Goal: Task Accomplishment & Management: Use online tool/utility

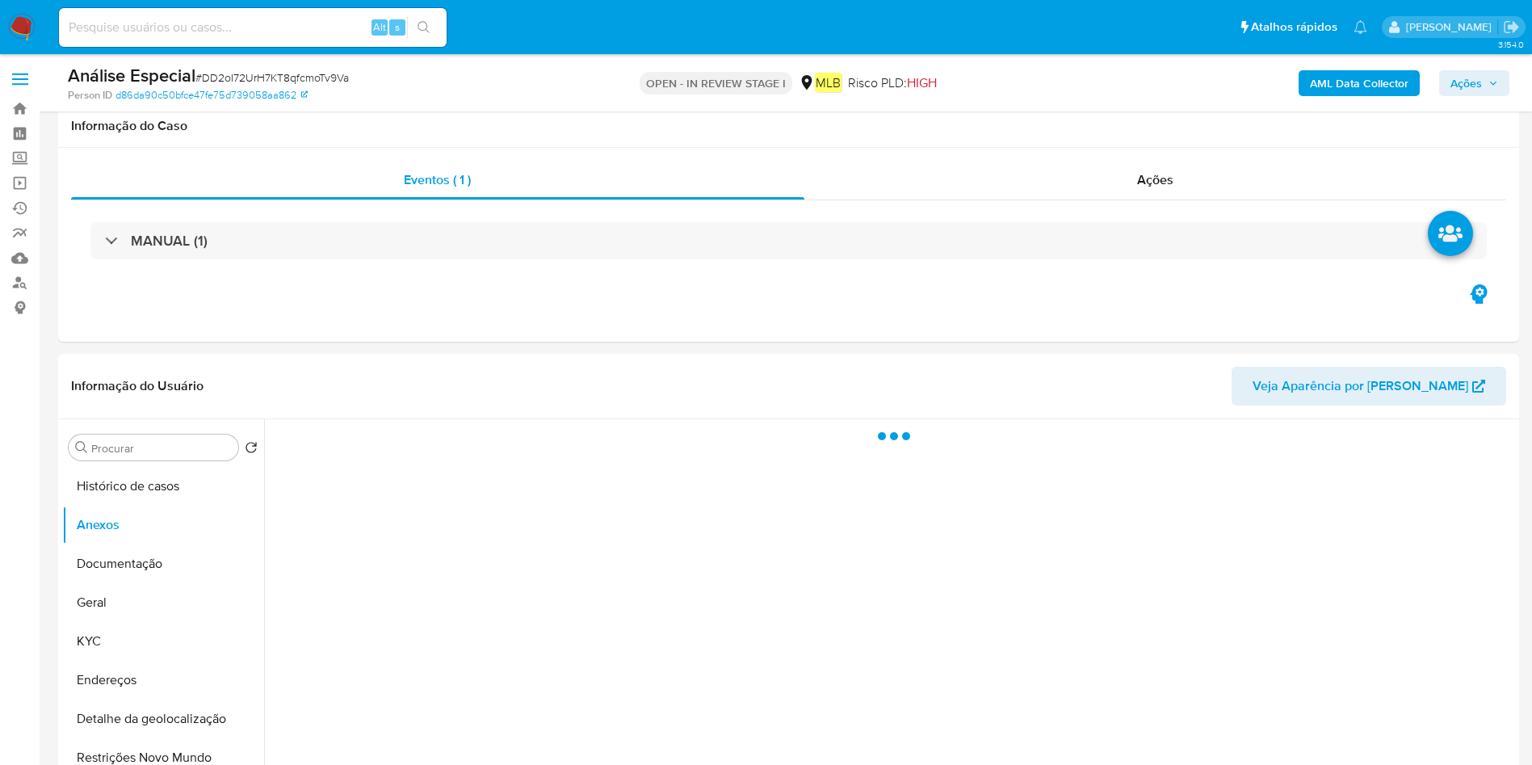
select select "10"
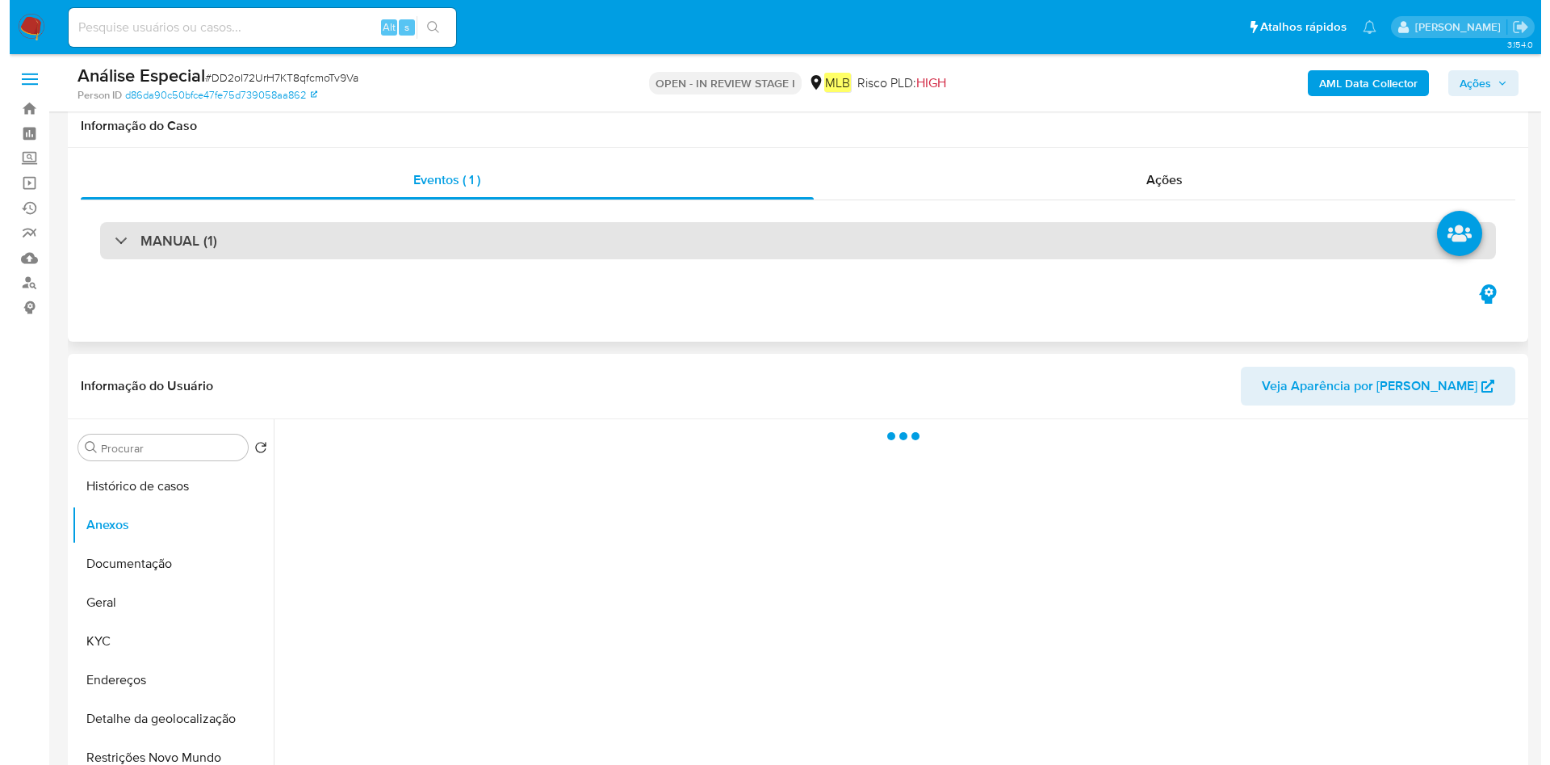
scroll to position [121, 0]
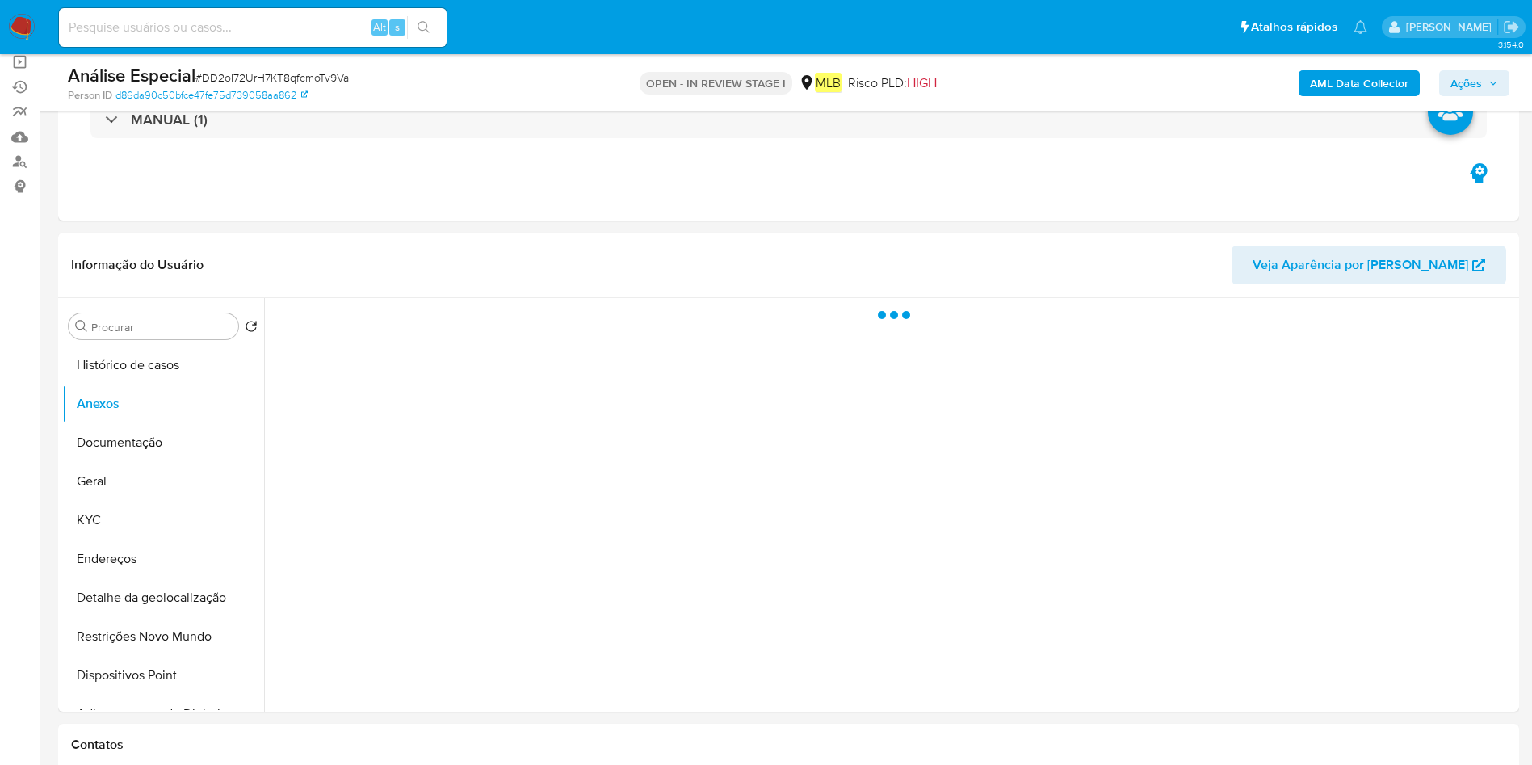
click at [1339, 78] on b "AML Data Collector" at bounding box center [1359, 83] width 99 height 26
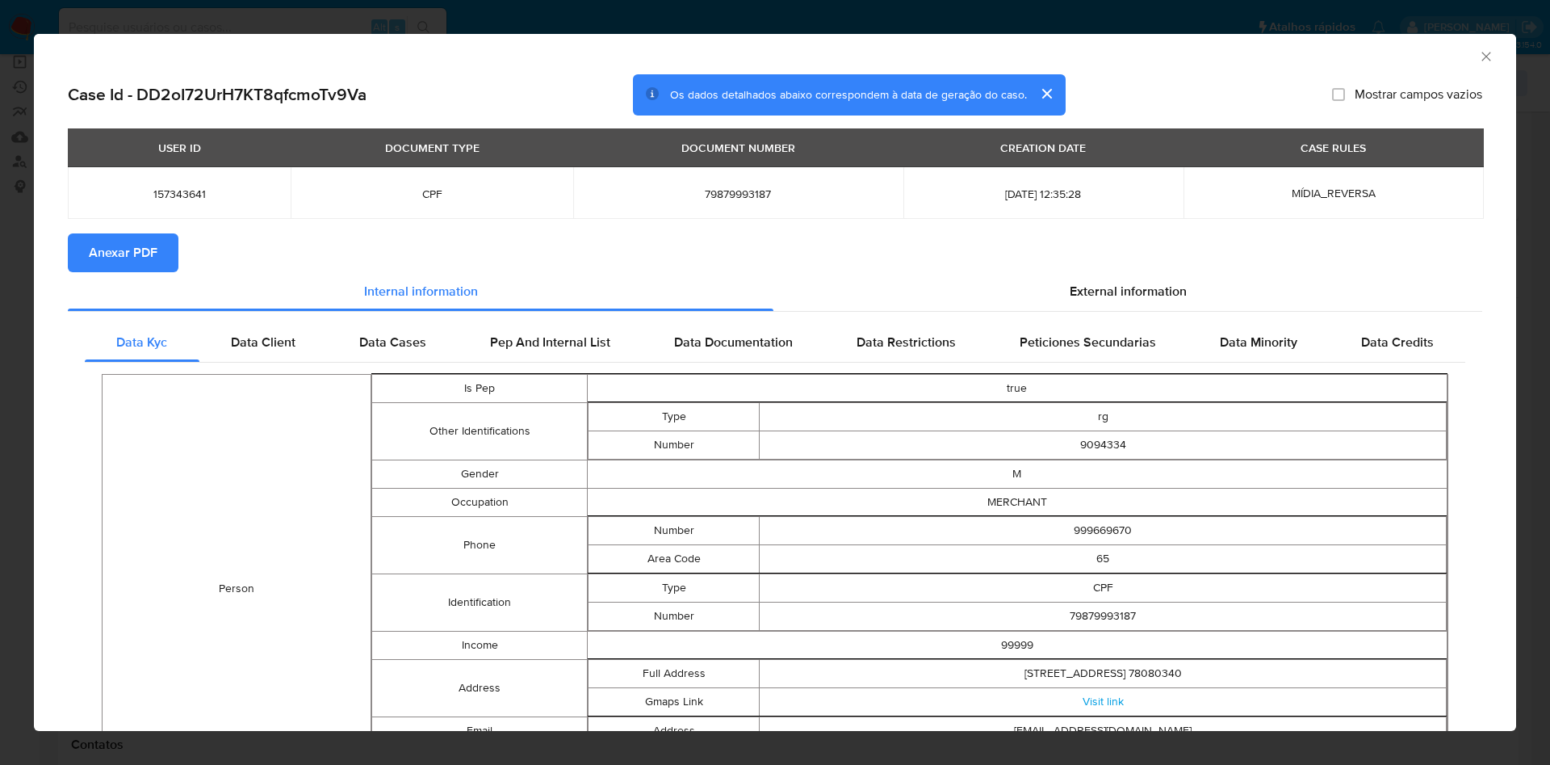
click at [165, 254] on button "Anexar PDF" at bounding box center [123, 252] width 111 height 39
click at [1478, 54] on icon "Fechar a janela" at bounding box center [1486, 56] width 16 height 16
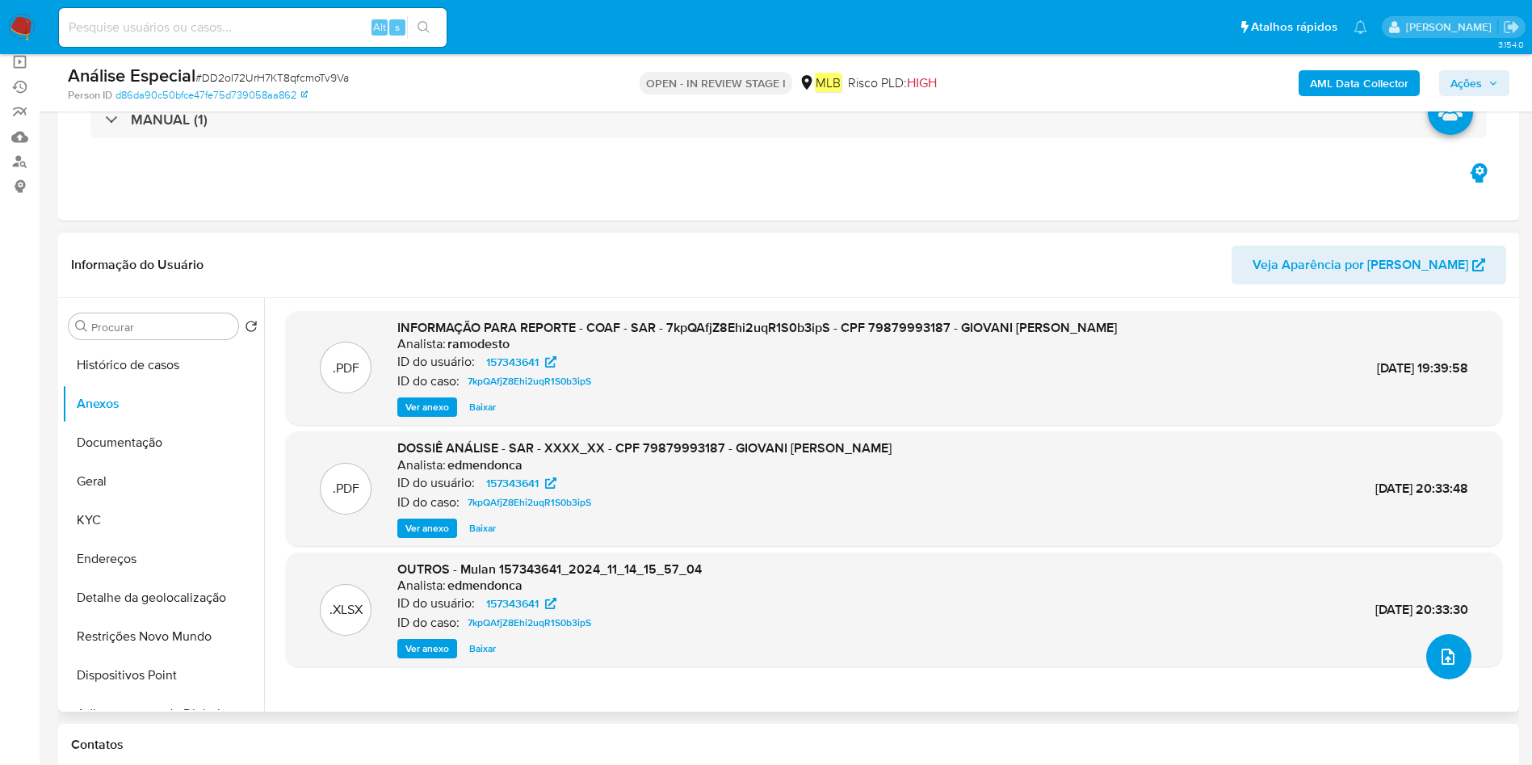
click at [1440, 652] on icon "upload-file" at bounding box center [1447, 656] width 19 height 19
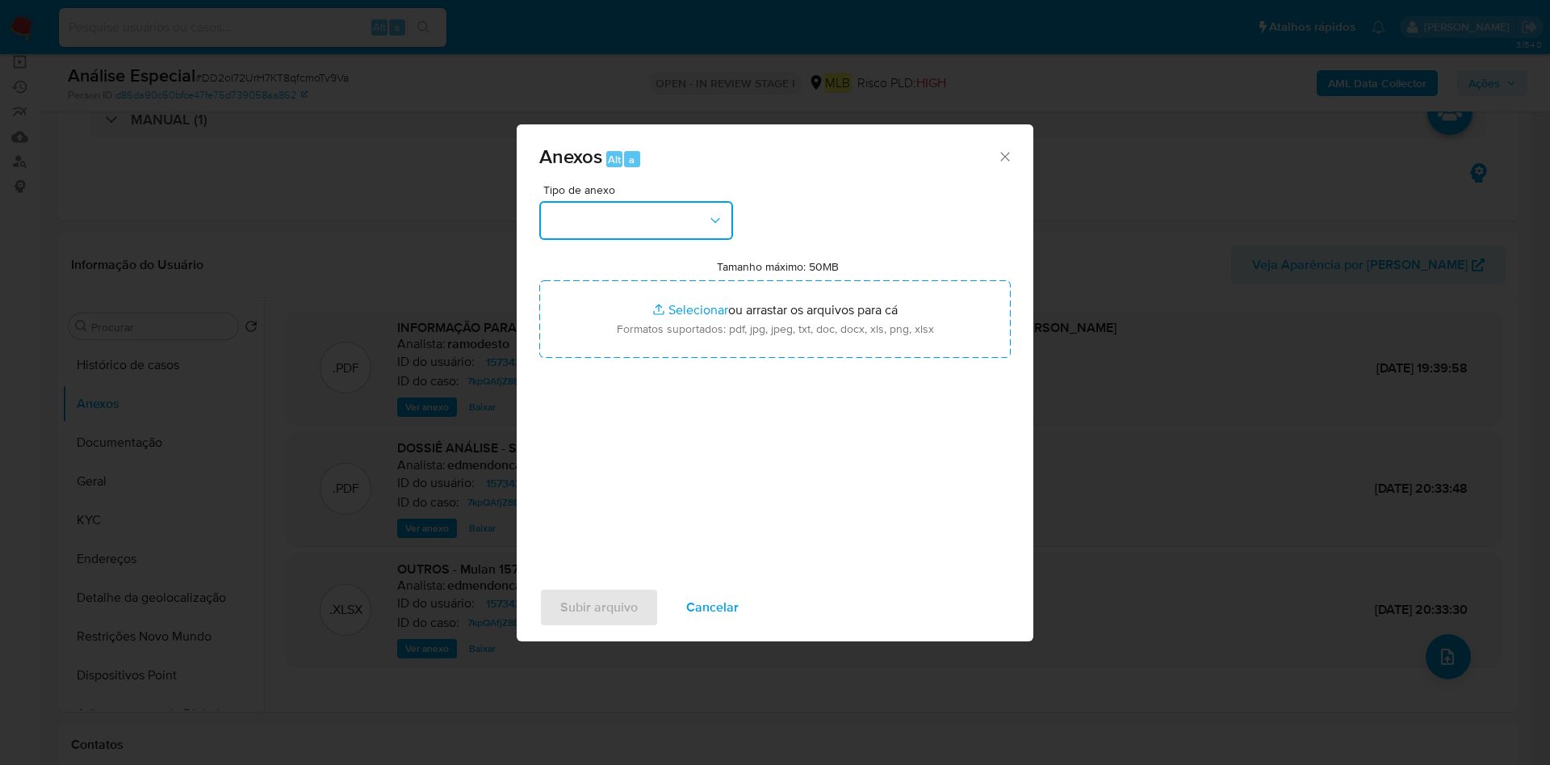
click at [642, 217] on button "button" at bounding box center [636, 220] width 194 height 39
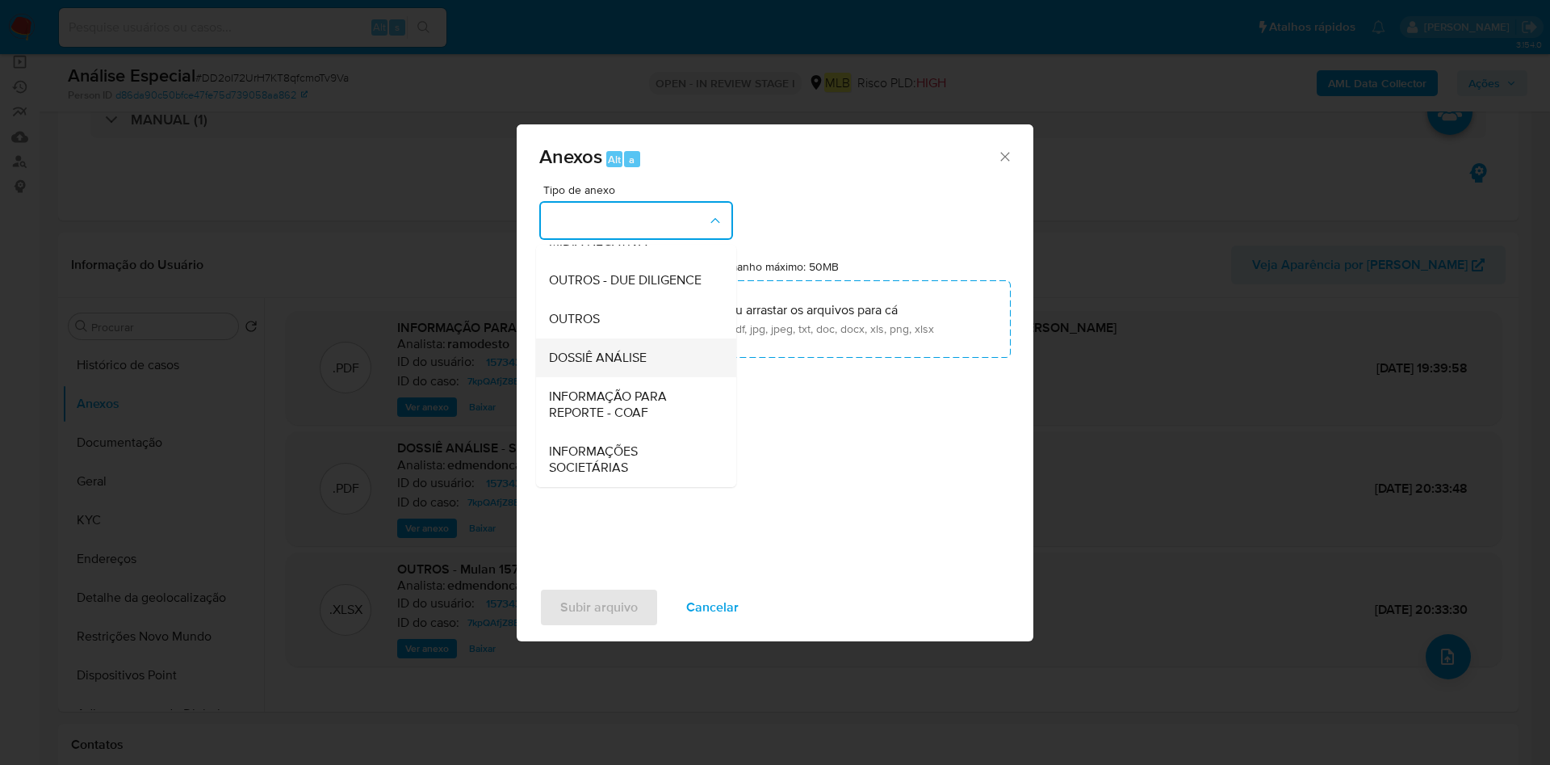
scroll to position [249, 0]
click at [639, 315] on div "OUTROS" at bounding box center [631, 319] width 165 height 39
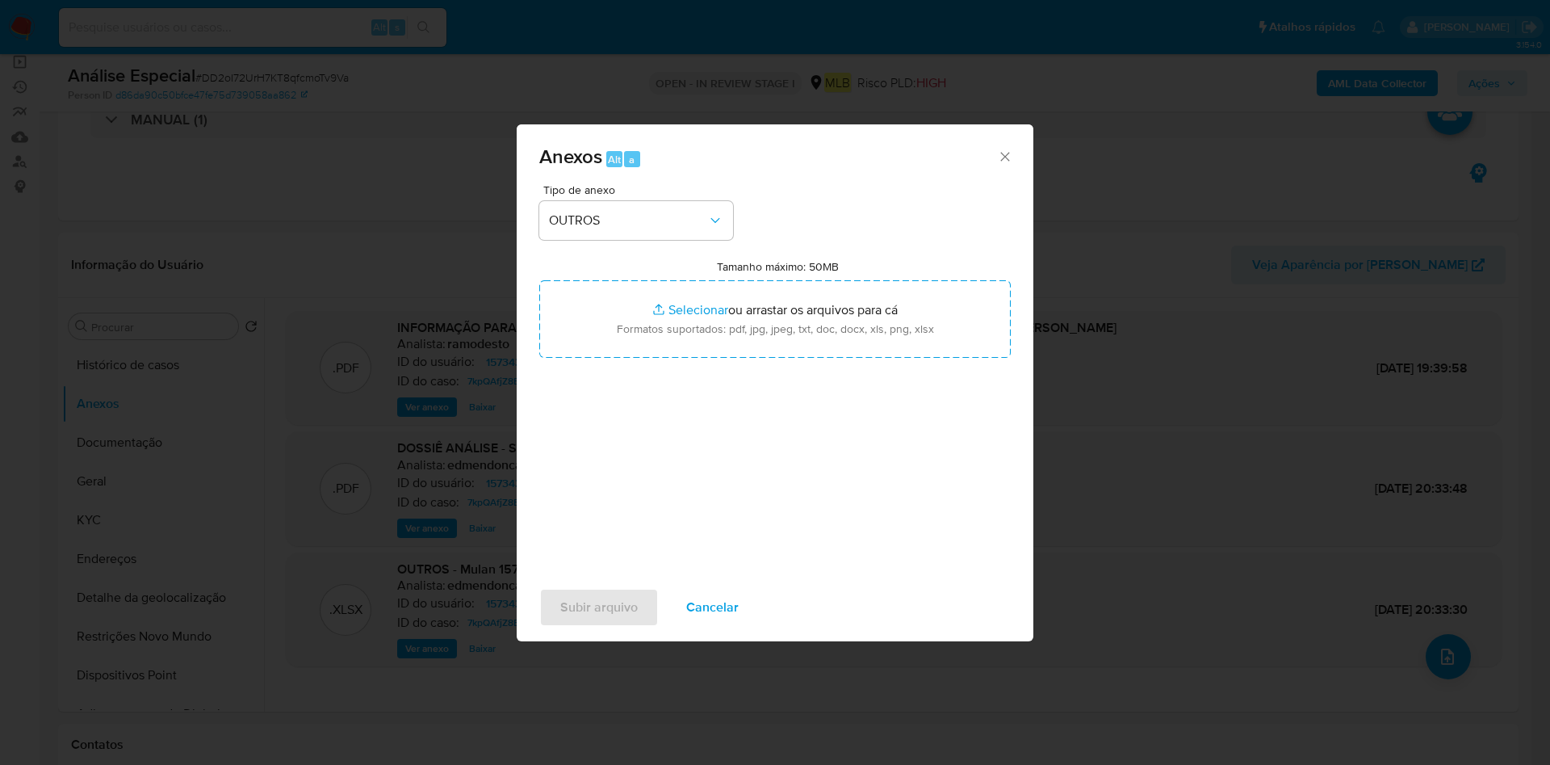
click at [1009, 146] on div "Anexos Alt a" at bounding box center [775, 154] width 517 height 61
click at [1004, 161] on icon "Fechar" at bounding box center [1005, 157] width 16 height 16
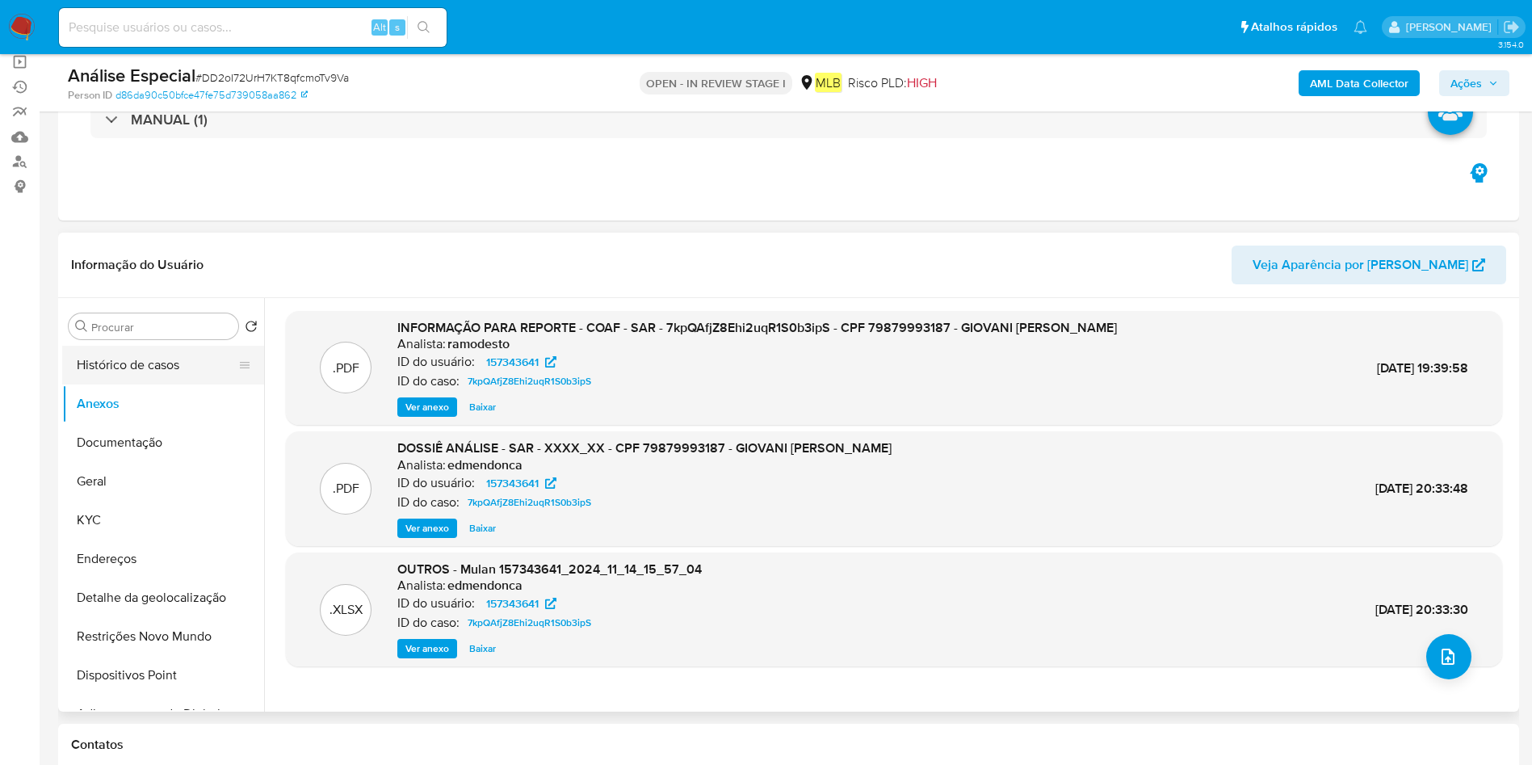
click at [130, 373] on button "Histórico de casos" at bounding box center [156, 365] width 189 height 39
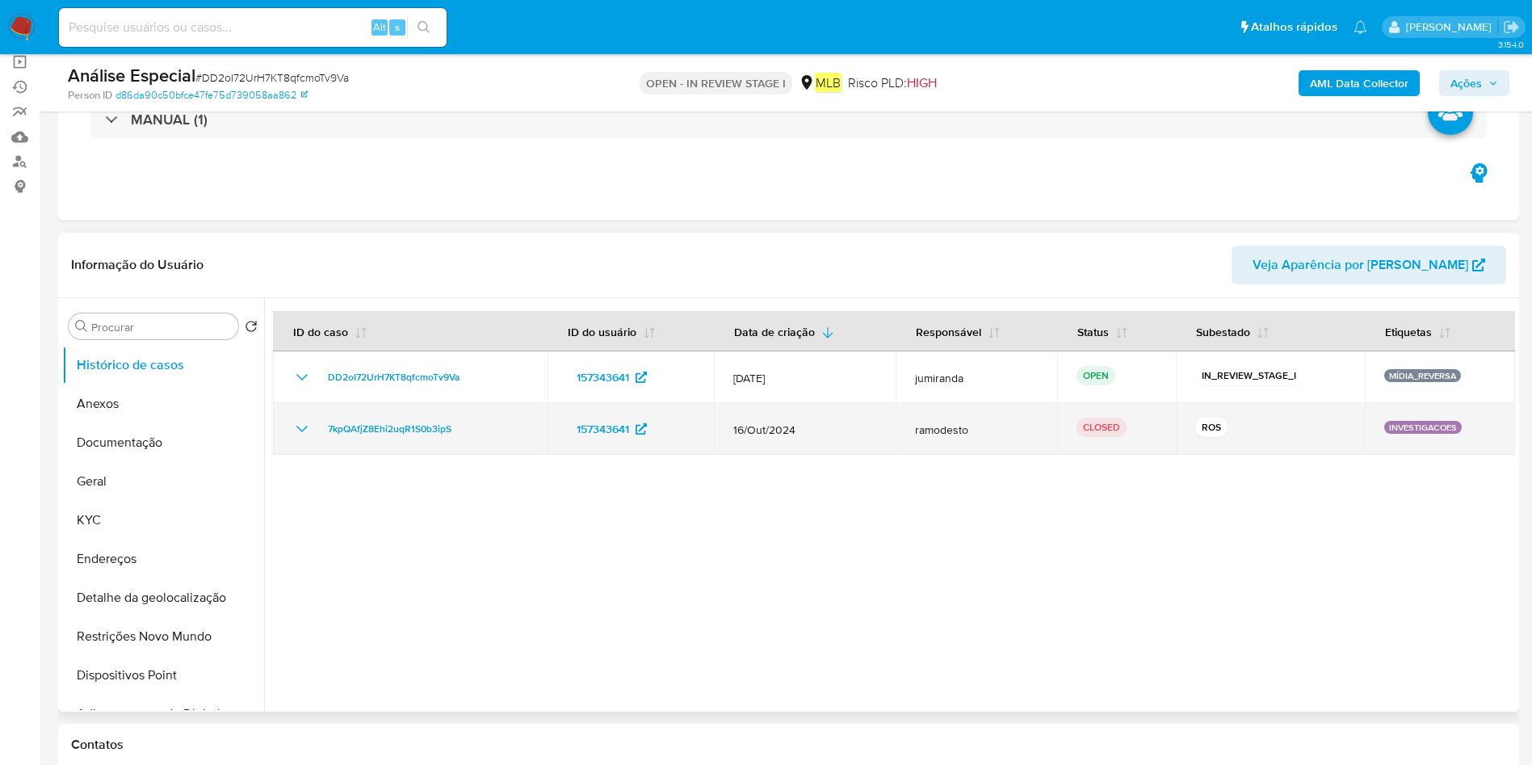
click at [458, 450] on td "7kpQAfjZ8Ehi2uqR1S0b3ipS" at bounding box center [410, 429] width 275 height 52
click at [763, 451] on td "16/Out/2024" at bounding box center [805, 429] width 182 height 52
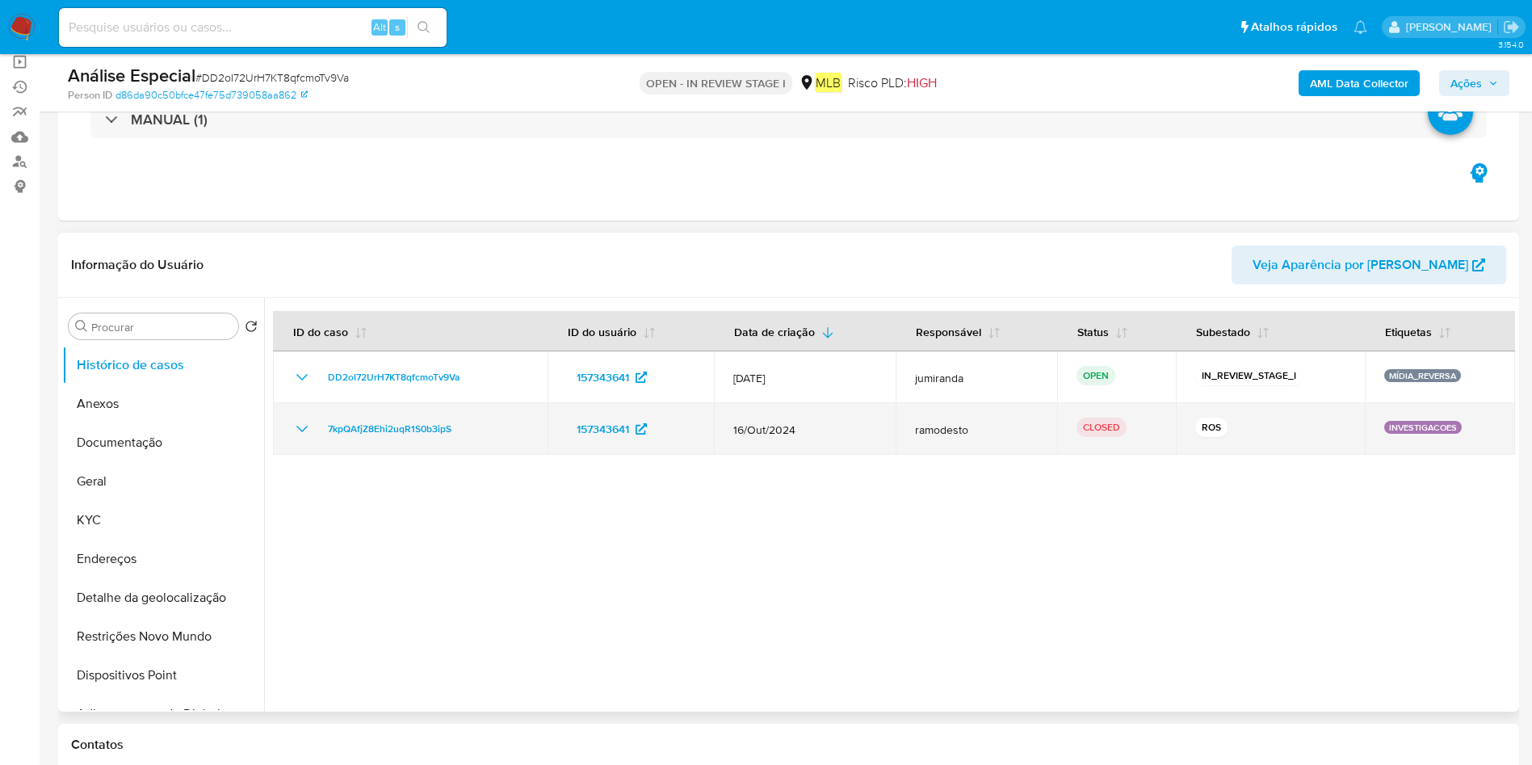
click at [763, 451] on td "16/Out/2024" at bounding box center [805, 429] width 182 height 52
click at [430, 446] on td "7kpQAfjZ8Ehi2uqR1S0b3ipS" at bounding box center [410, 429] width 275 height 52
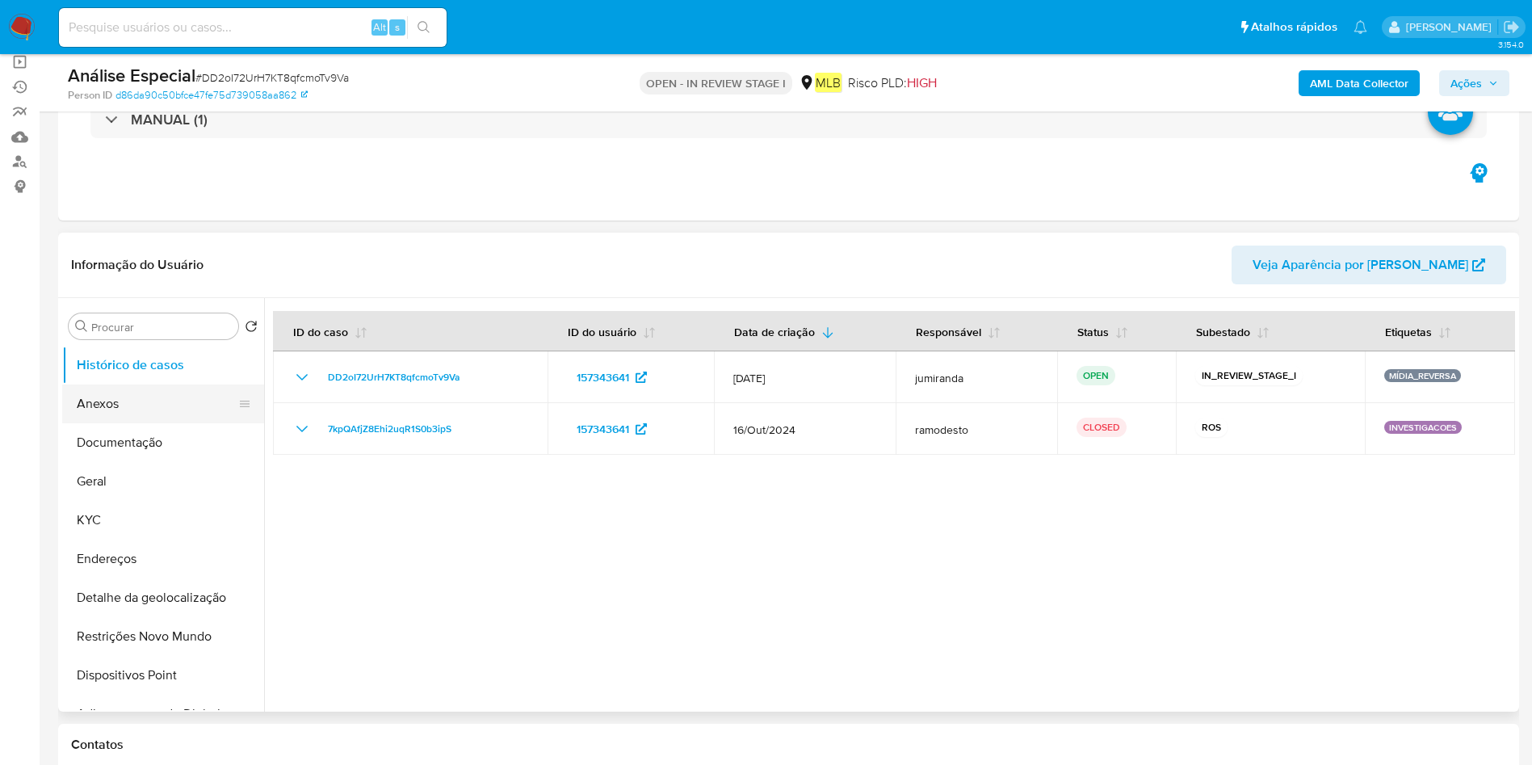
click at [162, 405] on button "Anexos" at bounding box center [156, 403] width 189 height 39
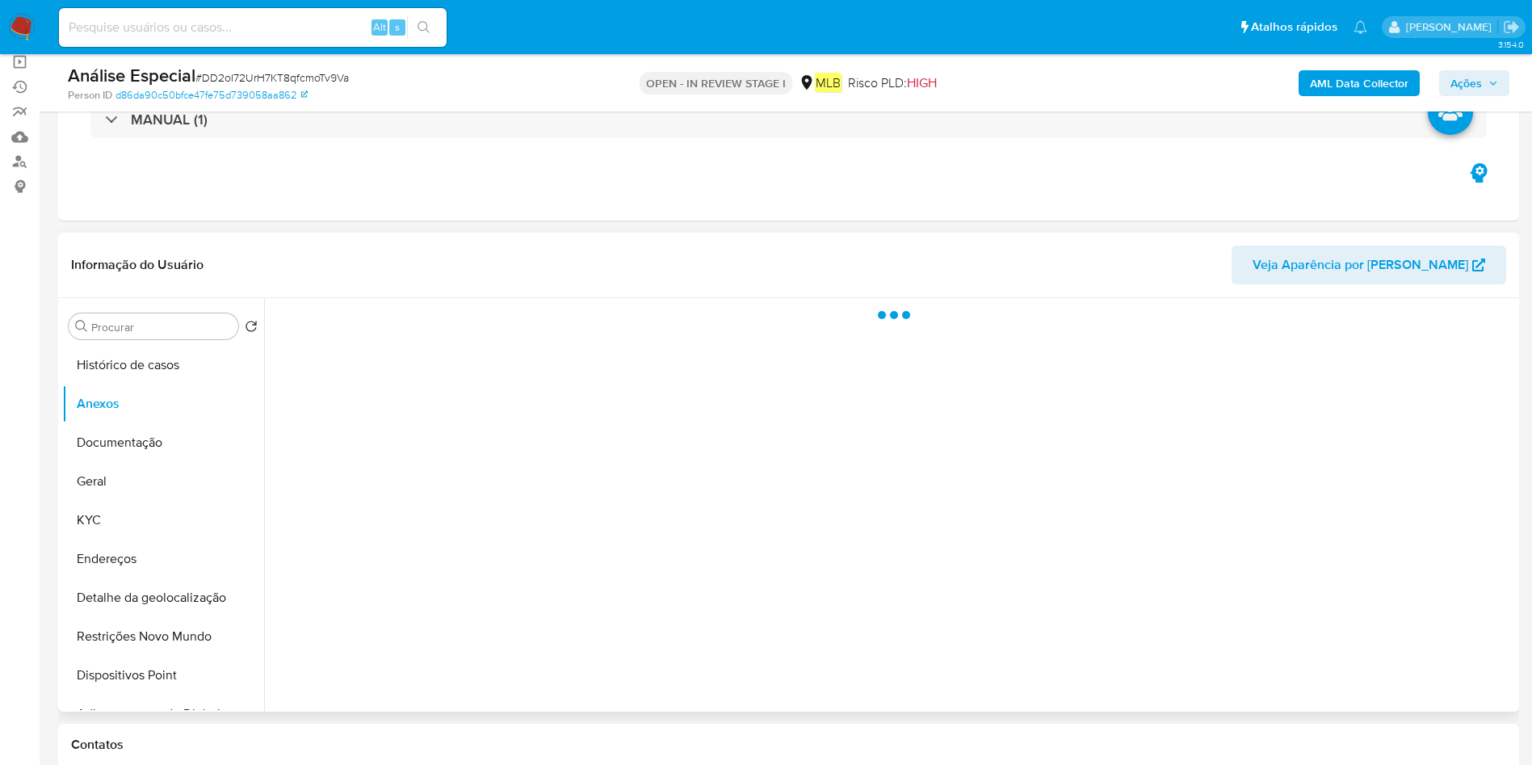
drag, startPoint x: 1443, startPoint y: 693, endPoint x: 1456, endPoint y: 683, distance: 16.1
click at [1444, 693] on div at bounding box center [889, 504] width 1251 height 413
click at [1467, 669] on div at bounding box center [889, 504] width 1251 height 413
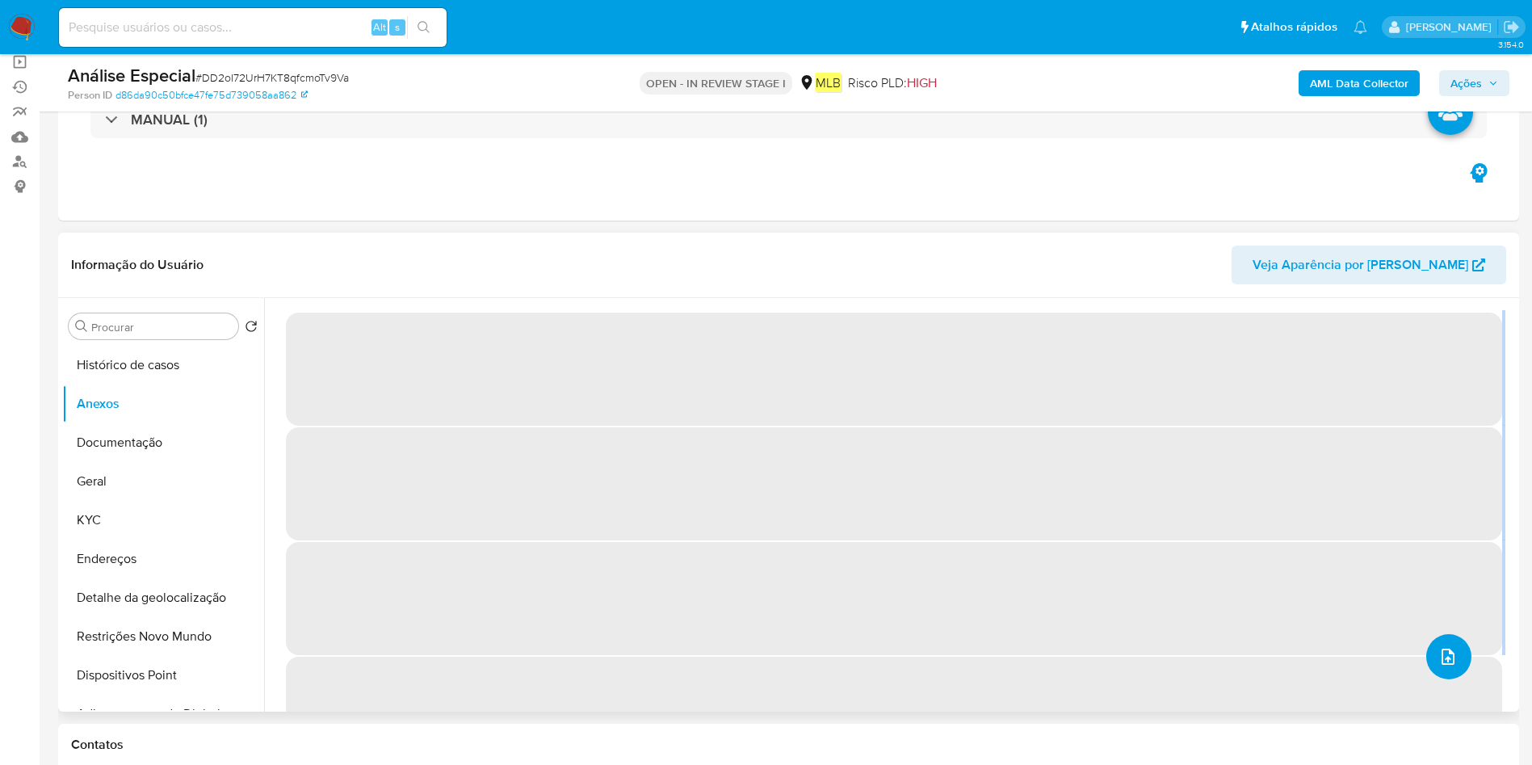
click at [1448, 662] on icon "upload-file" at bounding box center [1447, 656] width 19 height 19
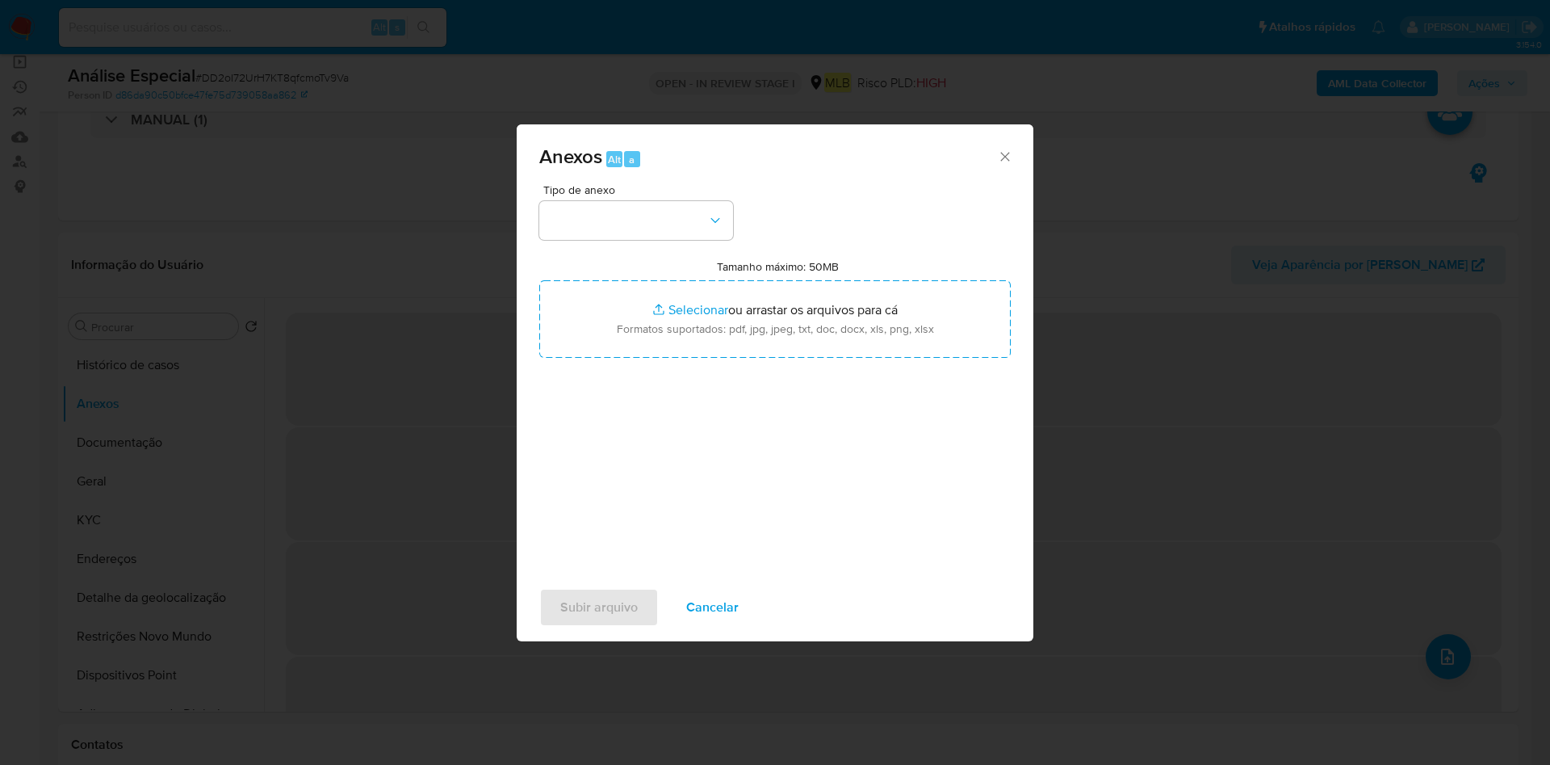
click at [634, 243] on div "Tipo de anexo Tamanho máximo: 50MB Selecionar arquivos Selecionar ou arrastar o…" at bounding box center [775, 374] width 472 height 381
click at [660, 229] on button "button" at bounding box center [636, 220] width 194 height 39
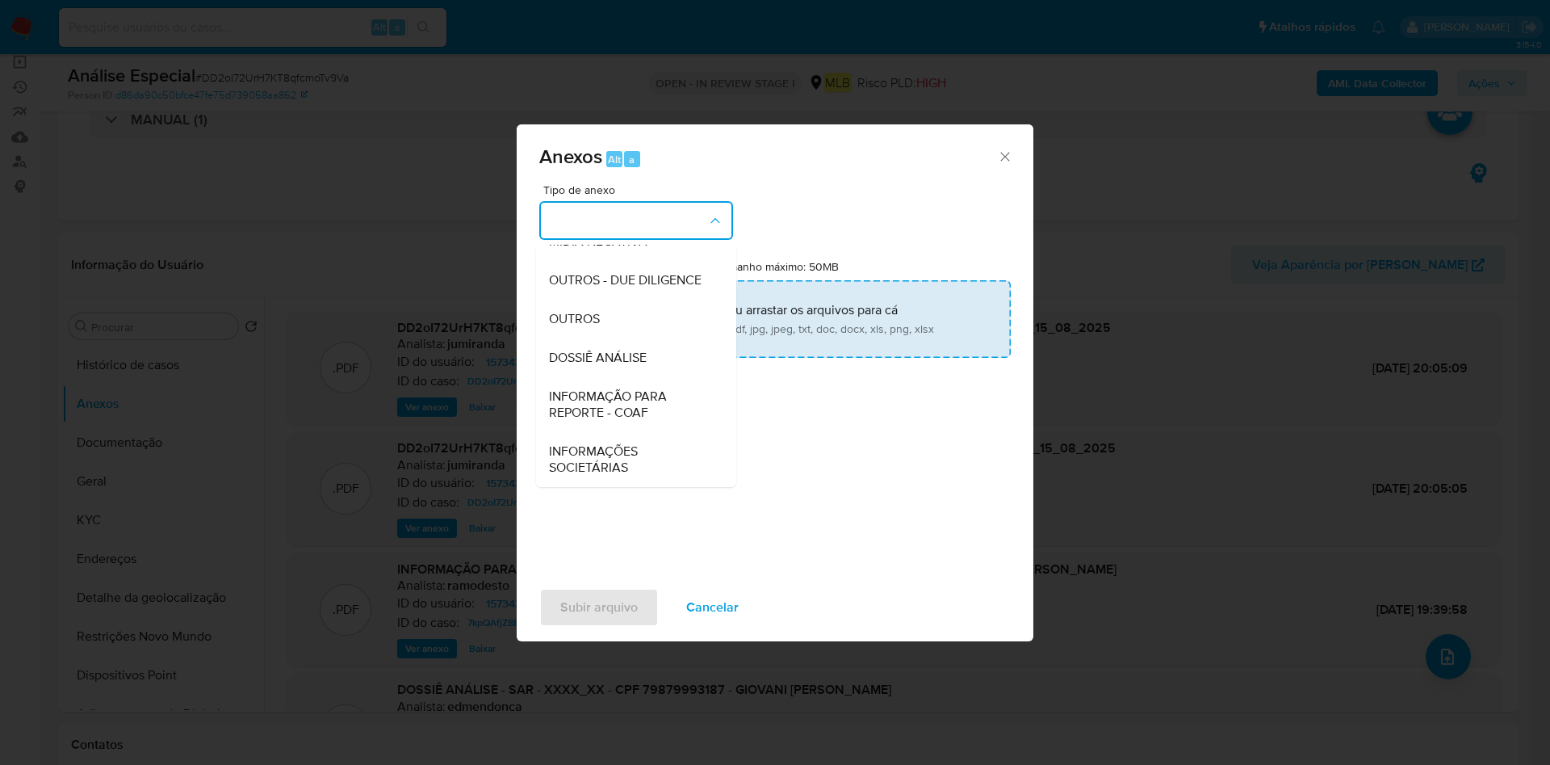
drag, startPoint x: 649, startPoint y: 320, endPoint x: 698, endPoint y: 314, distance: 48.8
click at [649, 321] on div "OUTROS" at bounding box center [631, 319] width 165 height 39
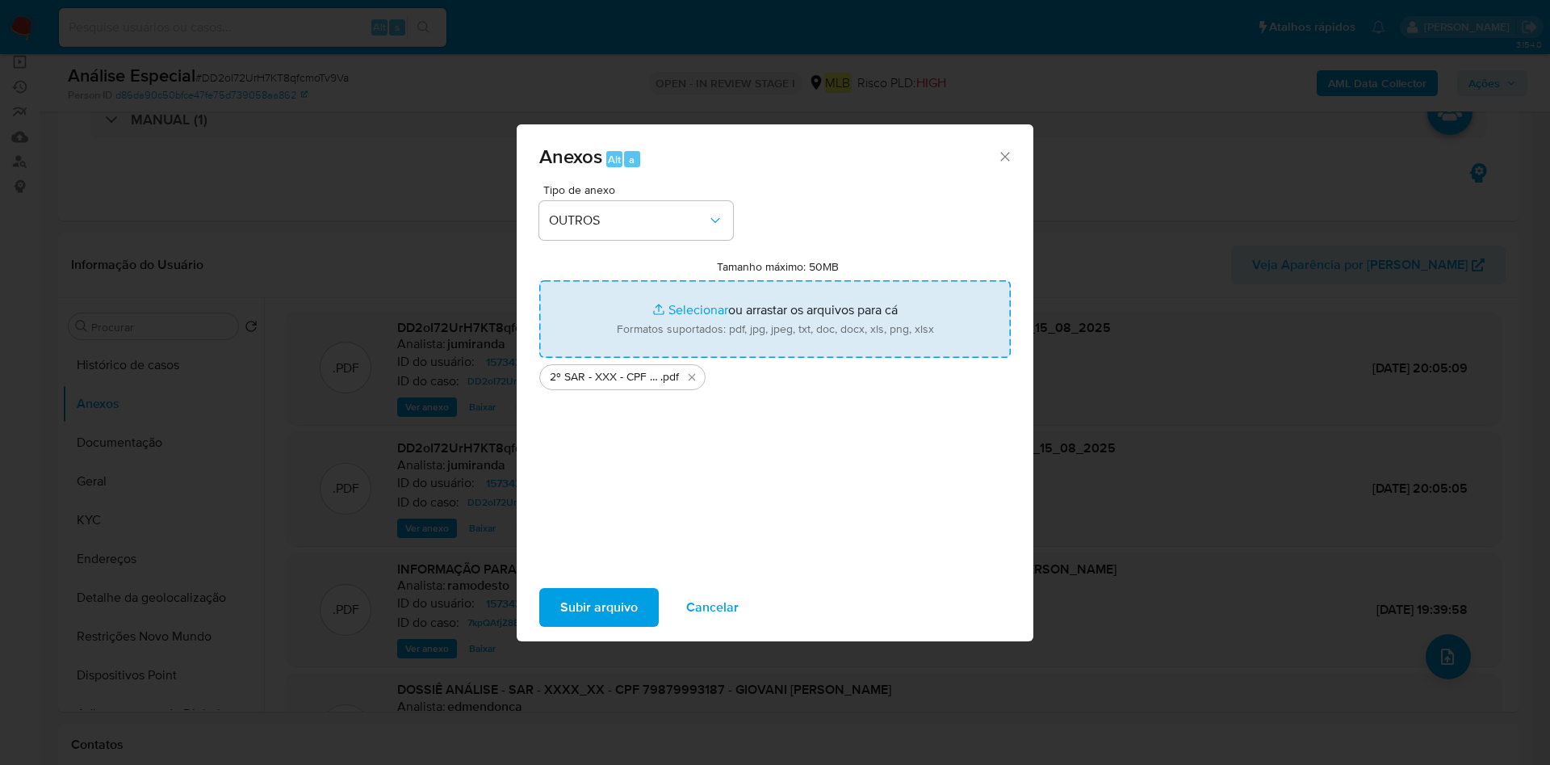
type input "C:\fakepath\Mulan 157343641_2025_08_15_10_29_58.xlsx"
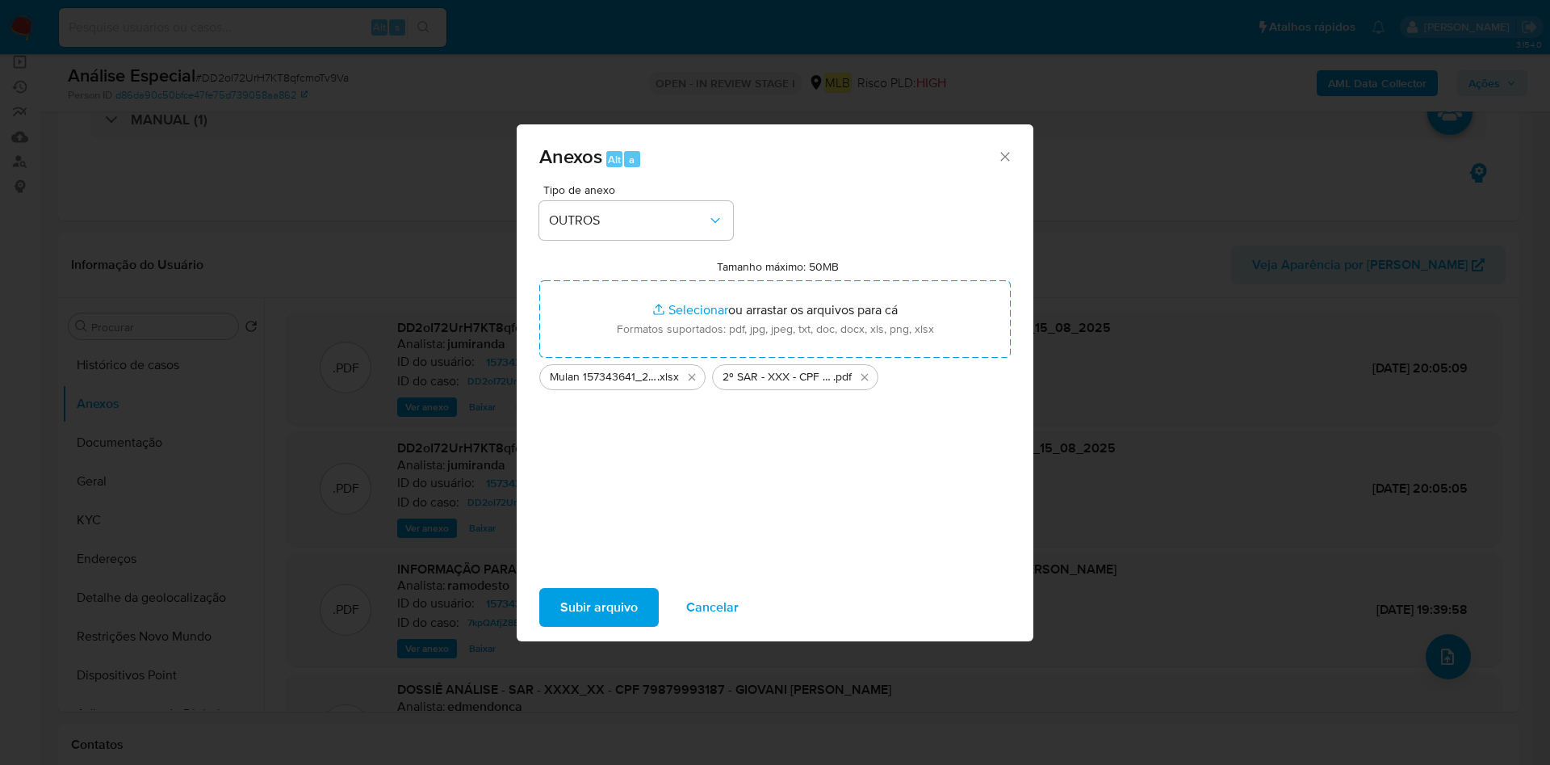
click at [581, 598] on span "Subir arquivo" at bounding box center [599, 607] width 78 height 36
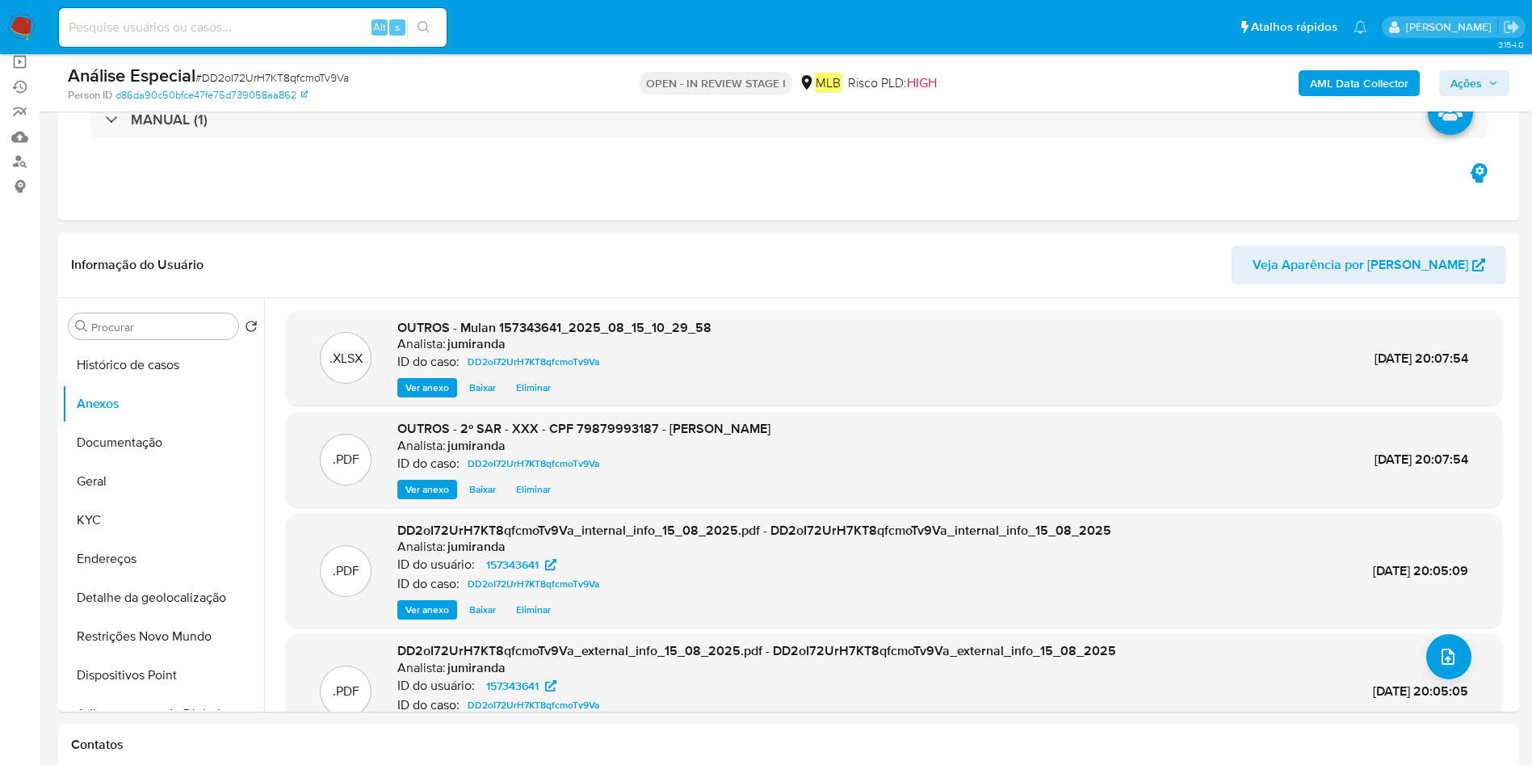
click at [1454, 82] on span "Ações" at bounding box center [1465, 83] width 31 height 26
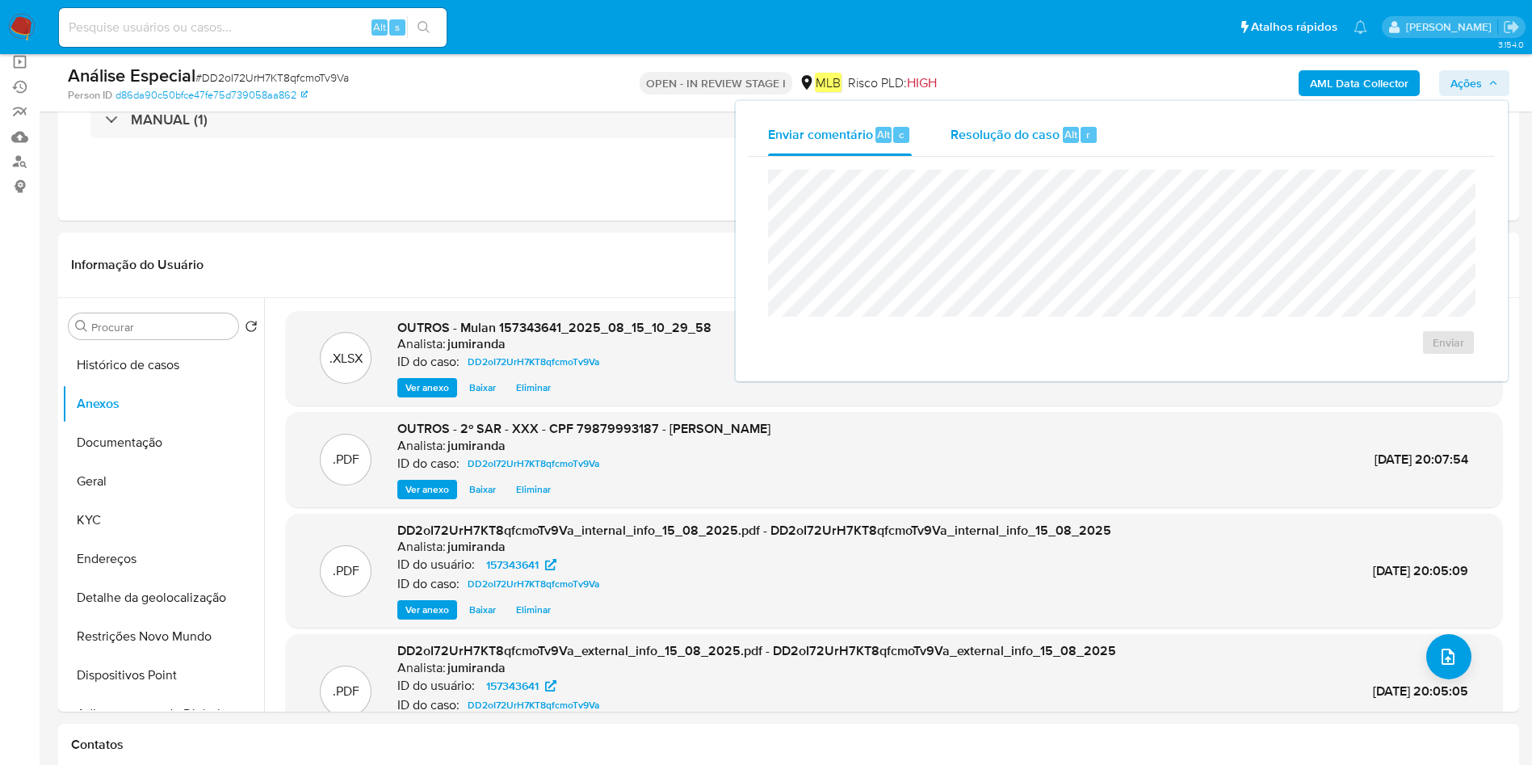
click at [990, 132] on span "Resolução do caso" at bounding box center [1004, 133] width 109 height 19
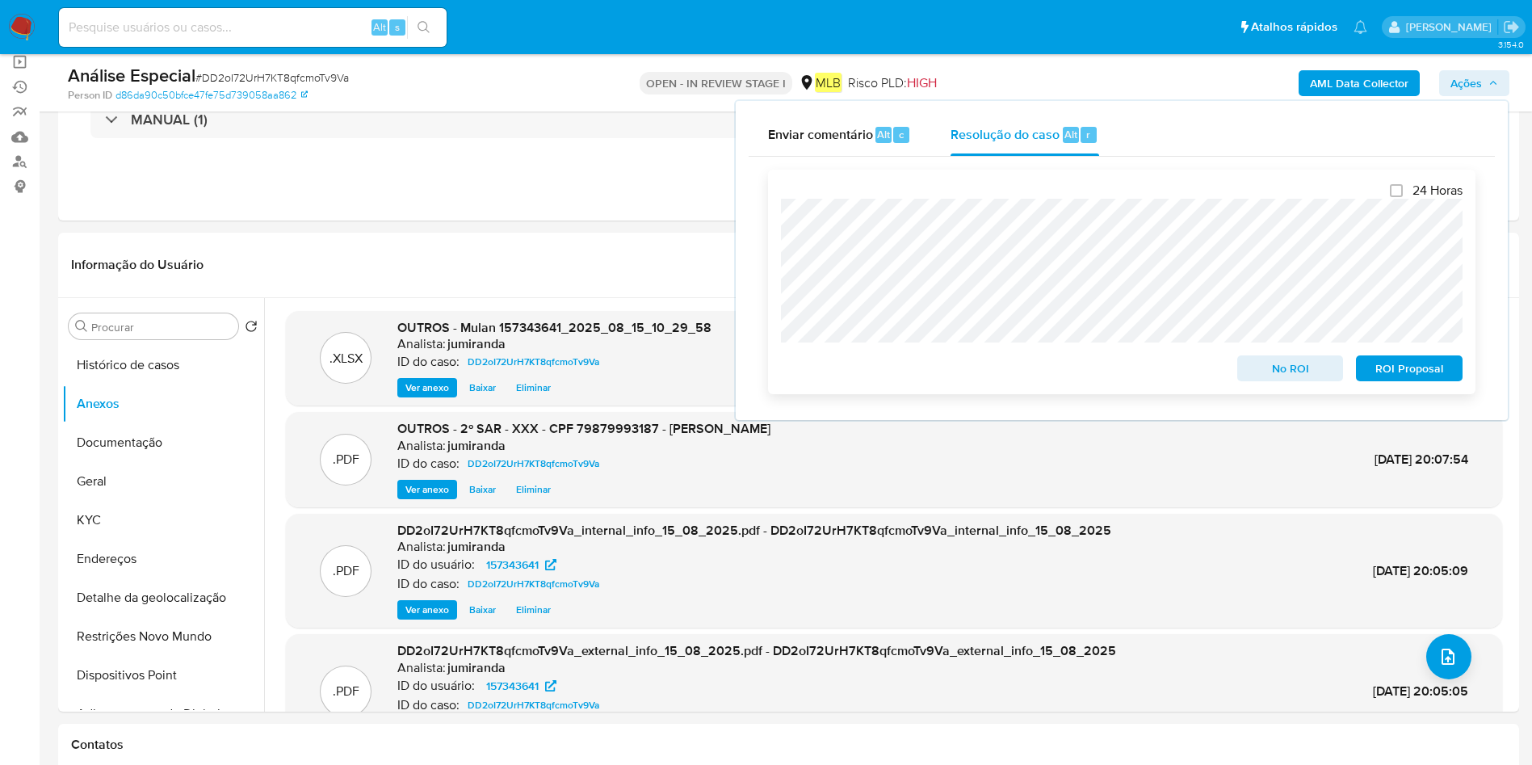
click at [1384, 371] on span "ROI Proposal" at bounding box center [1409, 368] width 84 height 23
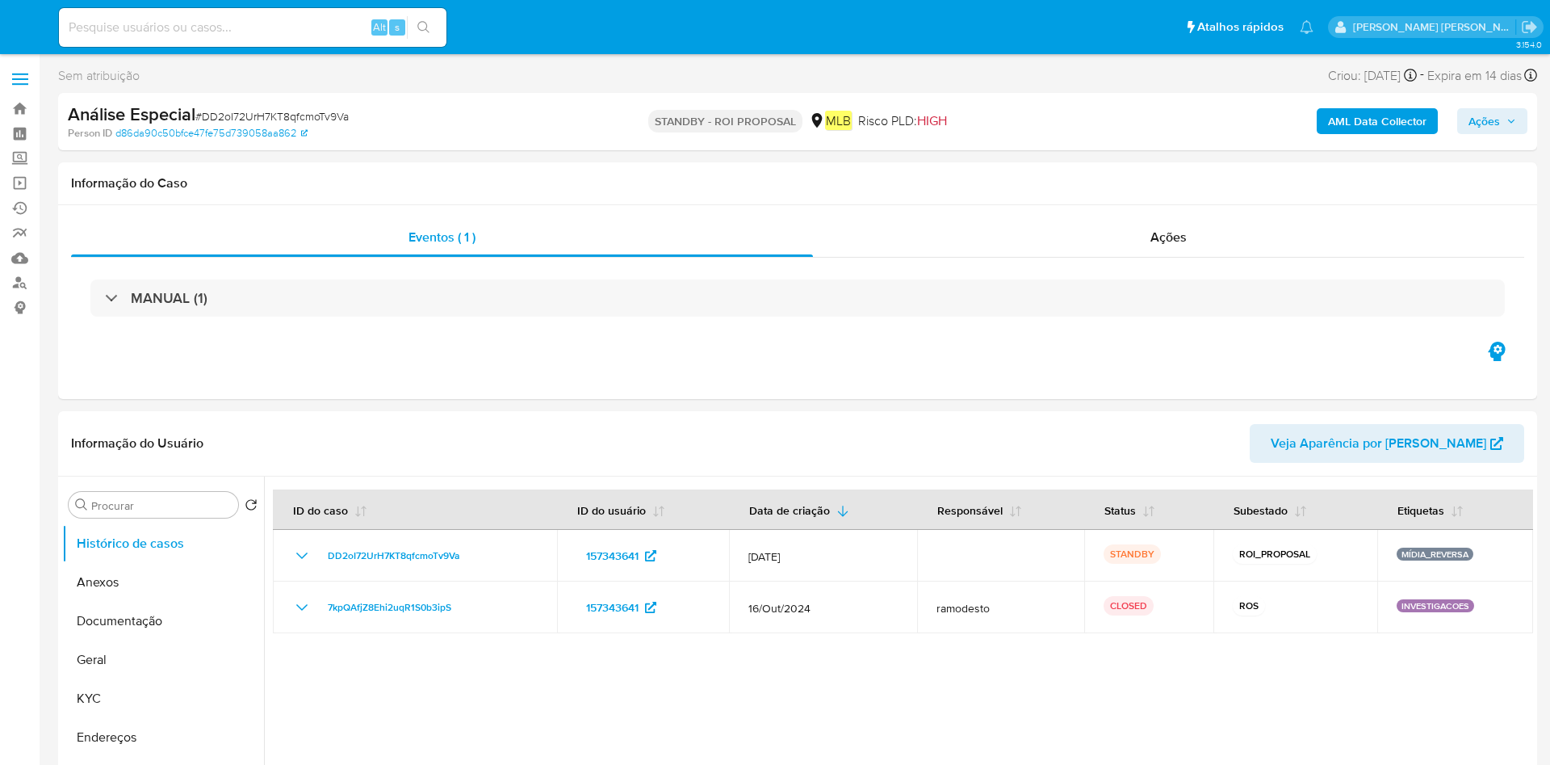
select select "10"
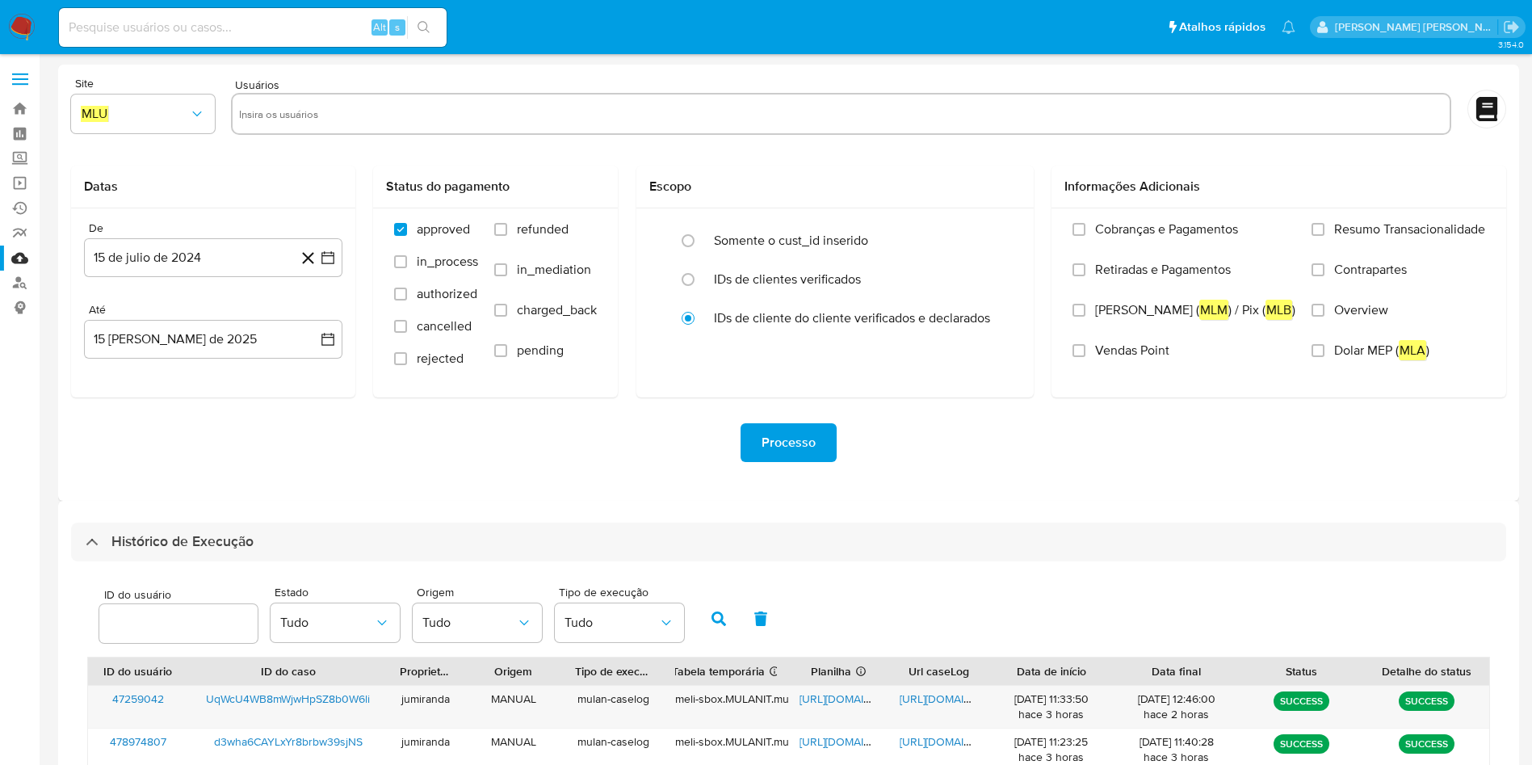
select select "10"
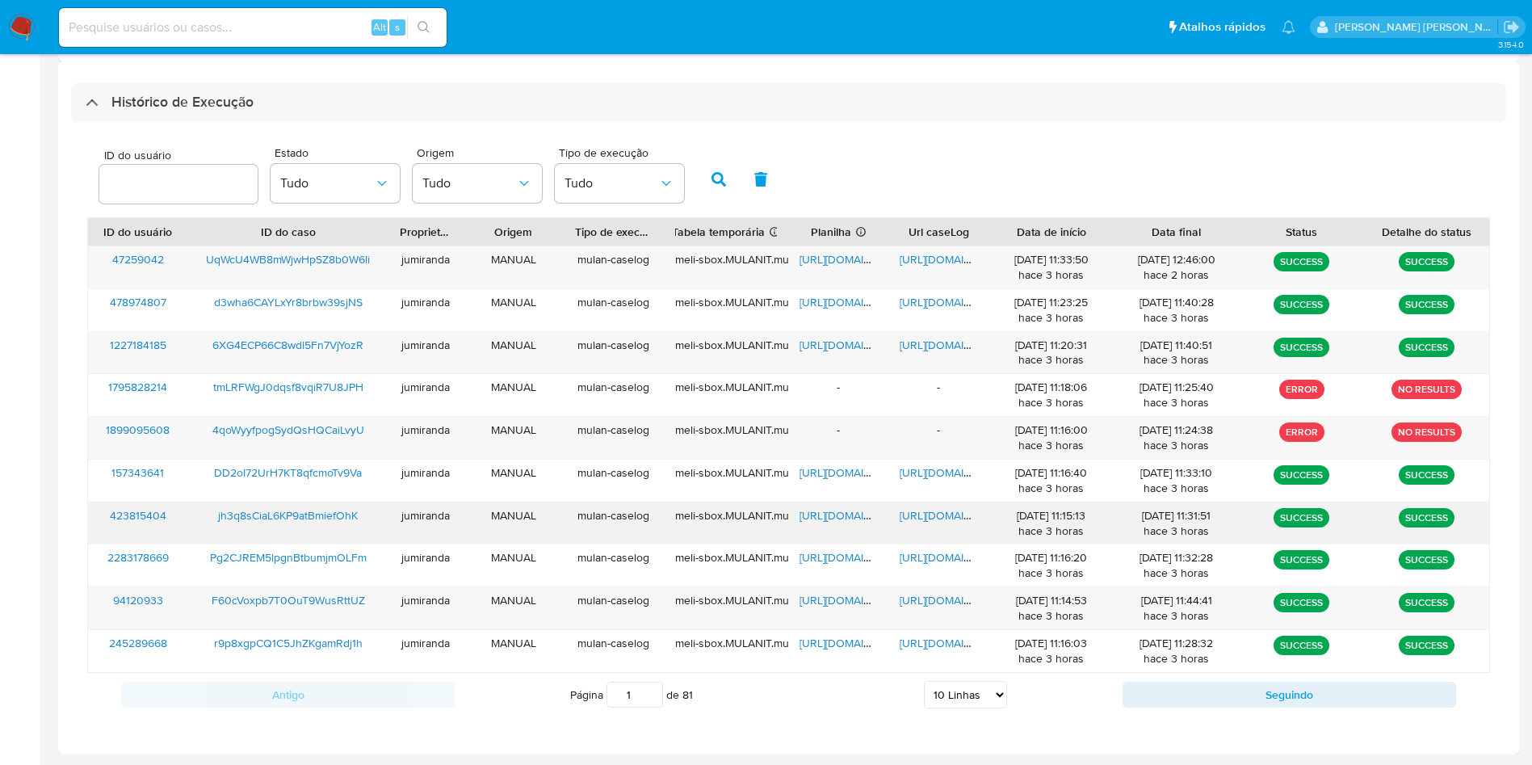
drag, startPoint x: 848, startPoint y: 510, endPoint x: 866, endPoint y: 509, distance: 17.8
click at [846, 512] on span "https://docs.google.com/spreadsheets/d/1FJrXxSHixdDRB3mDEu9AxOulDi_Z2jRZiKLvkk4…" at bounding box center [854, 515] width 111 height 16
click at [916, 516] on span "https://docs.google.com/document/d/1R3riNbbD7nyhLyp2PE9_EVpKerAMb34rDs5wRBn5dTA…" at bounding box center [954, 515] width 111 height 16
click at [301, 514] on span "jh3q8sCiaL6KP9atBmiefOhK" at bounding box center [288, 515] width 140 height 16
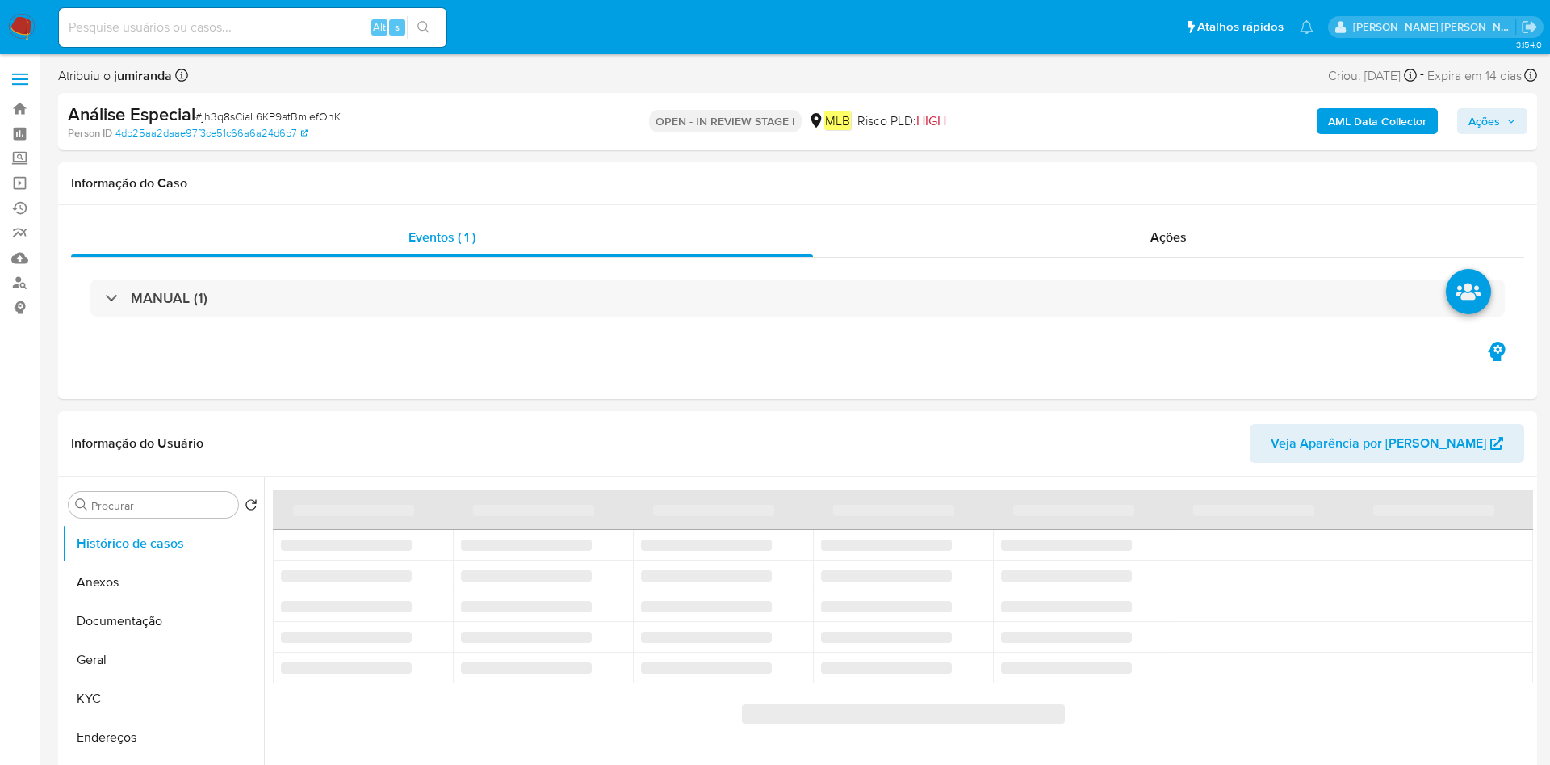
select select "10"
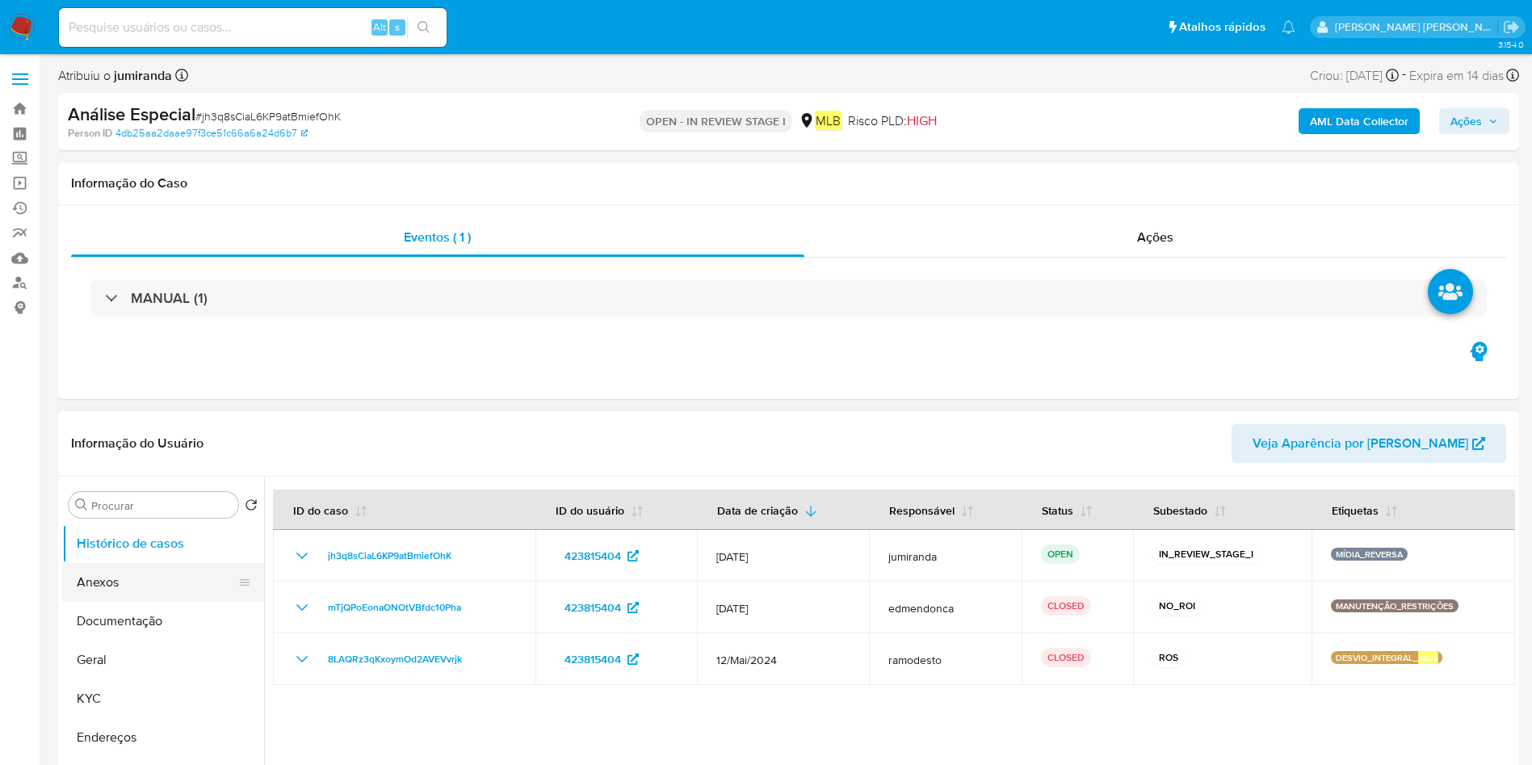
click at [174, 576] on button "Anexos" at bounding box center [156, 582] width 189 height 39
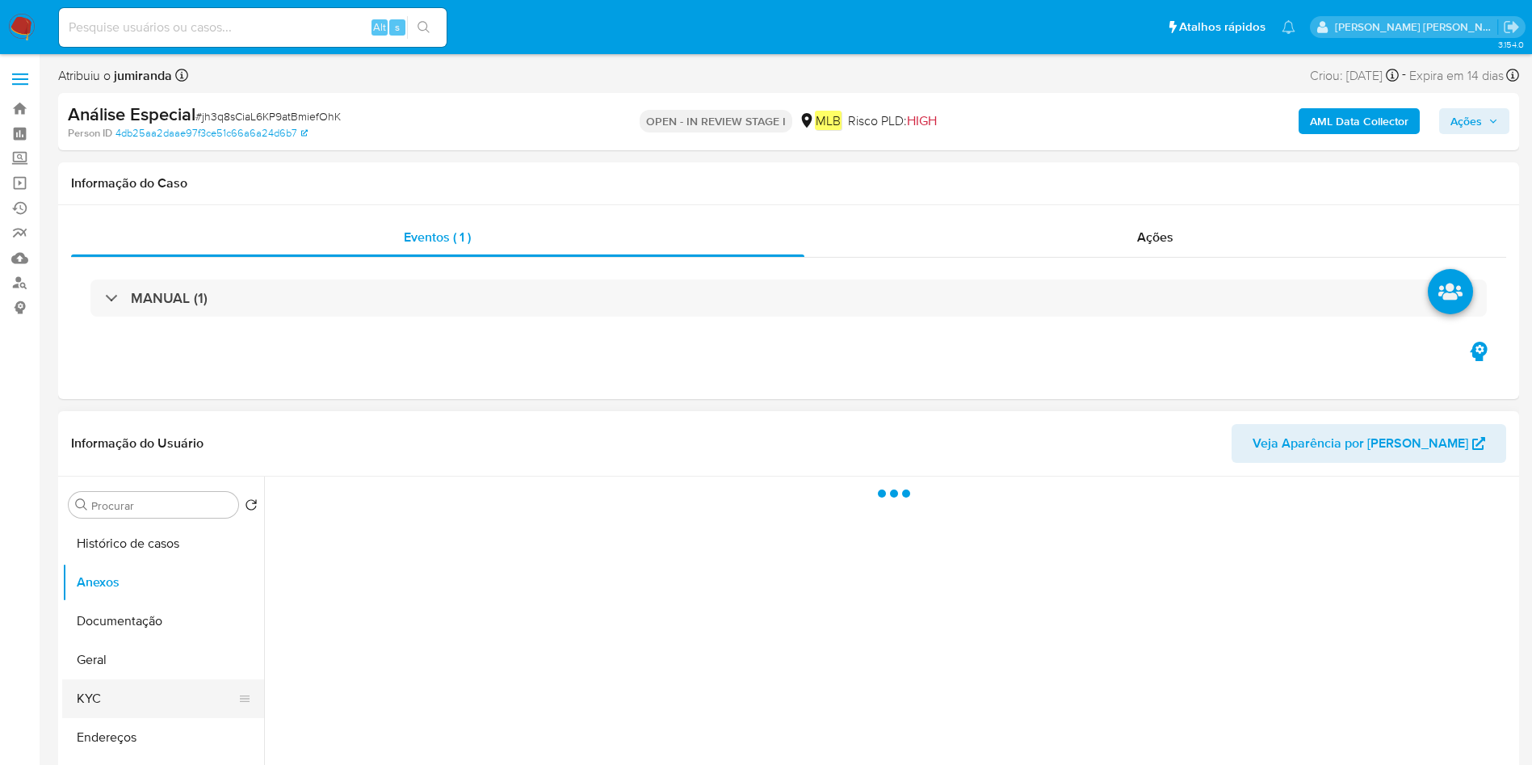
click at [109, 690] on button "KYC" at bounding box center [156, 698] width 189 height 39
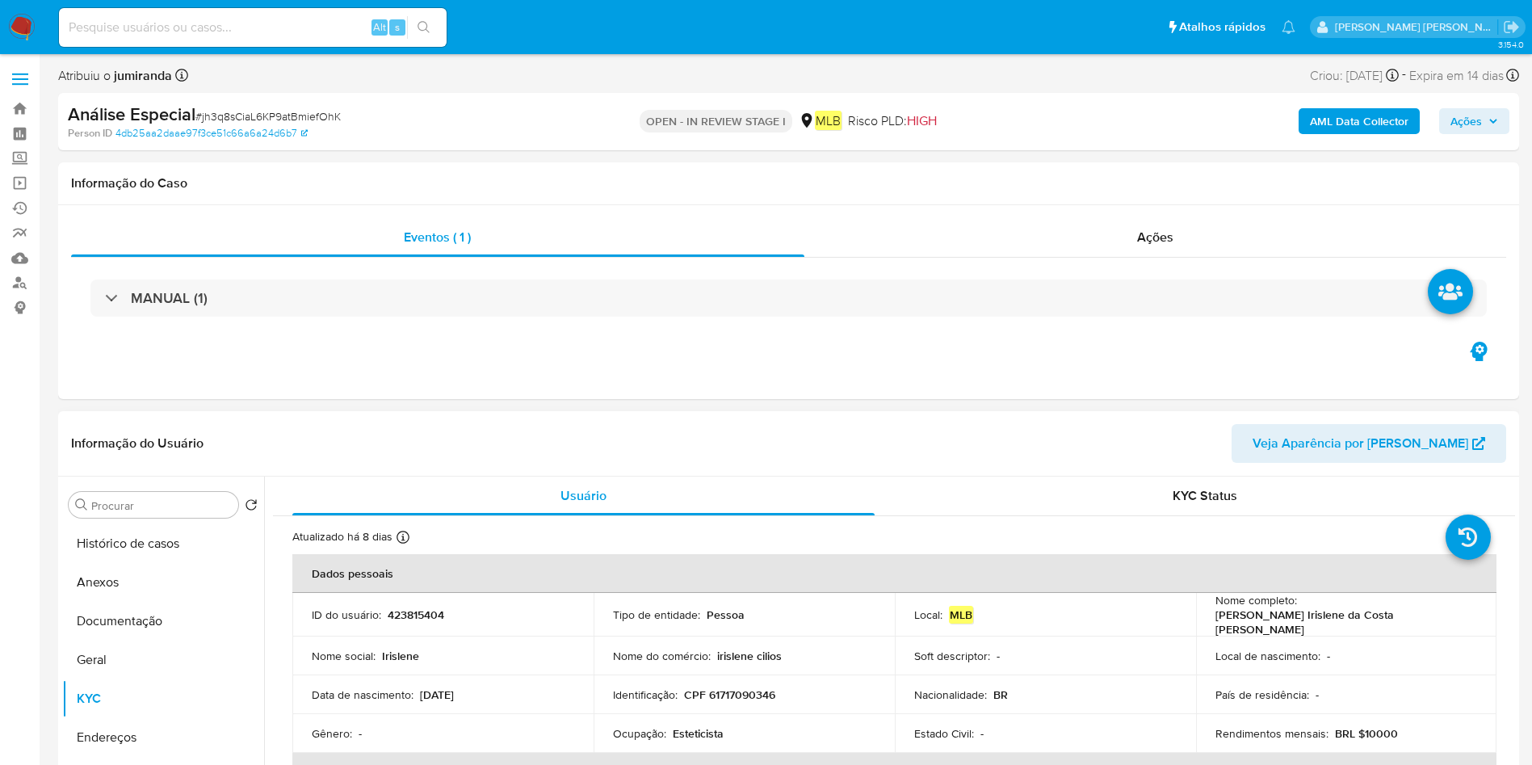
click at [159, 584] on button "Anexos" at bounding box center [163, 582] width 202 height 39
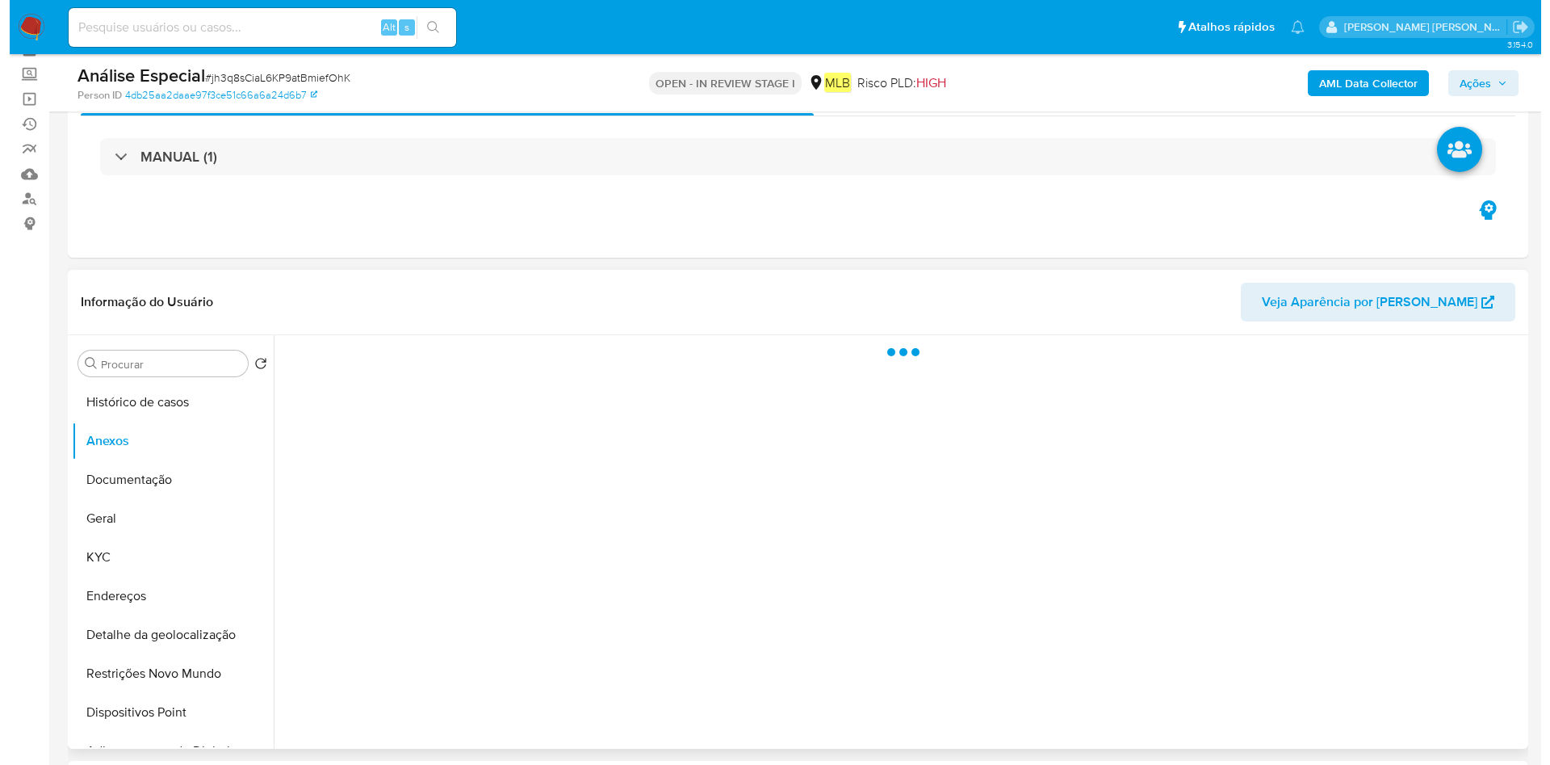
scroll to position [121, 0]
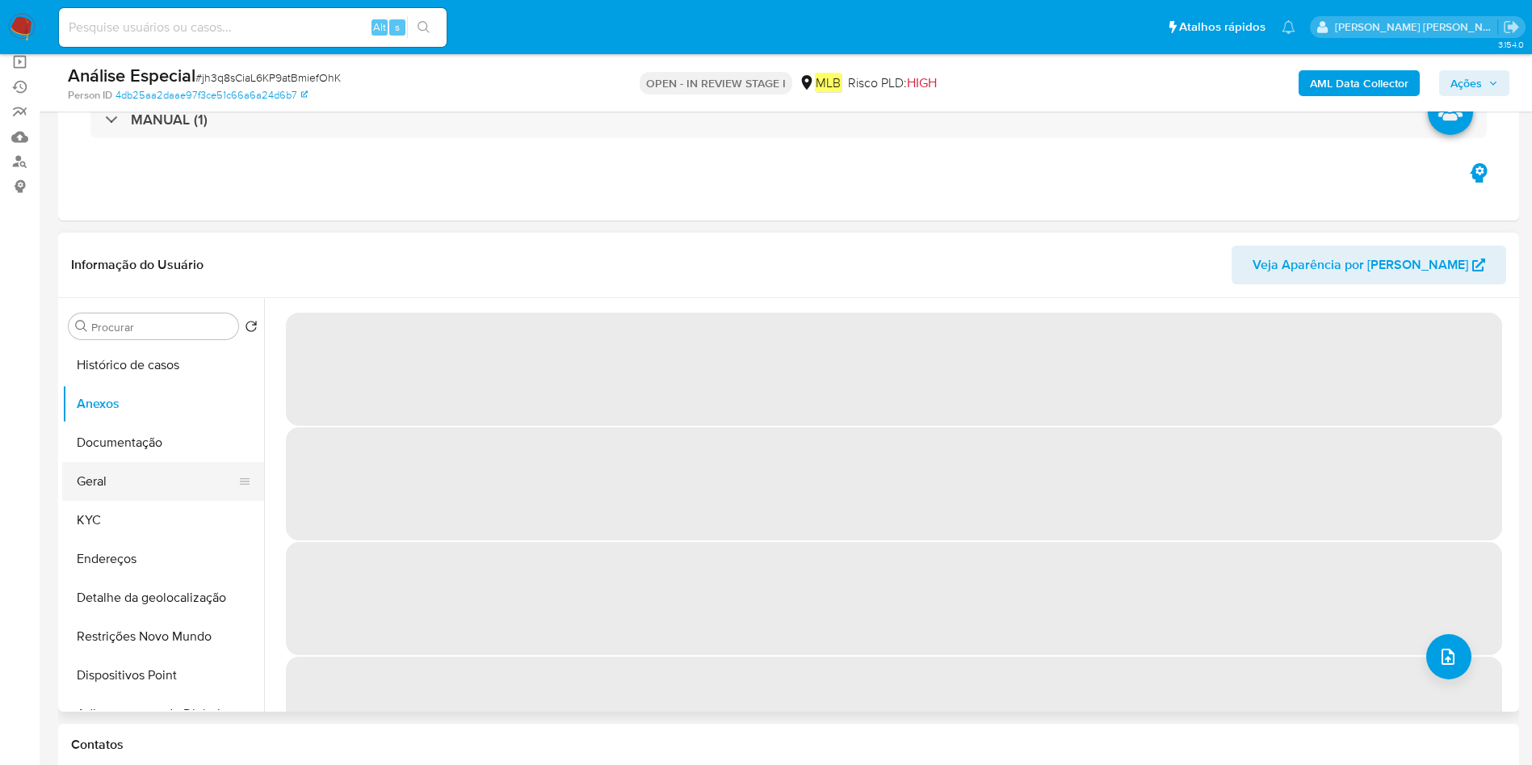
click at [172, 483] on button "Geral" at bounding box center [156, 481] width 189 height 39
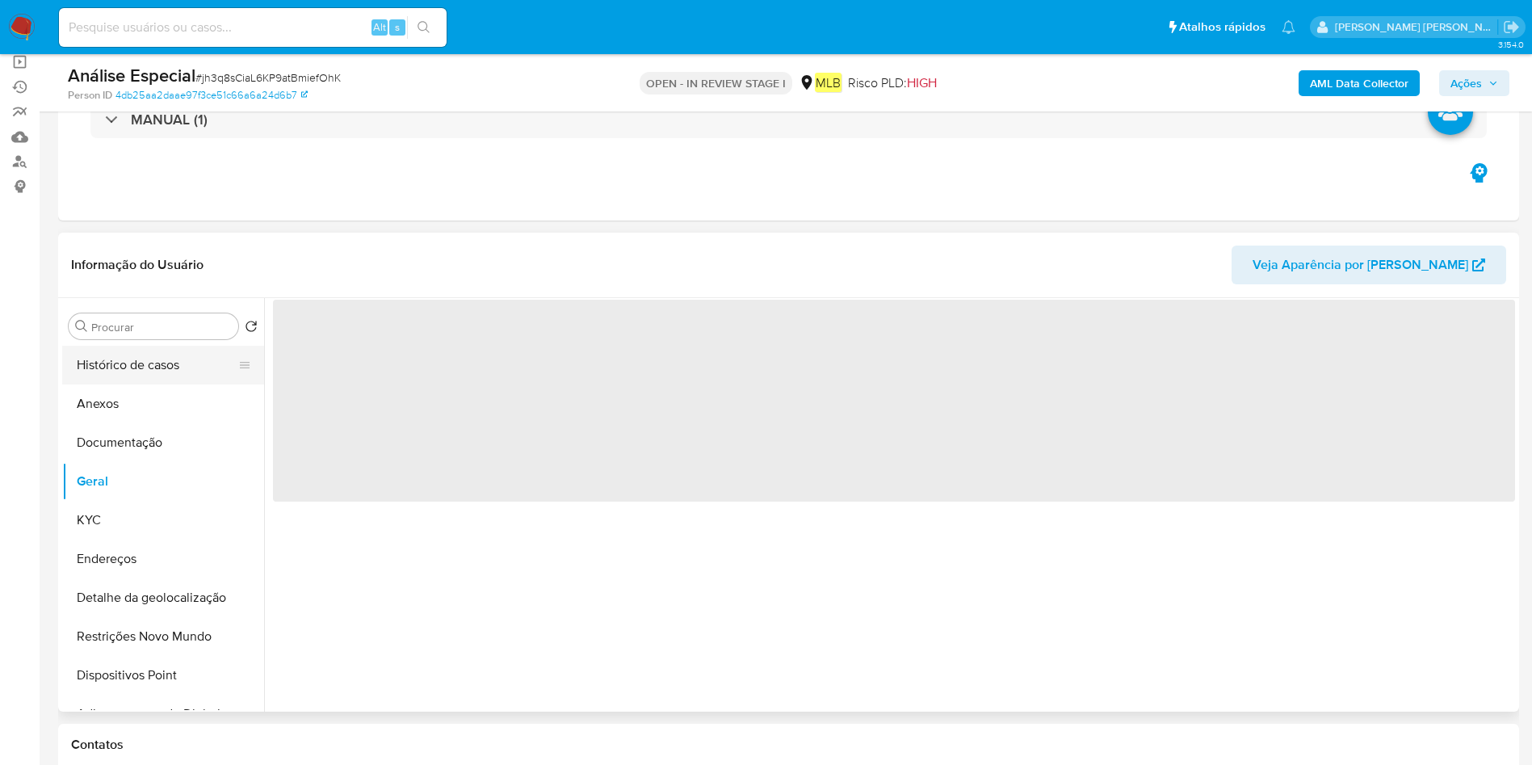
click at [186, 372] on button "Histórico de casos" at bounding box center [156, 365] width 189 height 39
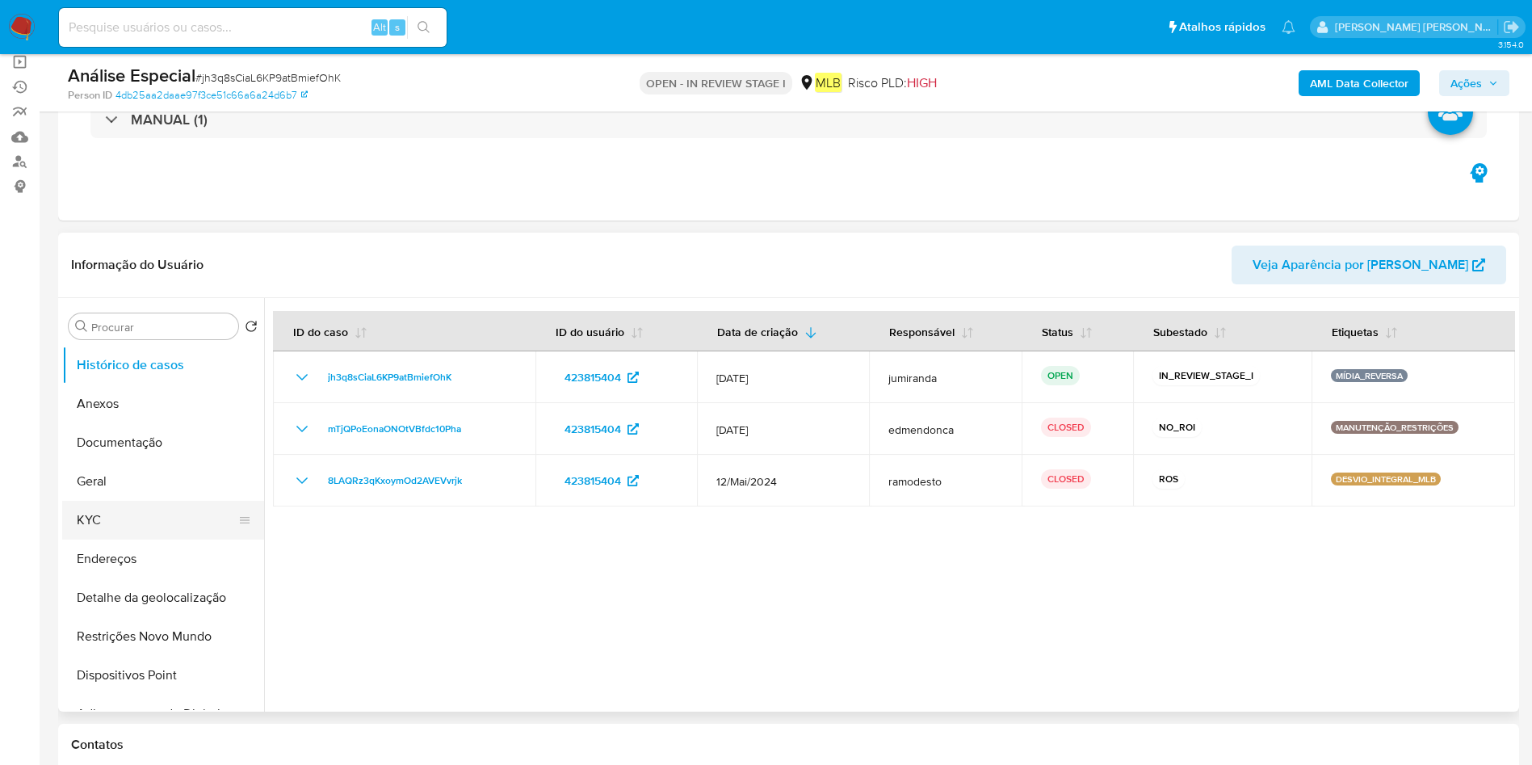
click at [142, 508] on button "KYC" at bounding box center [156, 520] width 189 height 39
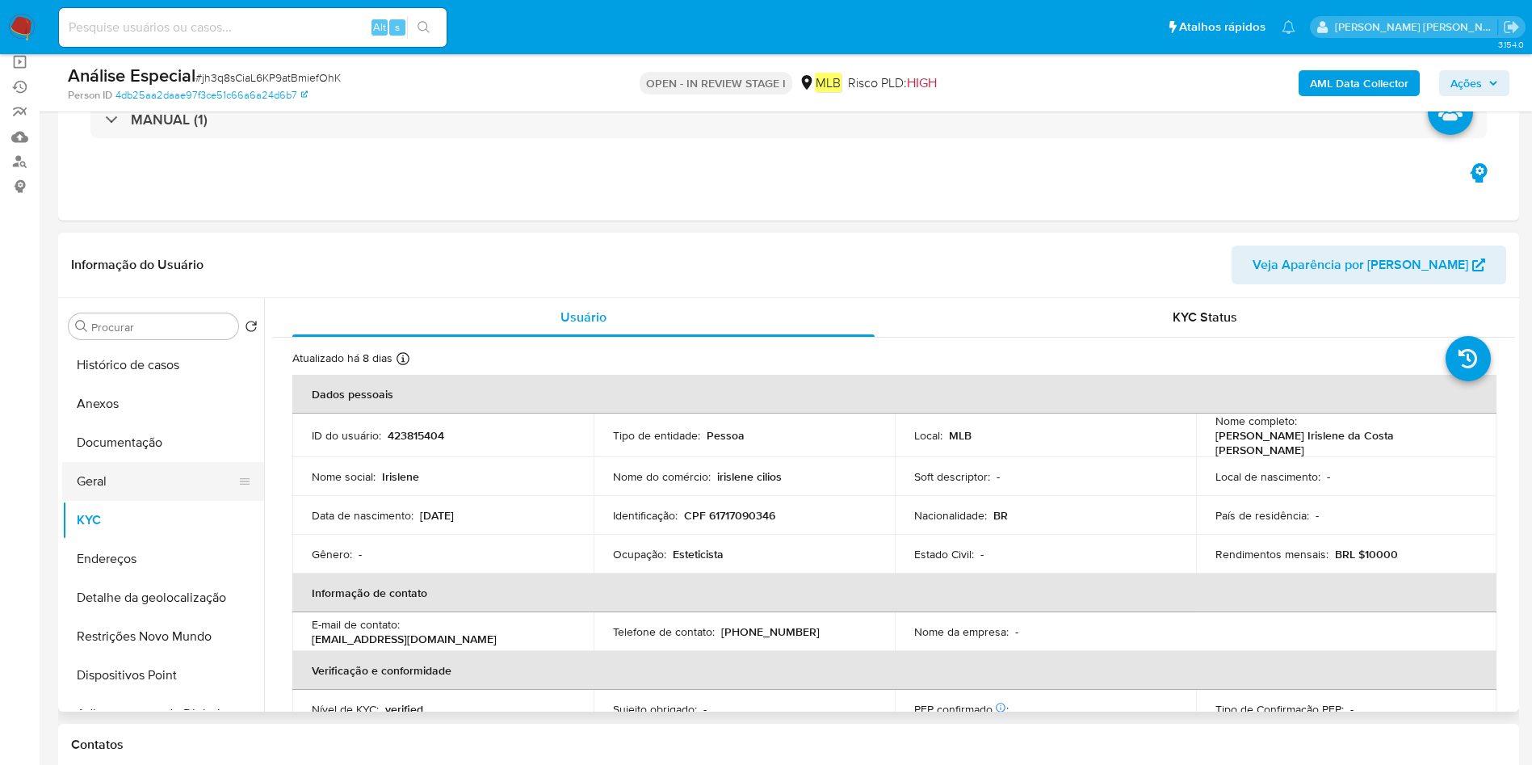
click at [186, 484] on button "Geral" at bounding box center [156, 481] width 189 height 39
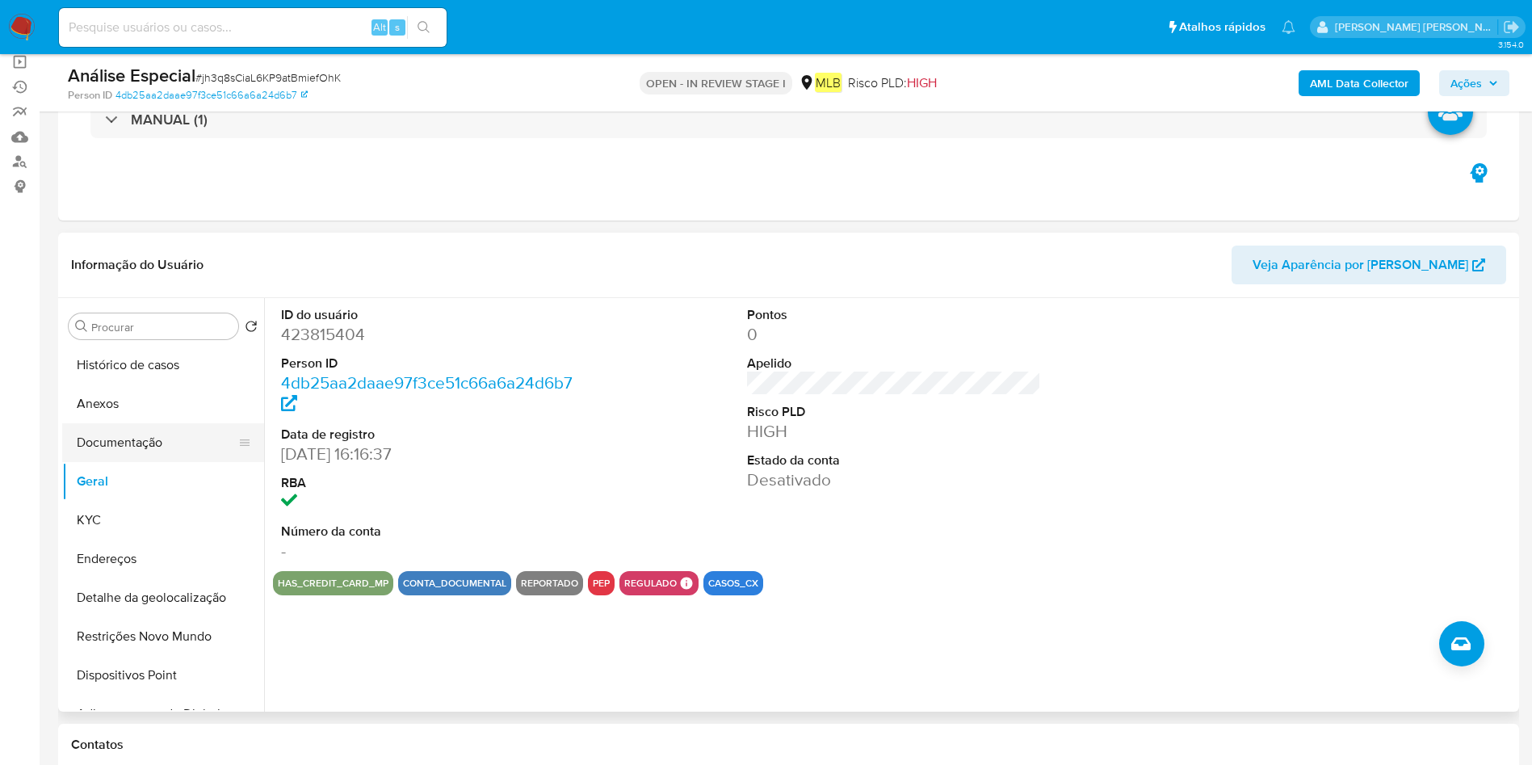
click at [160, 423] on button "Documentação" at bounding box center [156, 442] width 189 height 39
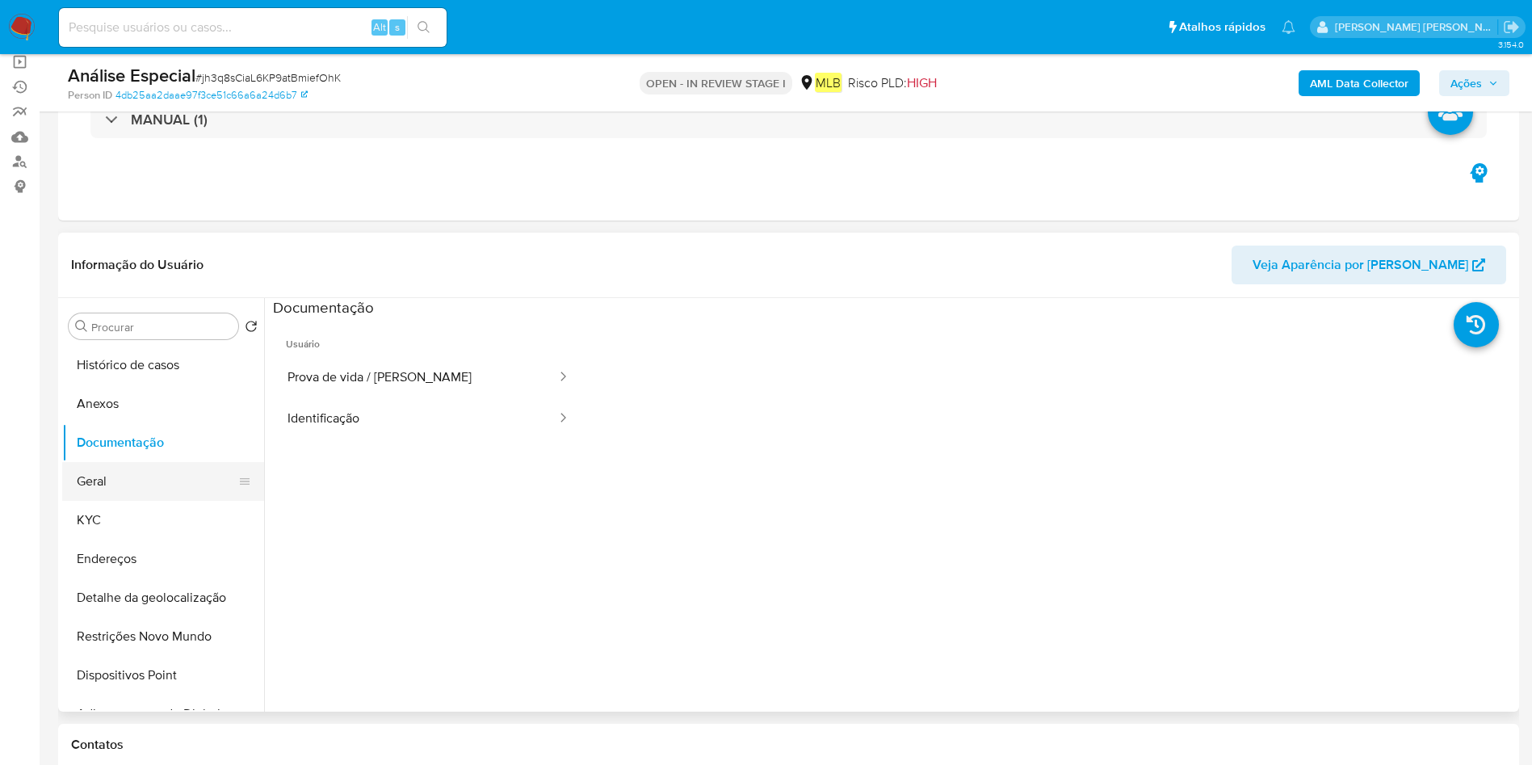
click at [155, 463] on button "Geral" at bounding box center [156, 481] width 189 height 39
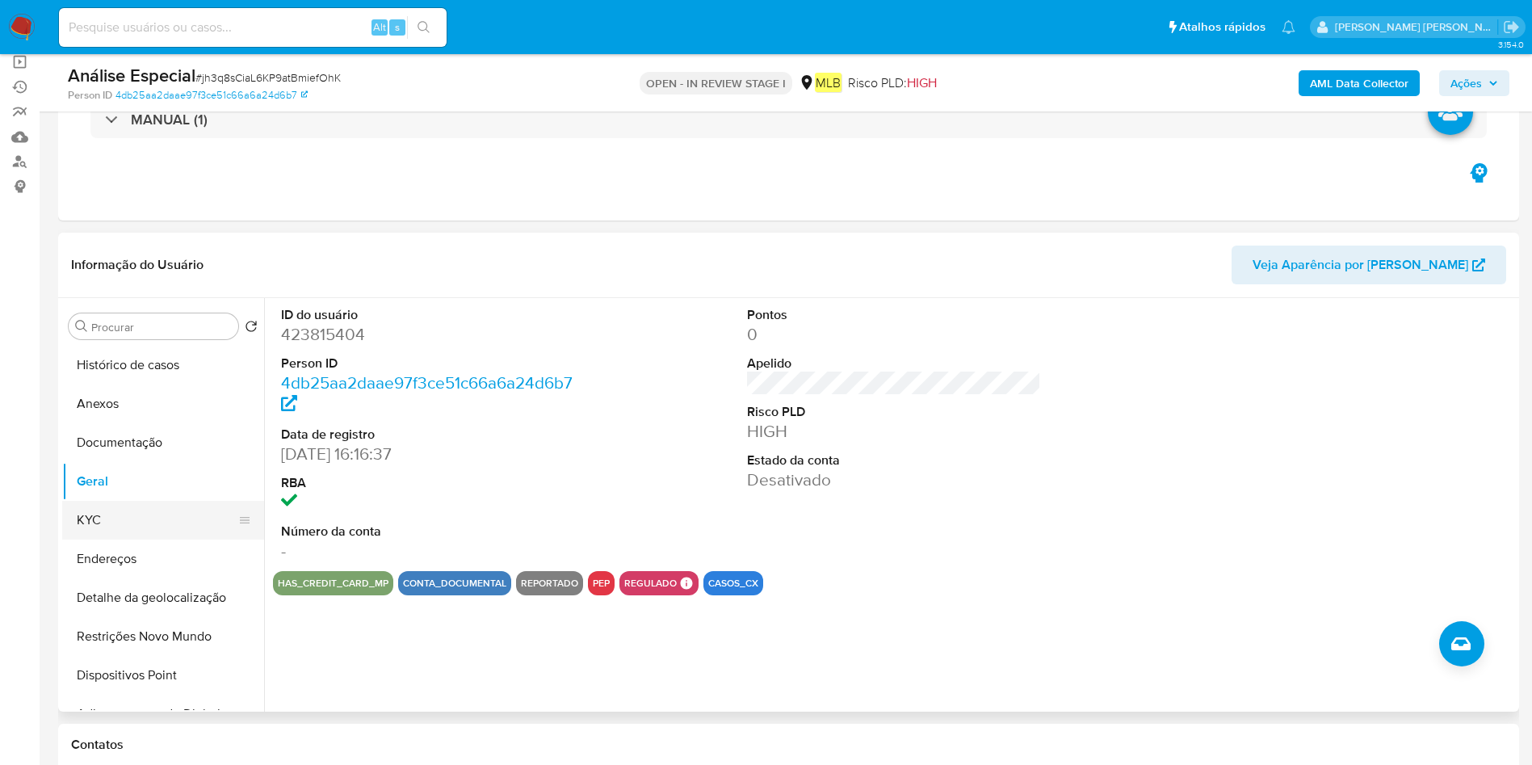
click at [128, 529] on button "KYC" at bounding box center [156, 520] width 189 height 39
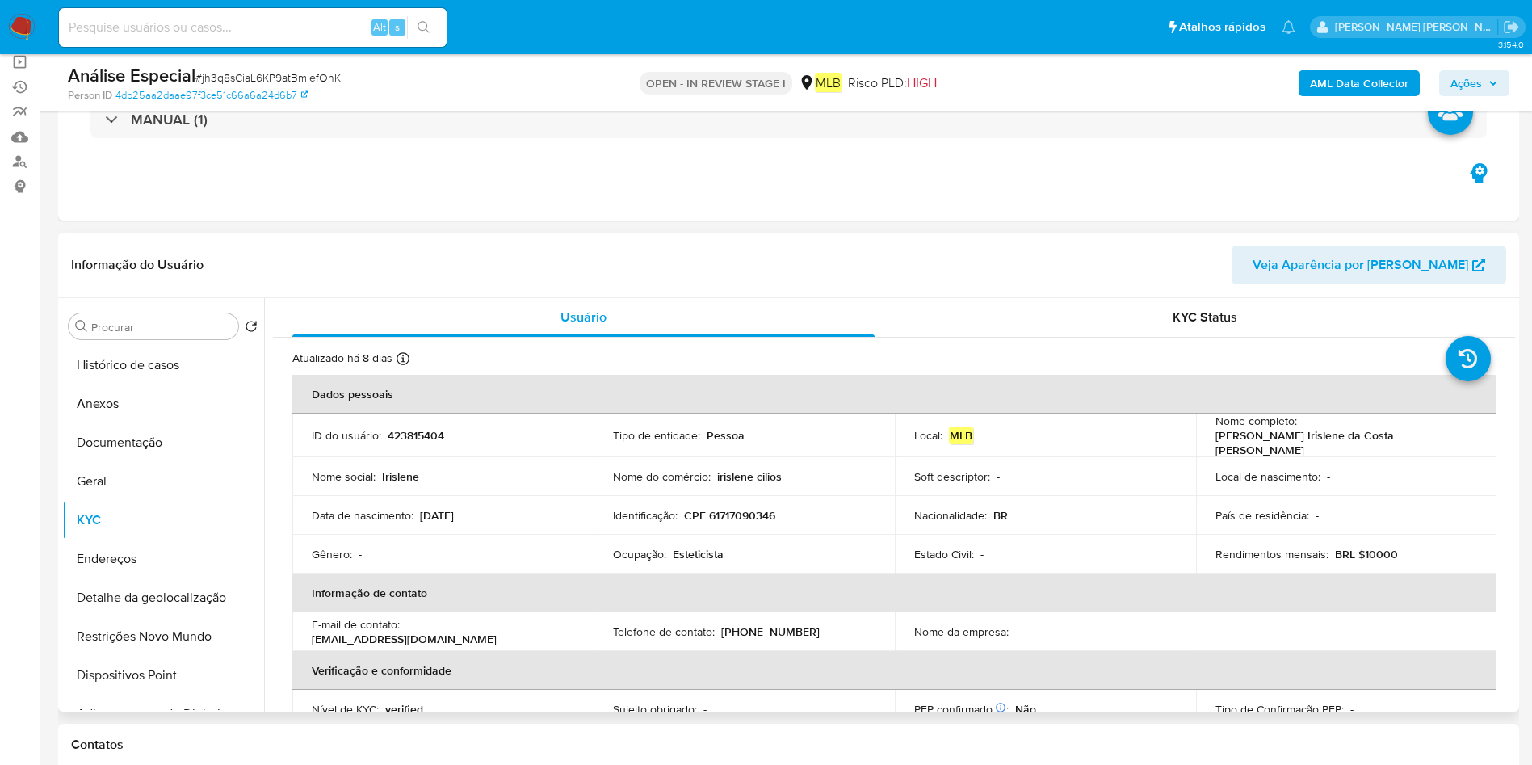
click at [666, 549] on div "Ocupação : Esteticista" at bounding box center [744, 554] width 262 height 15
copy div "Ocupação : Esteticista"
click at [110, 493] on button "Geral" at bounding box center [156, 481] width 189 height 39
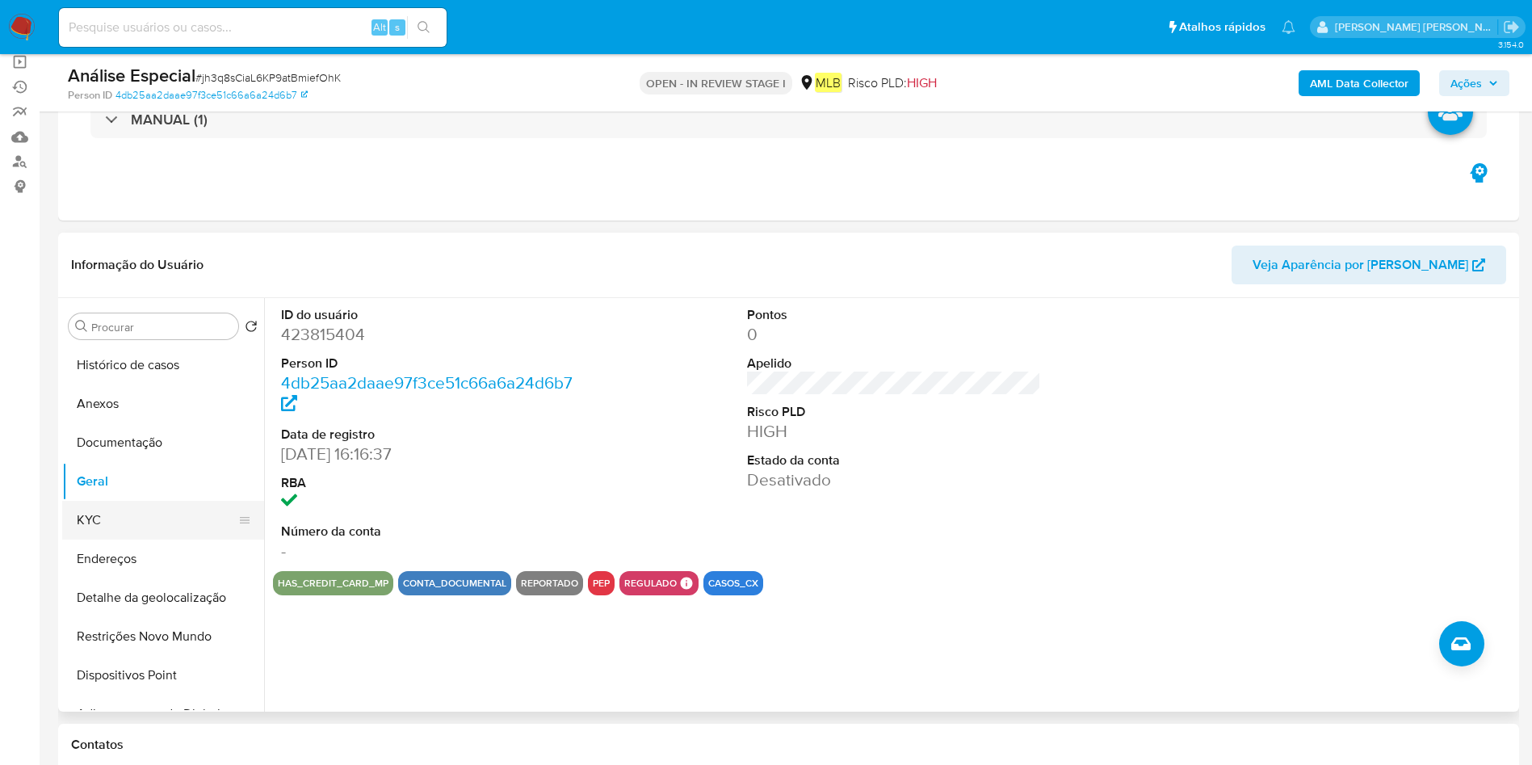
drag, startPoint x: 157, startPoint y: 528, endPoint x: 166, endPoint y: 526, distance: 9.2
click at [166, 526] on button "KYC" at bounding box center [156, 520] width 189 height 39
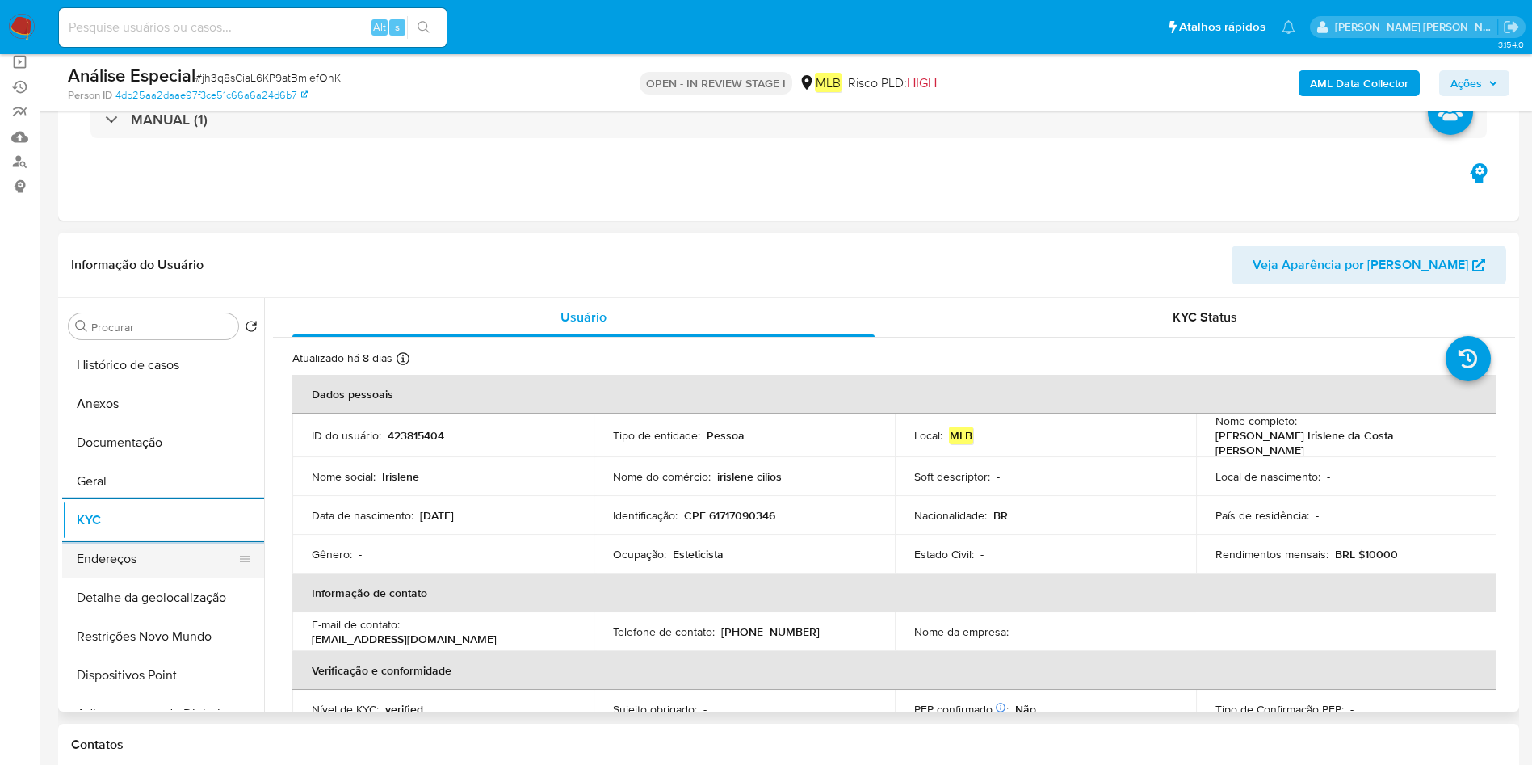
click at [145, 562] on button "Endereços" at bounding box center [156, 558] width 189 height 39
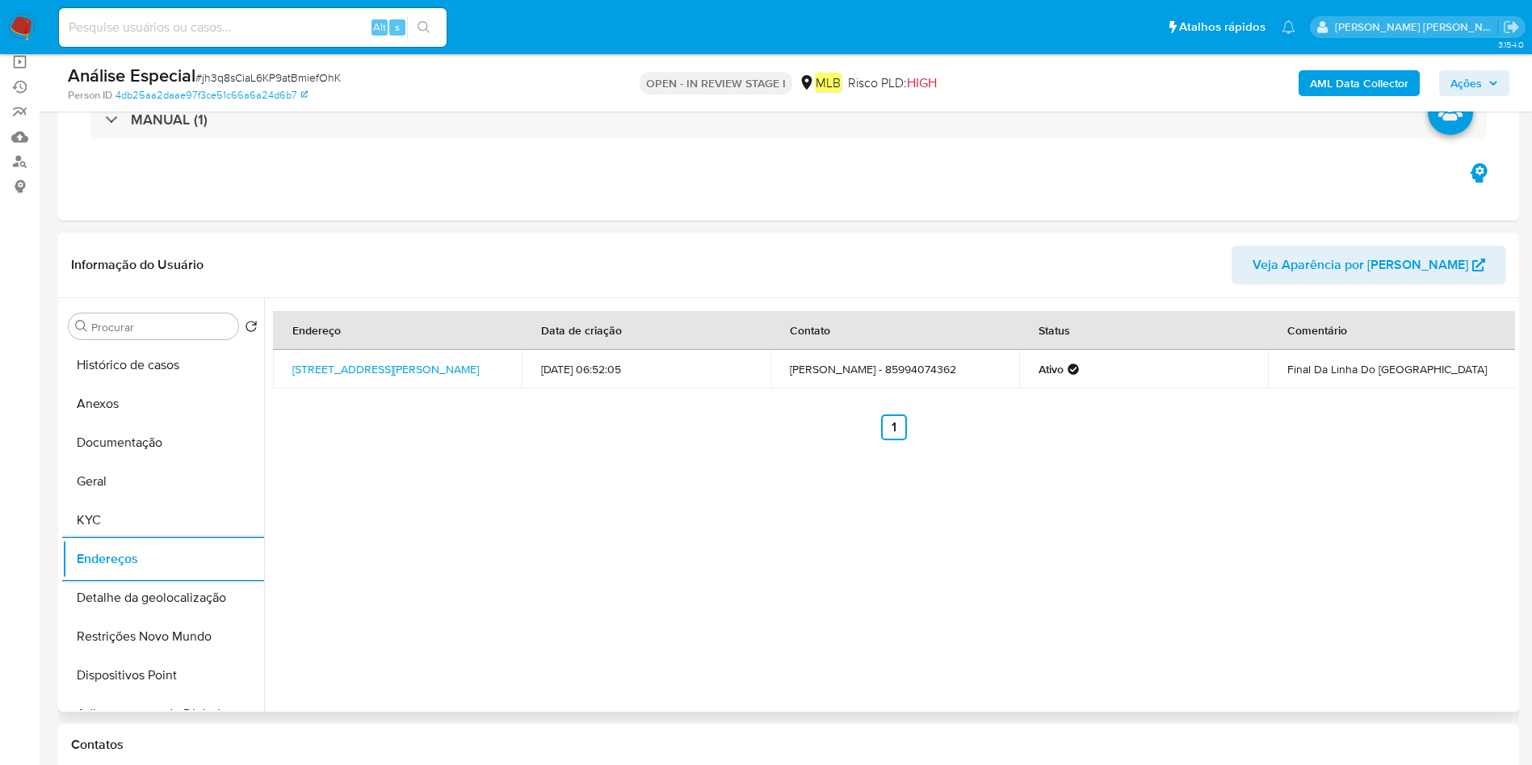
drag, startPoint x: 199, startPoint y: 592, endPoint x: 298, endPoint y: 595, distance: 98.6
click at [198, 591] on button "Detalhe da geolocalização" at bounding box center [163, 597] width 202 height 39
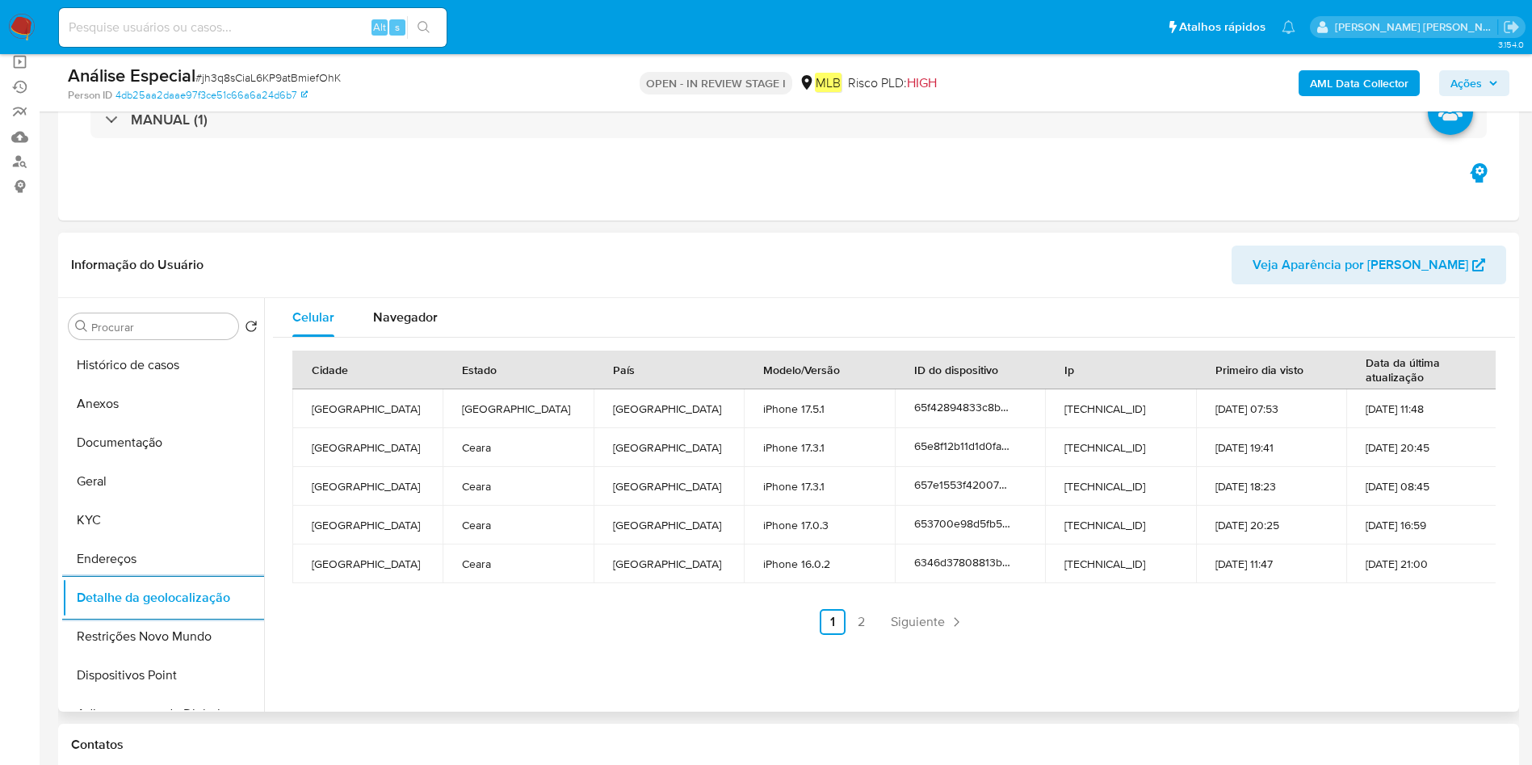
click at [164, 620] on button "Restrições Novo Mundo" at bounding box center [163, 636] width 202 height 39
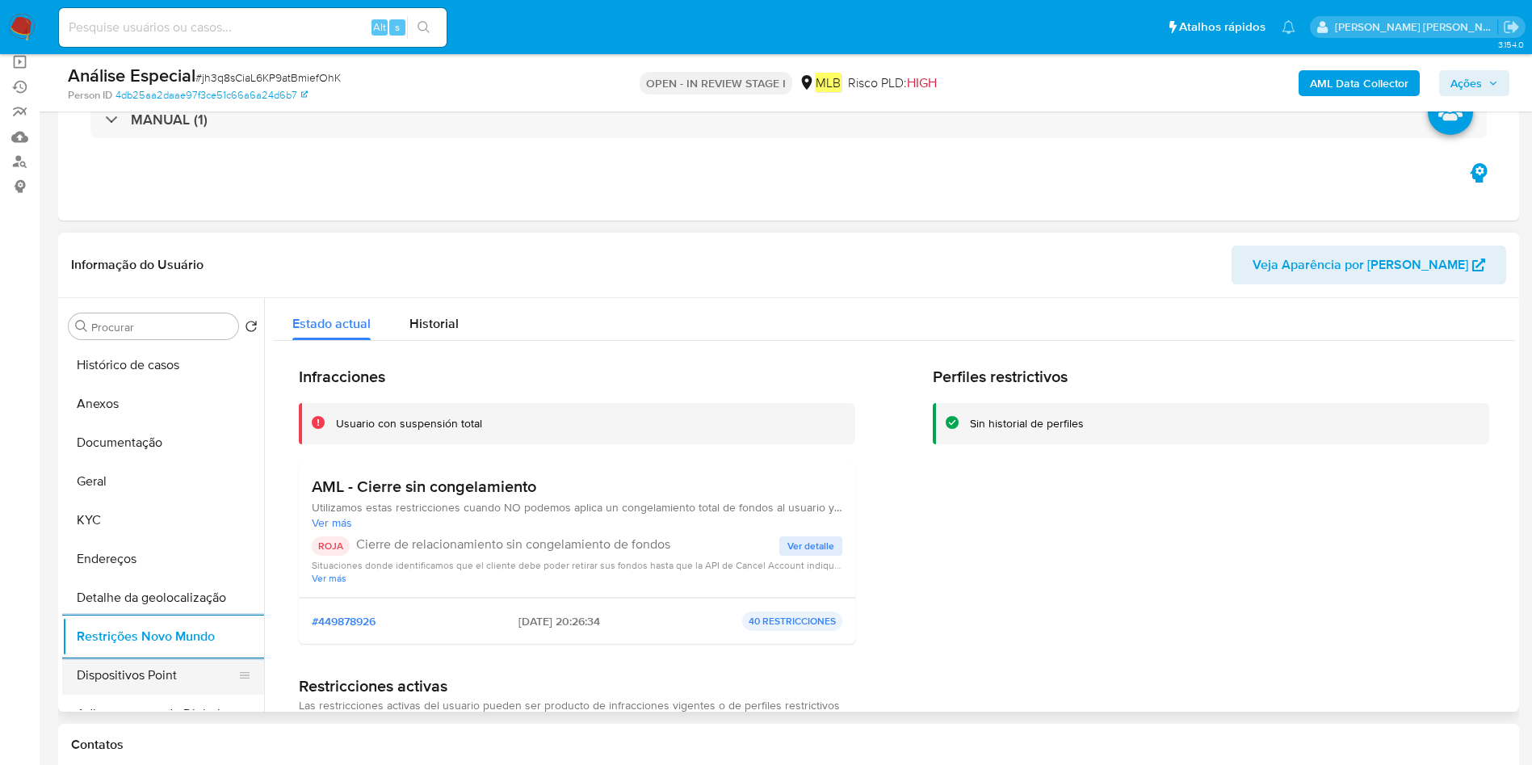
click at [120, 663] on button "Dispositivos Point" at bounding box center [156, 675] width 189 height 39
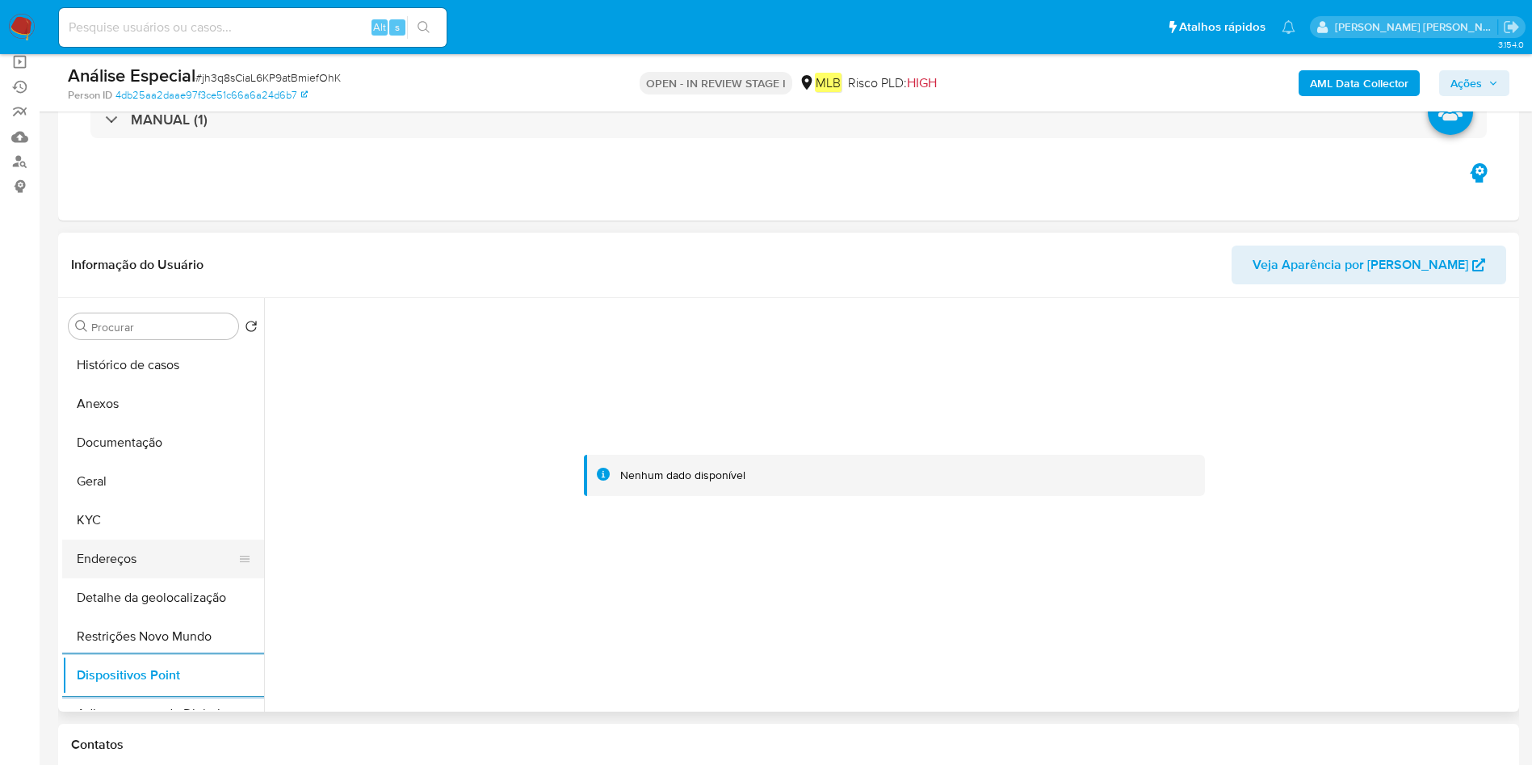
drag, startPoint x: 92, startPoint y: 560, endPoint x: 121, endPoint y: 554, distance: 29.8
click at [92, 562] on button "Endereços" at bounding box center [156, 558] width 189 height 39
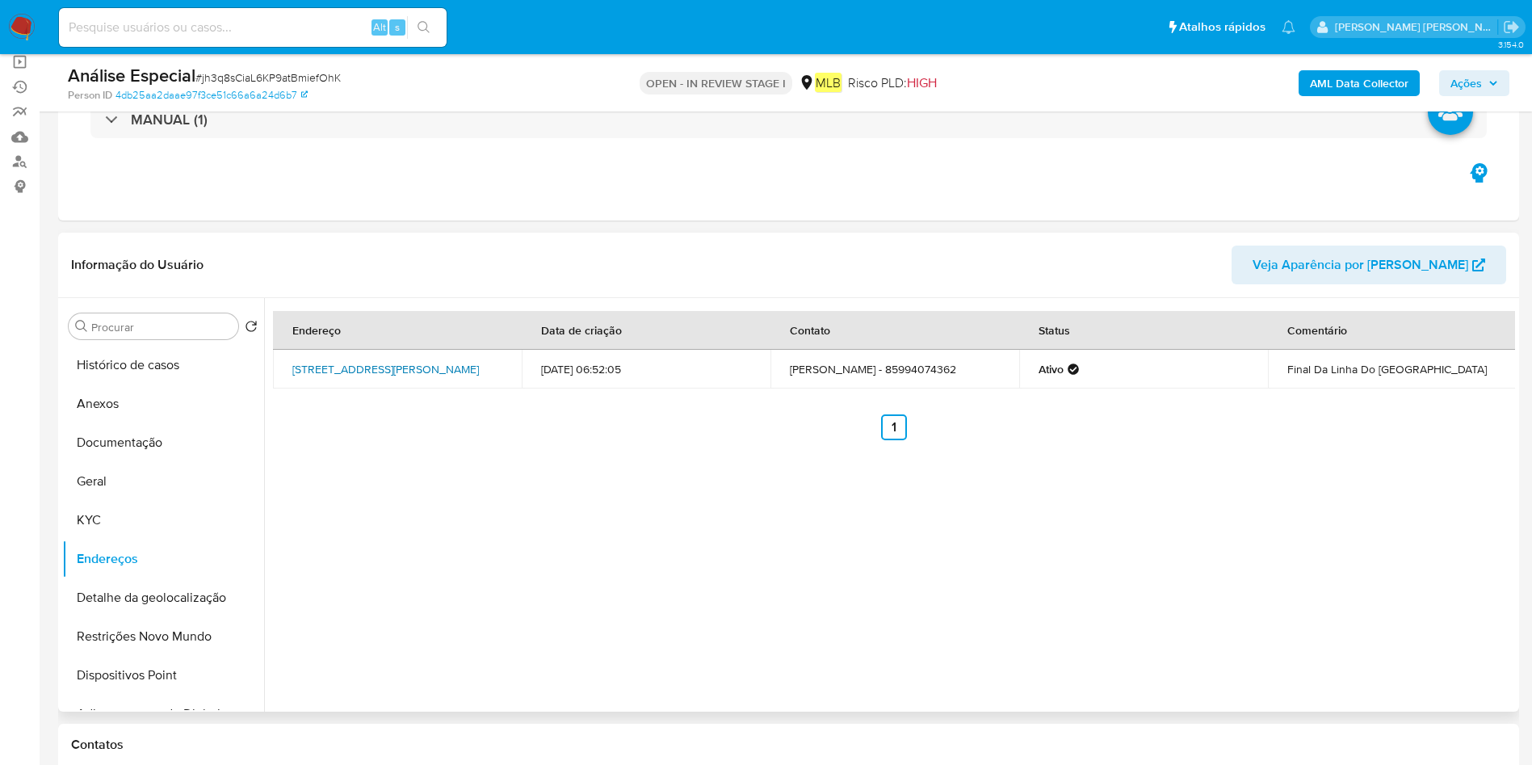
drag, startPoint x: 344, startPoint y: 359, endPoint x: 457, endPoint y: 365, distance: 113.2
click at [457, 365] on td "Rua Álvares Maciel 1151, Fortaleza, Ceará, 60440580, Brasil 1151" at bounding box center [397, 369] width 249 height 39
copy link "Rua Álvares Maciel 1151, Fortaleza"
click at [158, 403] on button "Anexos" at bounding box center [163, 403] width 202 height 39
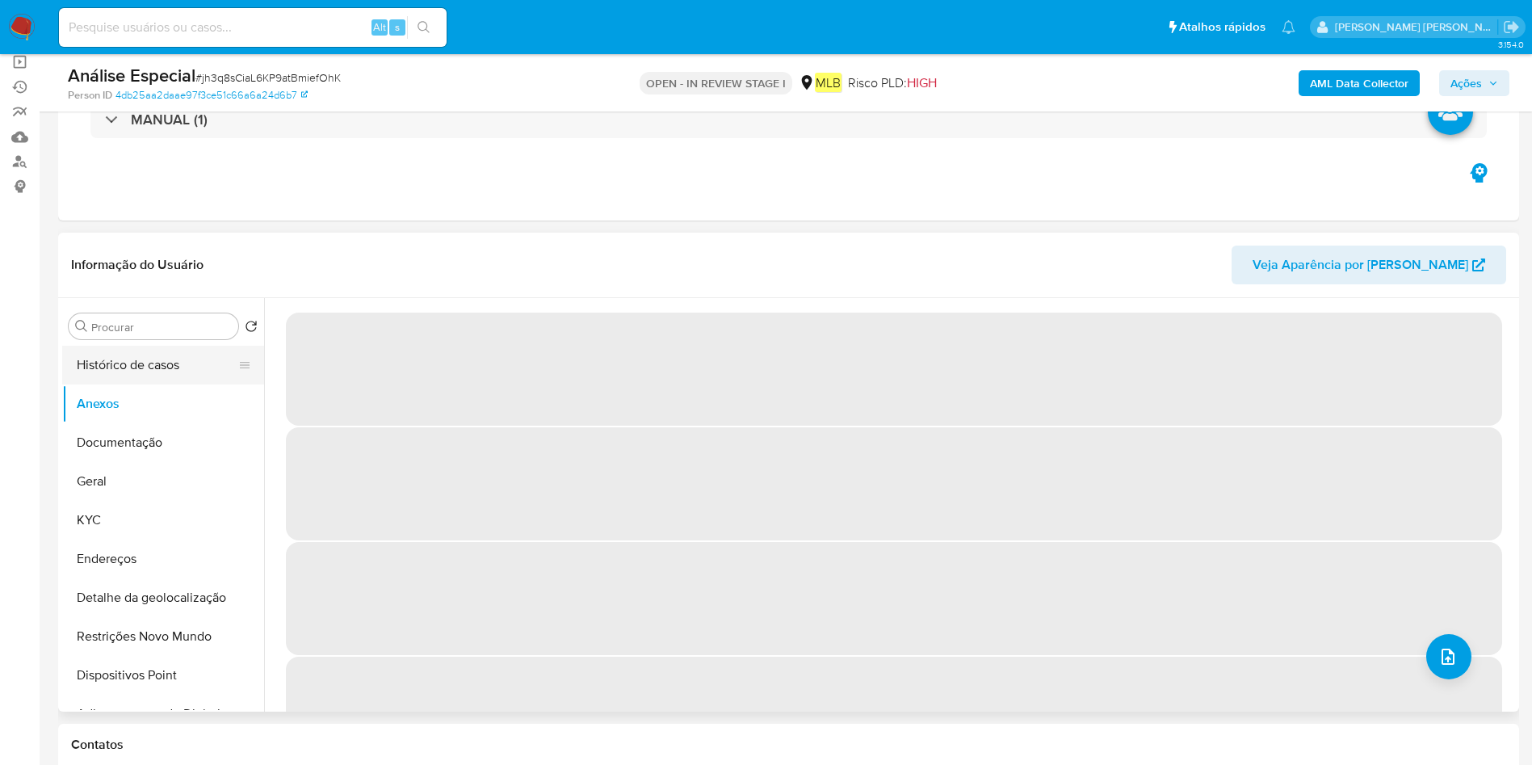
click at [193, 368] on button "Histórico de casos" at bounding box center [156, 365] width 189 height 39
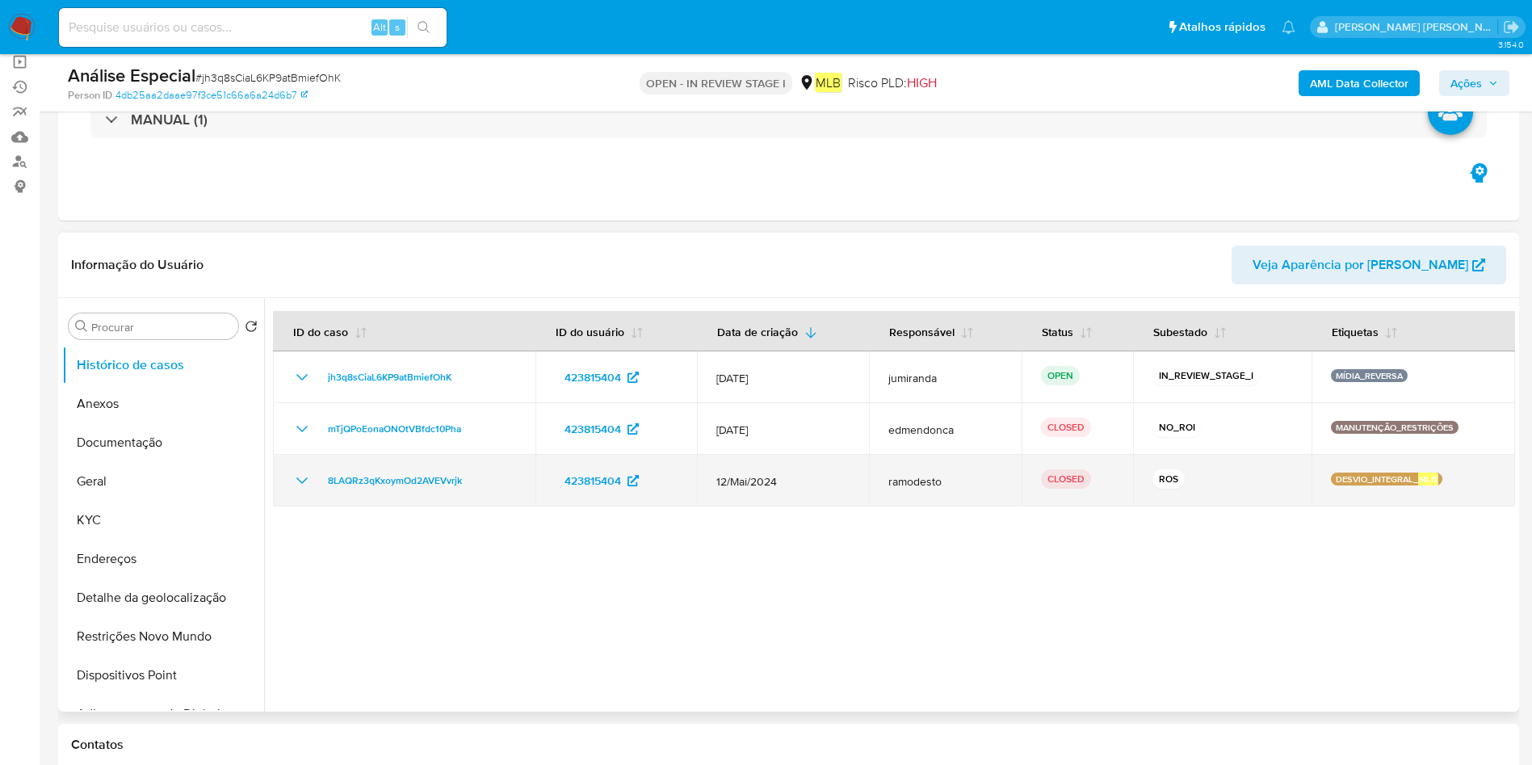
click at [419, 496] on td "8LAQRz3qKxoymOd2AVEVvrjk" at bounding box center [404, 481] width 262 height 52
click at [419, 495] on td "8LAQRz3qKxoymOd2AVEVvrjk" at bounding box center [404, 481] width 262 height 52
click at [764, 488] on span "12/Mai/2024" at bounding box center [782, 481] width 133 height 15
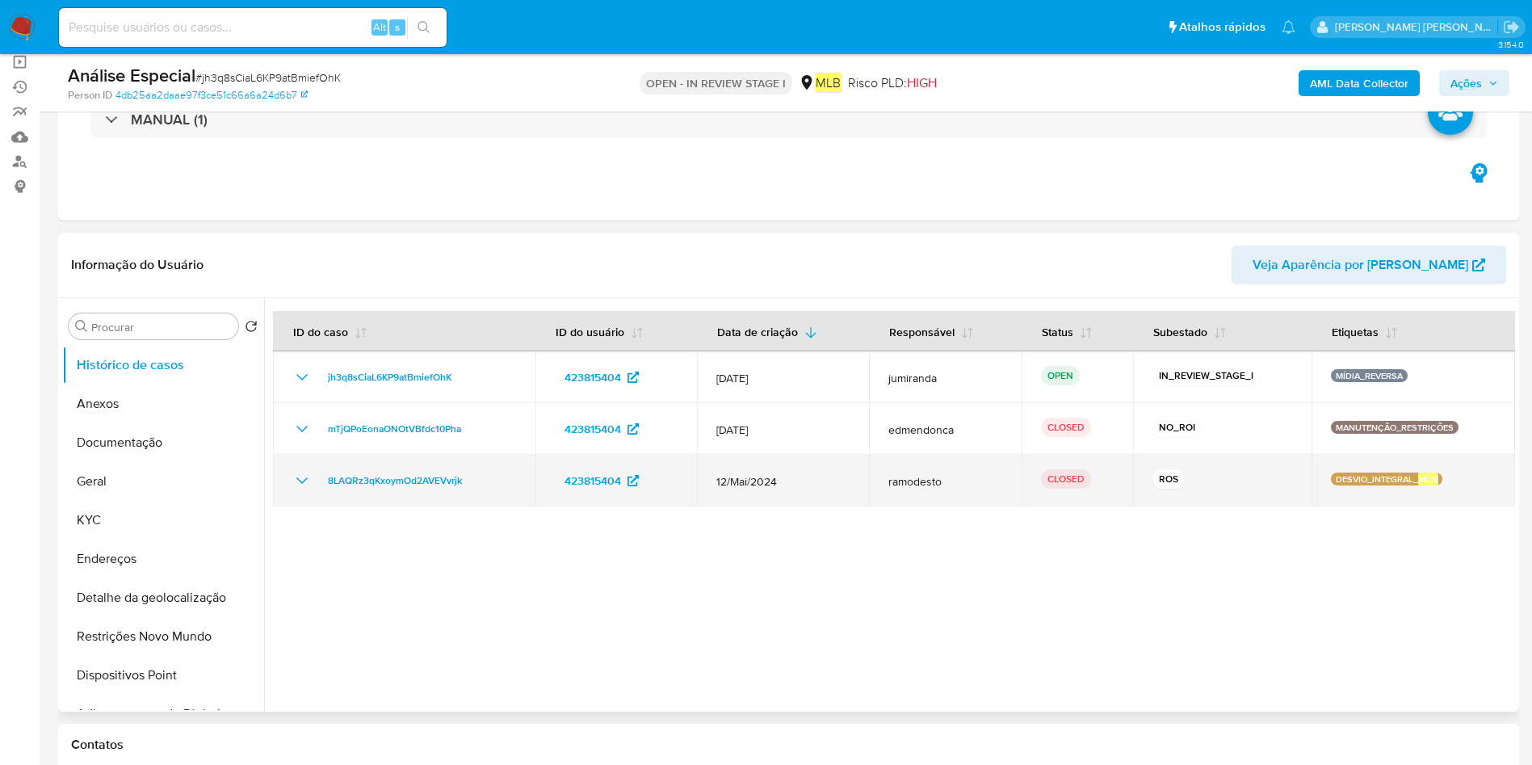
click at [764, 488] on span "12/Mai/2024" at bounding box center [782, 481] width 133 height 15
click at [434, 488] on td "8LAQRz3qKxoymOd2AVEVvrjk" at bounding box center [404, 481] width 262 height 52
click at [434, 484] on span "8LAQRz3qKxoymOd2AVEVvrjk" at bounding box center [395, 480] width 134 height 19
click at [416, 499] on td "8LAQRz3qKxoymOd2AVEVvrjk" at bounding box center [404, 481] width 262 height 52
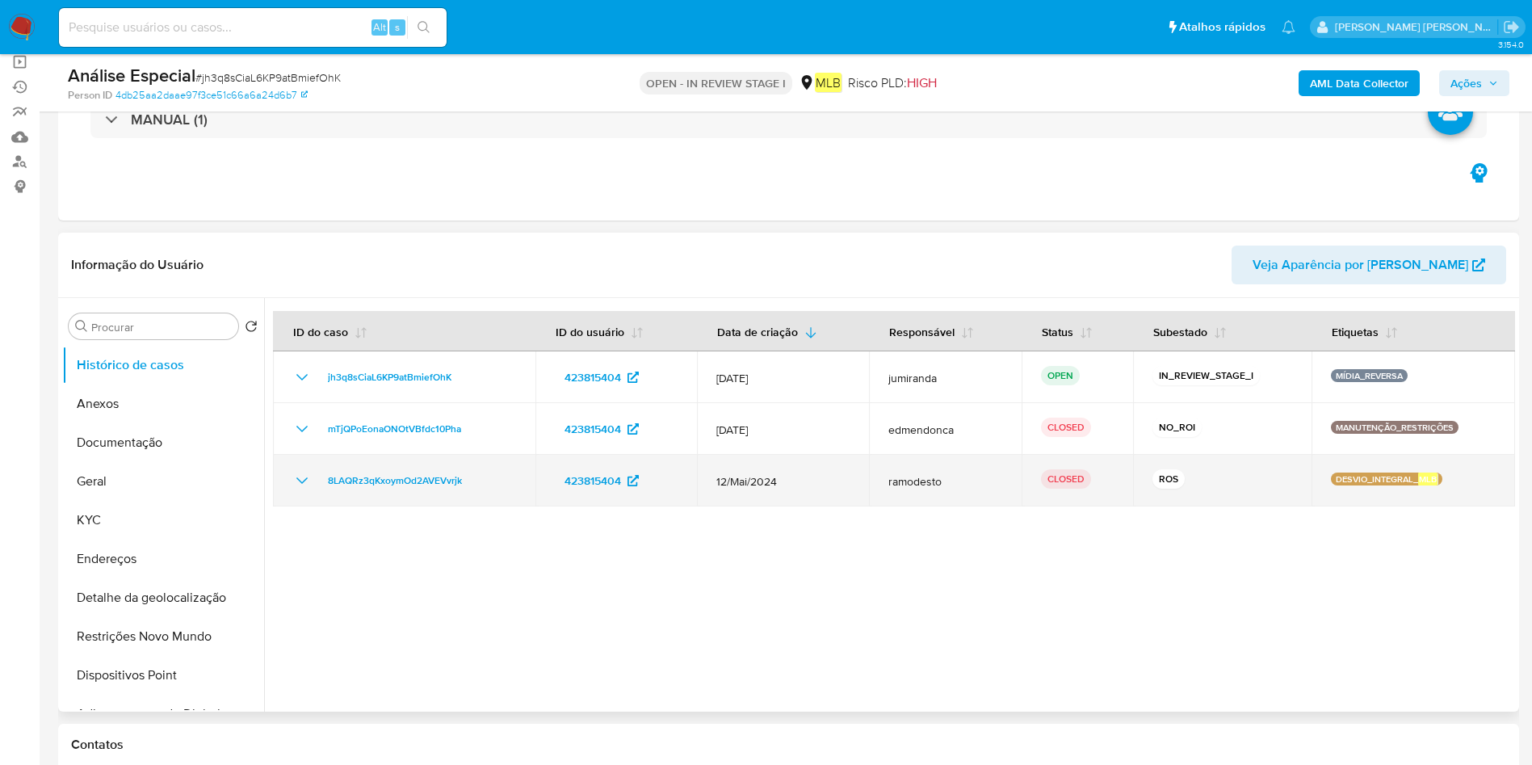
click at [416, 498] on td "8LAQRz3qKxoymOd2AVEVvrjk" at bounding box center [404, 481] width 262 height 52
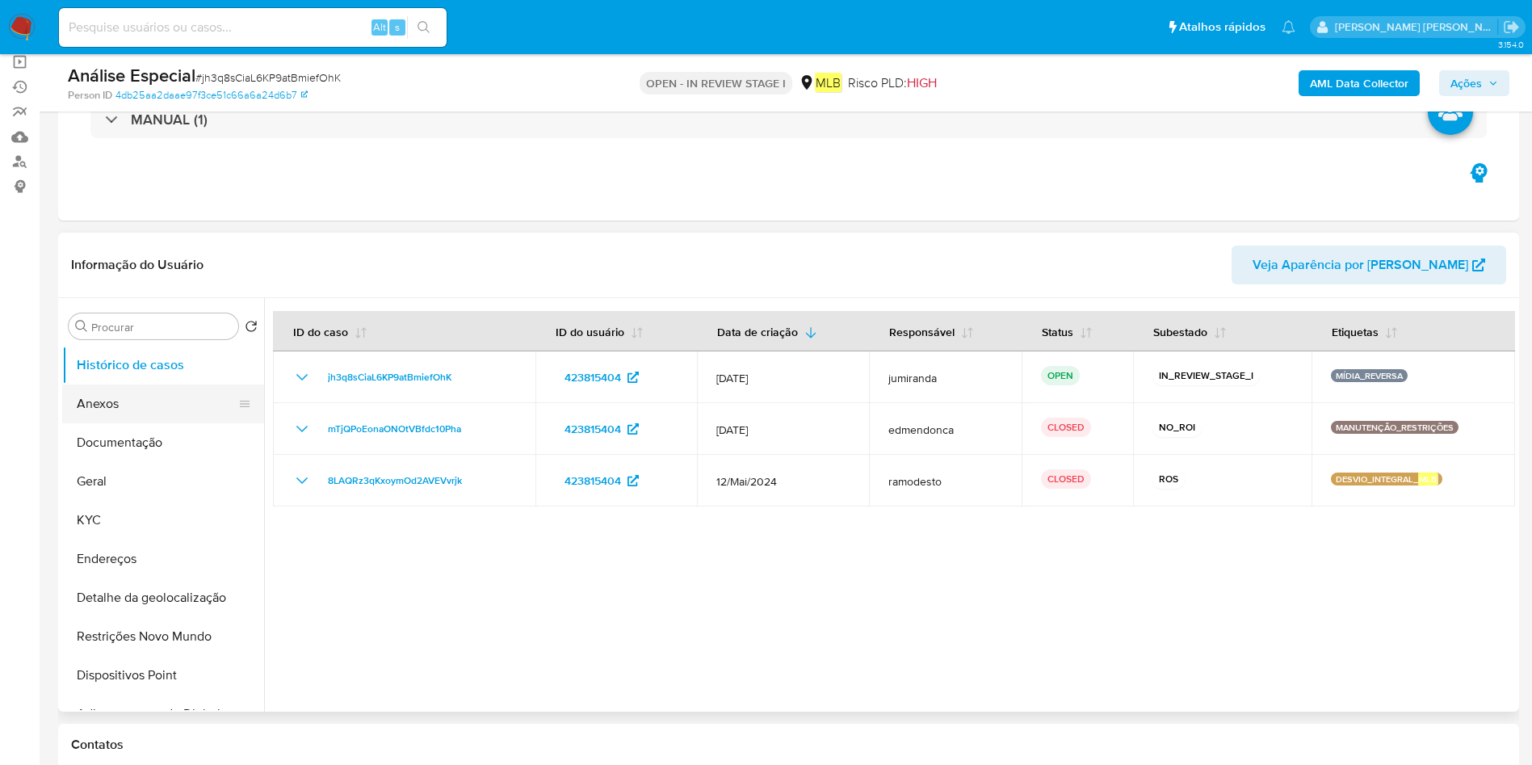
click at [130, 391] on button "Anexos" at bounding box center [156, 403] width 189 height 39
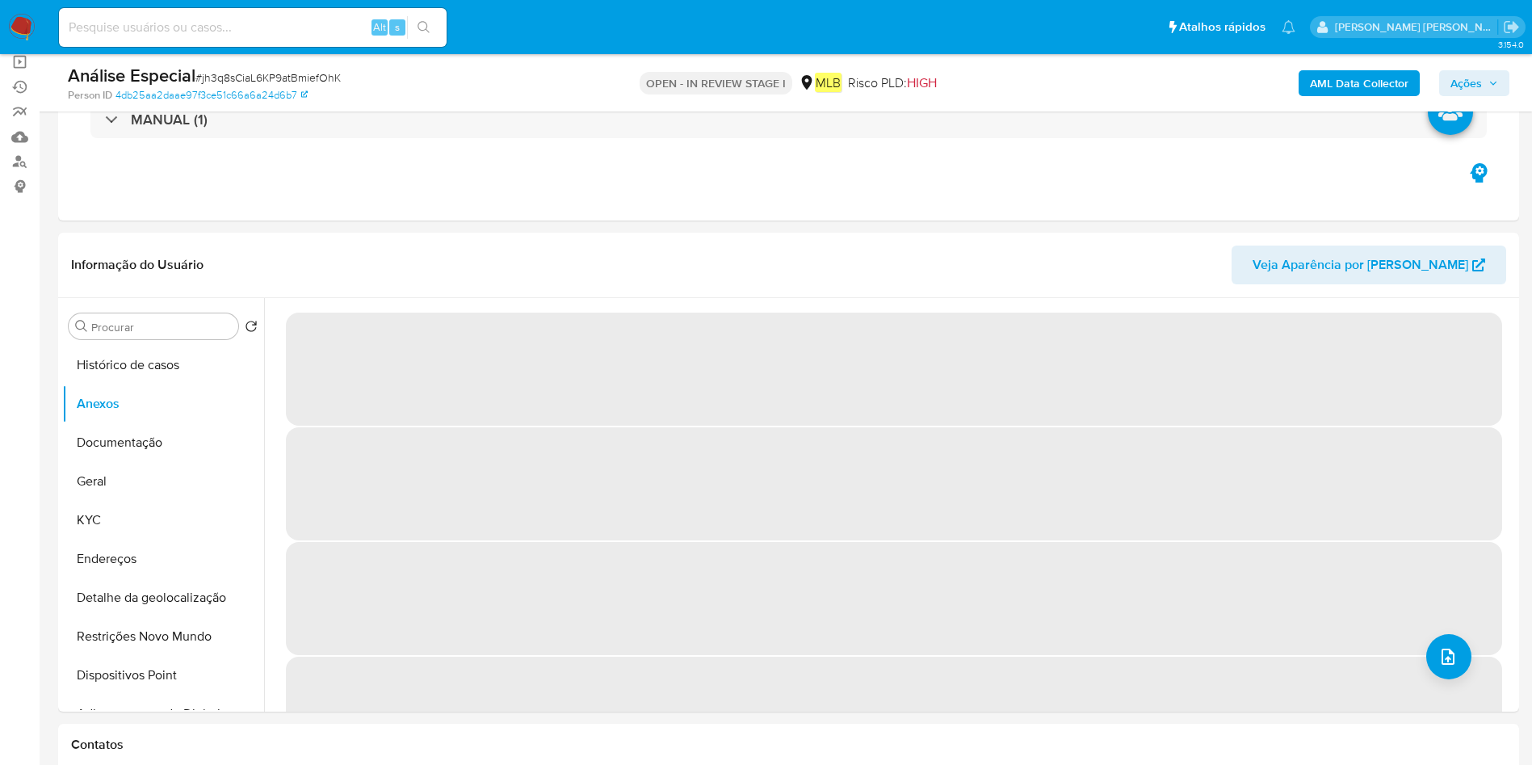
click at [1361, 82] on b "AML Data Collector" at bounding box center [1359, 83] width 99 height 26
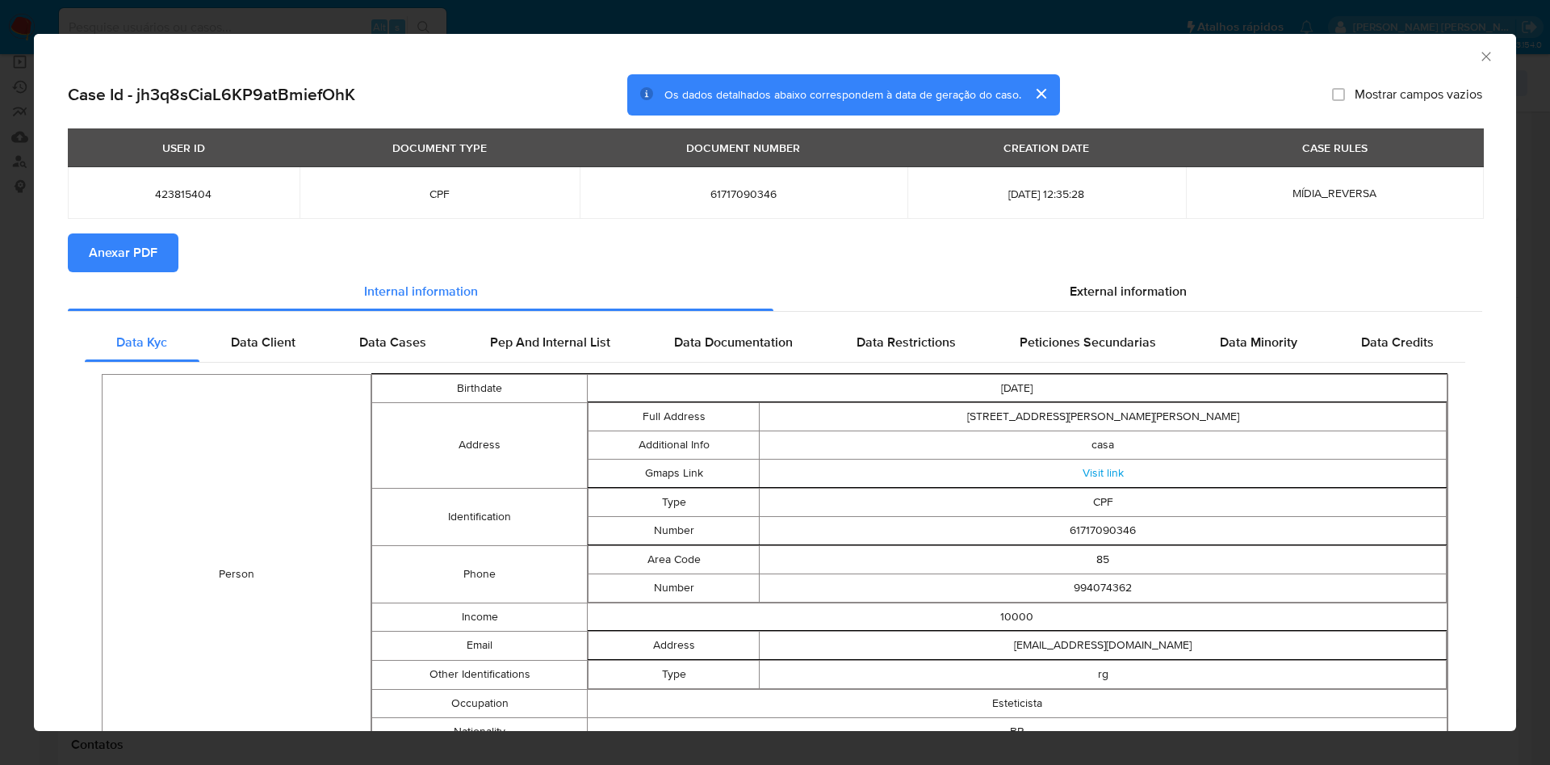
click at [112, 255] on span "Anexar PDF" at bounding box center [123, 253] width 69 height 36
click at [1482, 56] on icon "Fechar a janela" at bounding box center [1486, 56] width 9 height 9
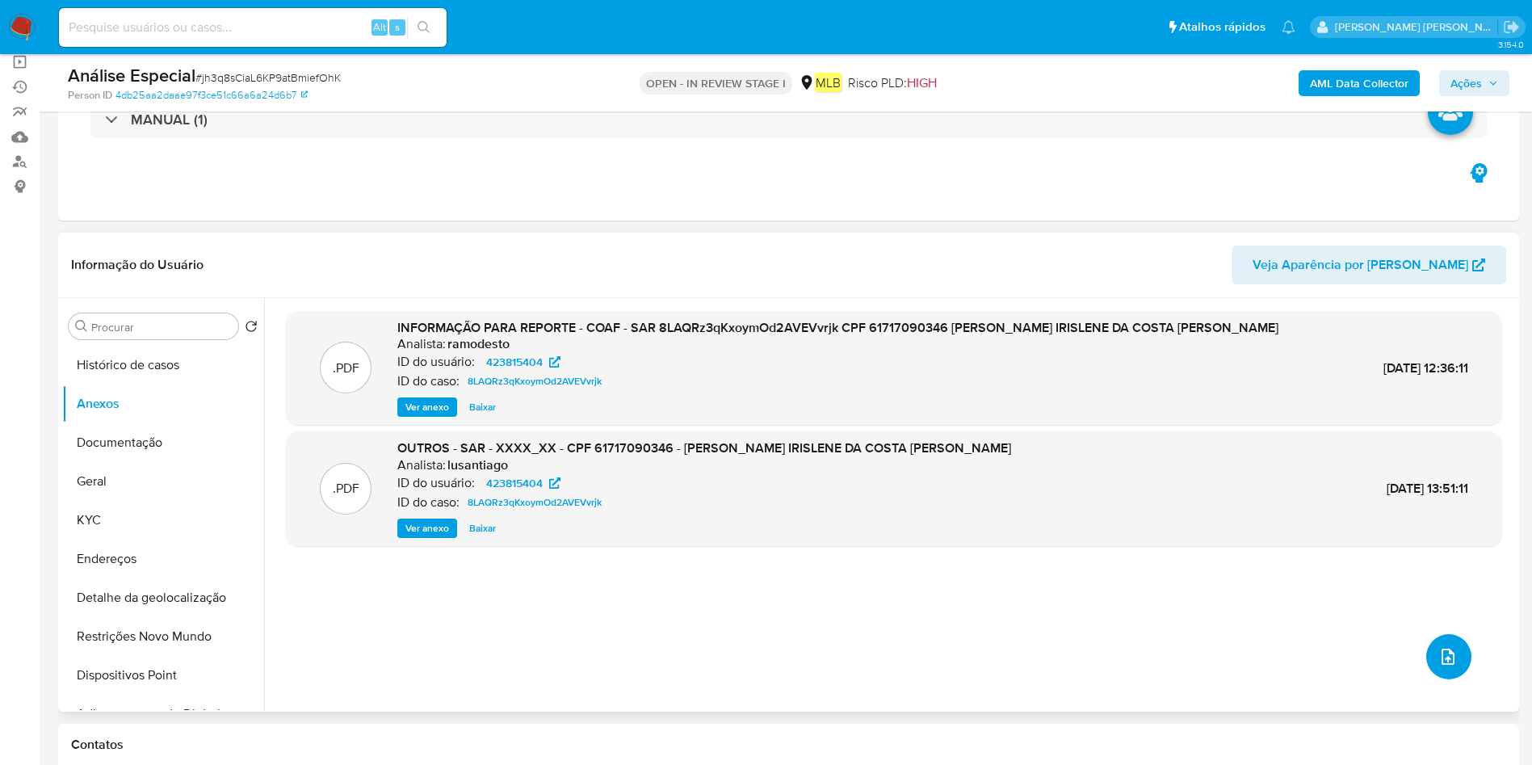
click at [1449, 656] on icon "upload-file" at bounding box center [1447, 656] width 19 height 19
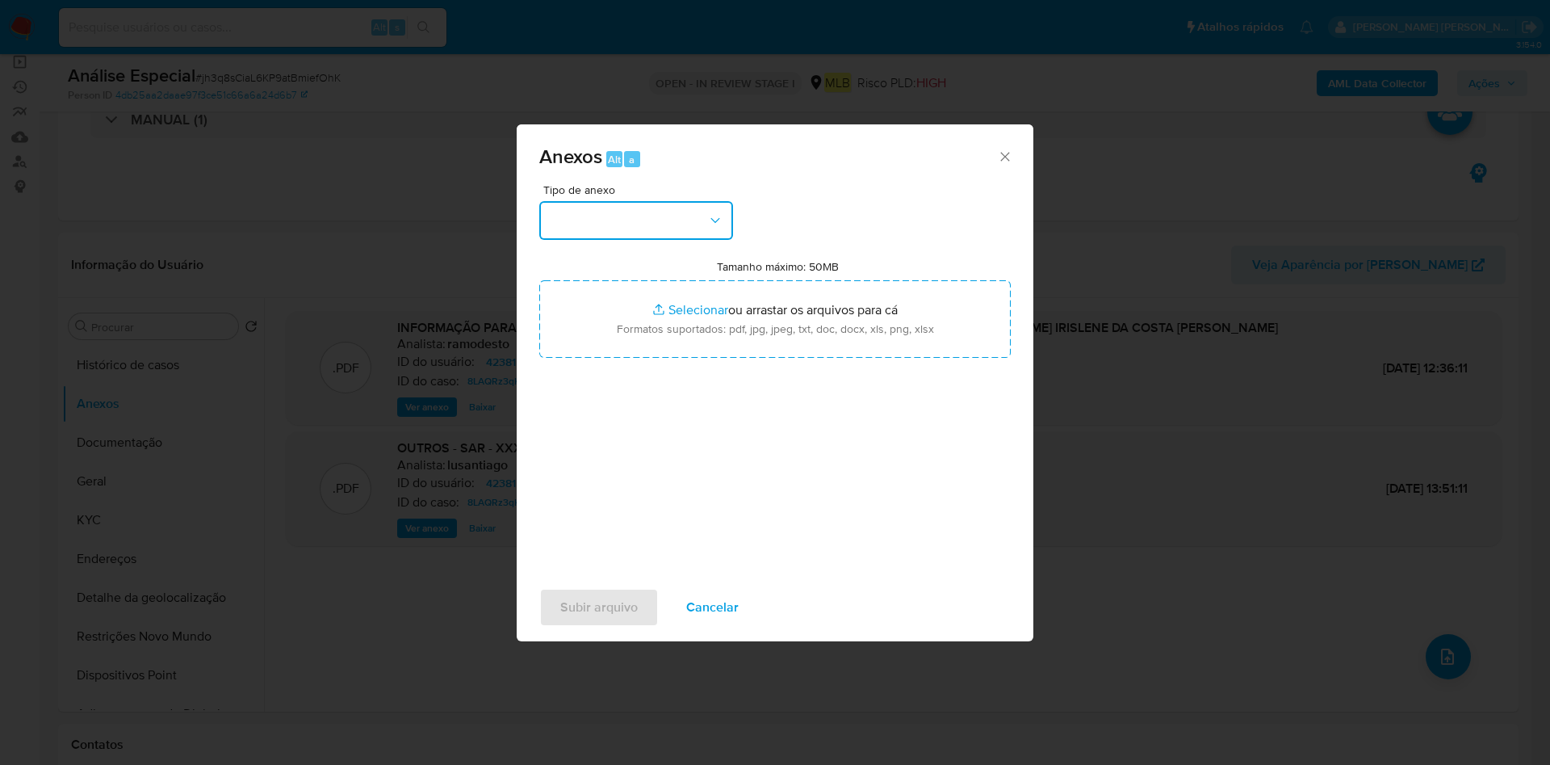
click at [661, 212] on button "button" at bounding box center [636, 220] width 194 height 39
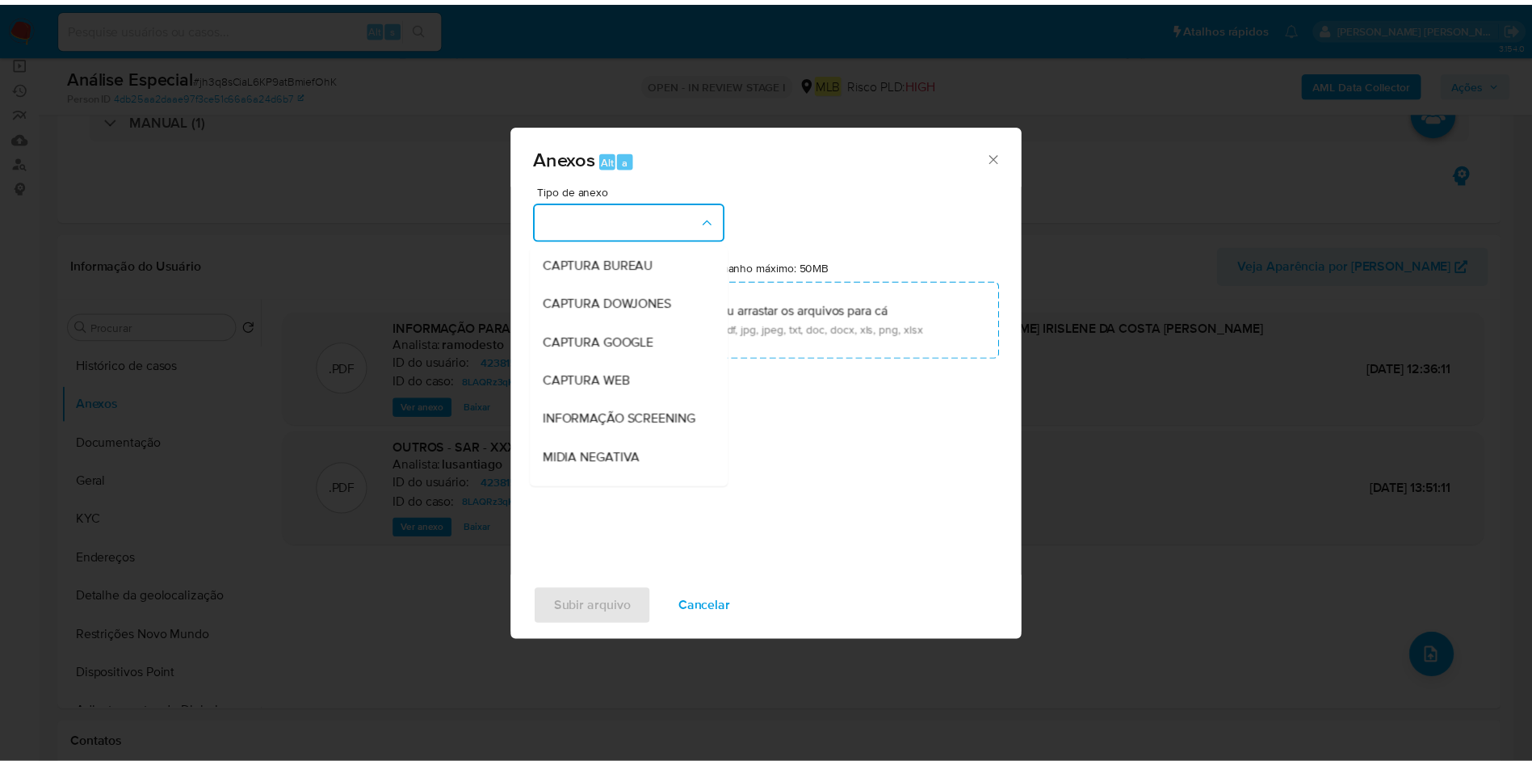
scroll to position [249, 0]
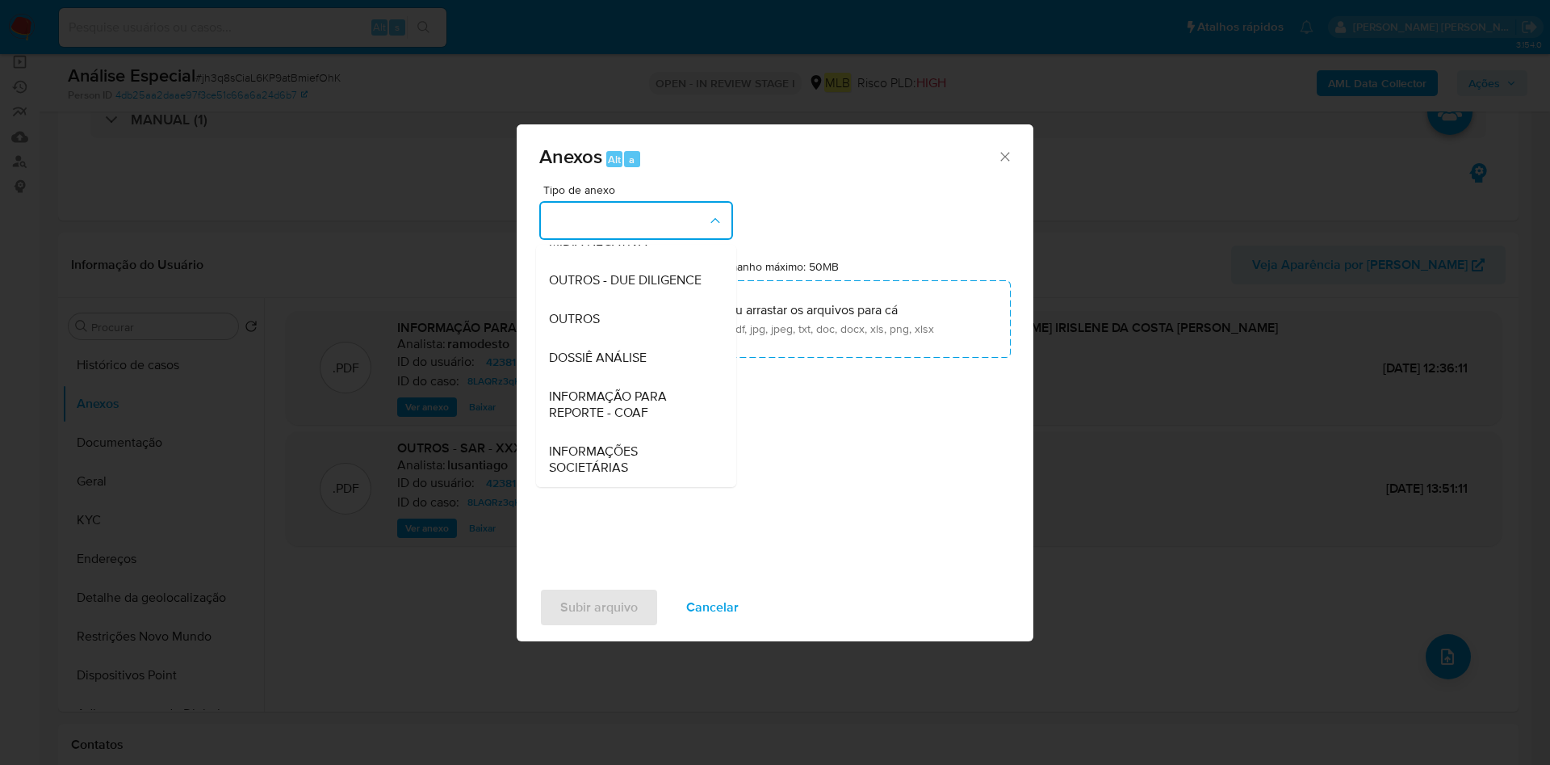
drag, startPoint x: 658, startPoint y: 312, endPoint x: 722, endPoint y: 269, distance: 76.8
click at [657, 308] on div "OUTROS" at bounding box center [631, 319] width 165 height 39
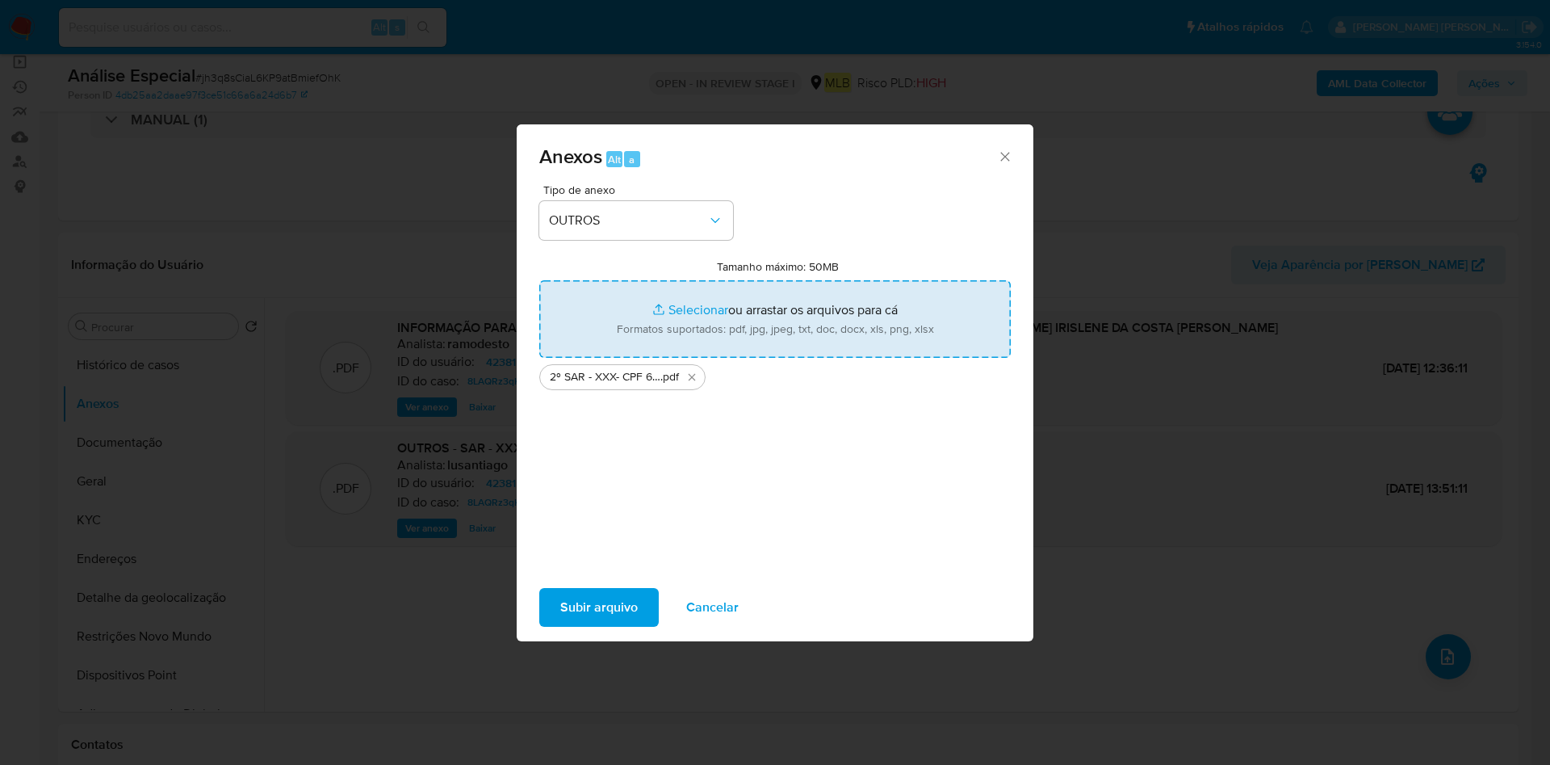
type input "C:\fakepath\Mulan 423815404_2025_08_15_10_29_01.xlsx"
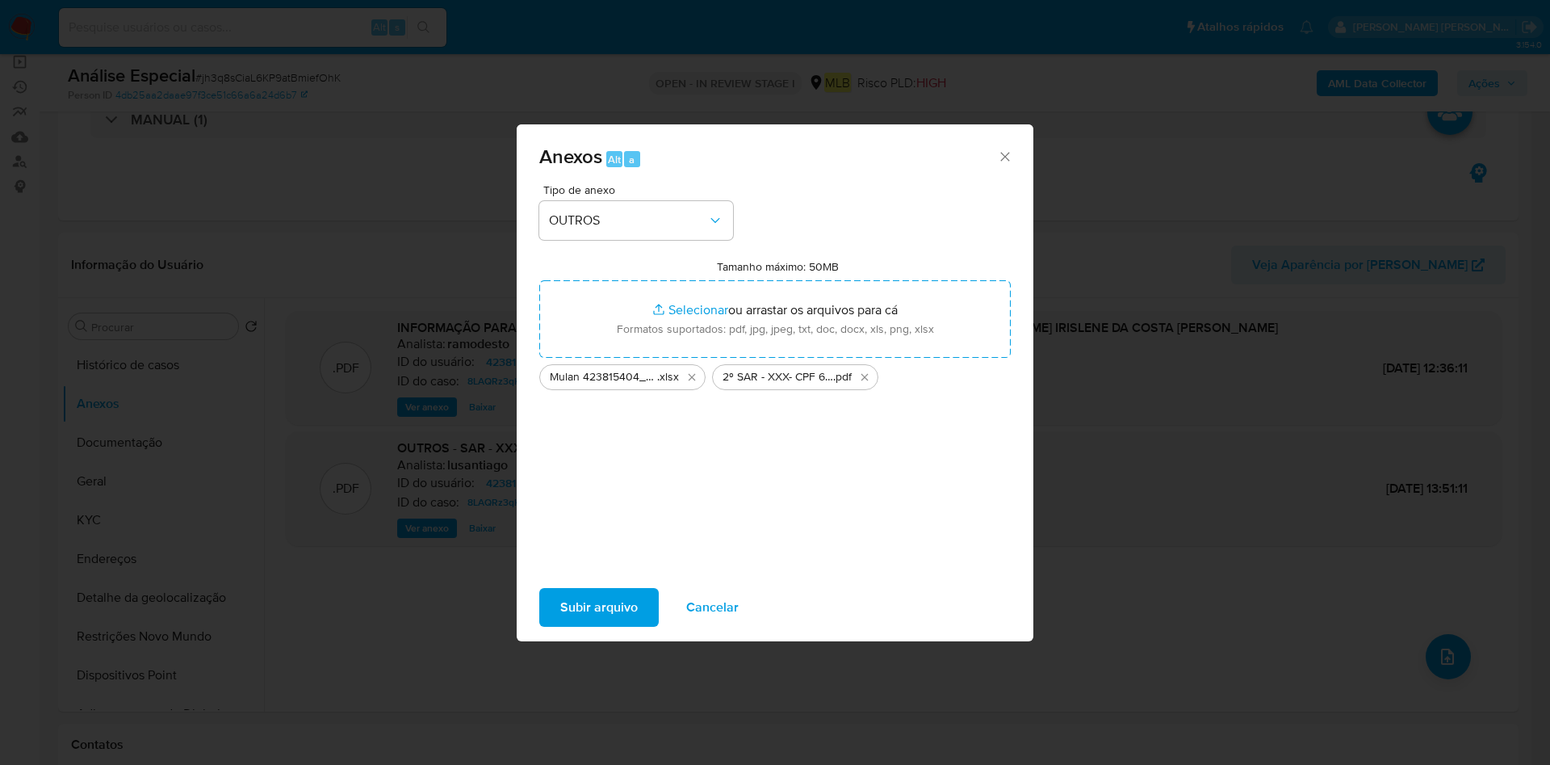
click at [577, 597] on span "Subir arquivo" at bounding box center [599, 607] width 78 height 36
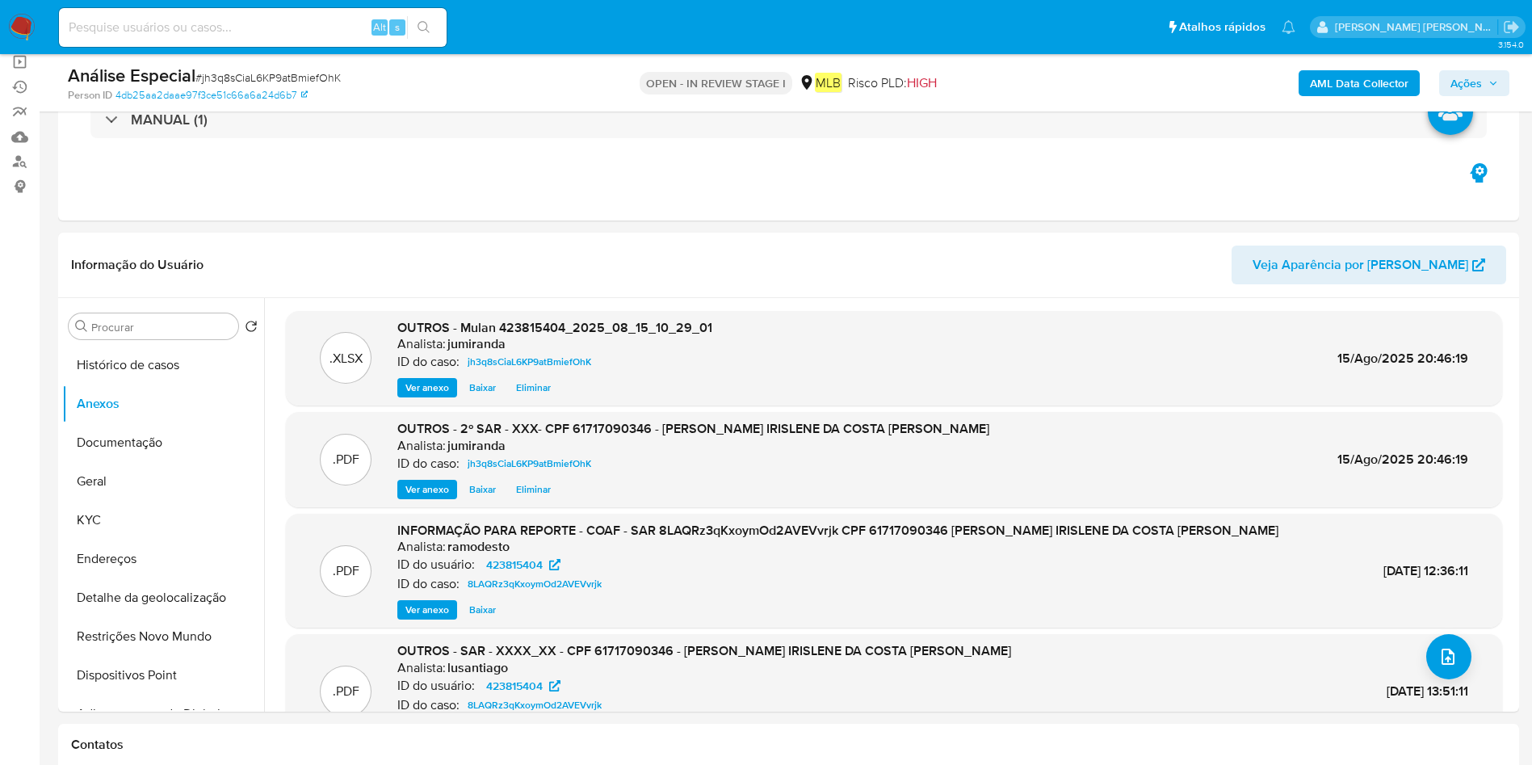
click at [1459, 81] on span "Ações" at bounding box center [1465, 83] width 31 height 26
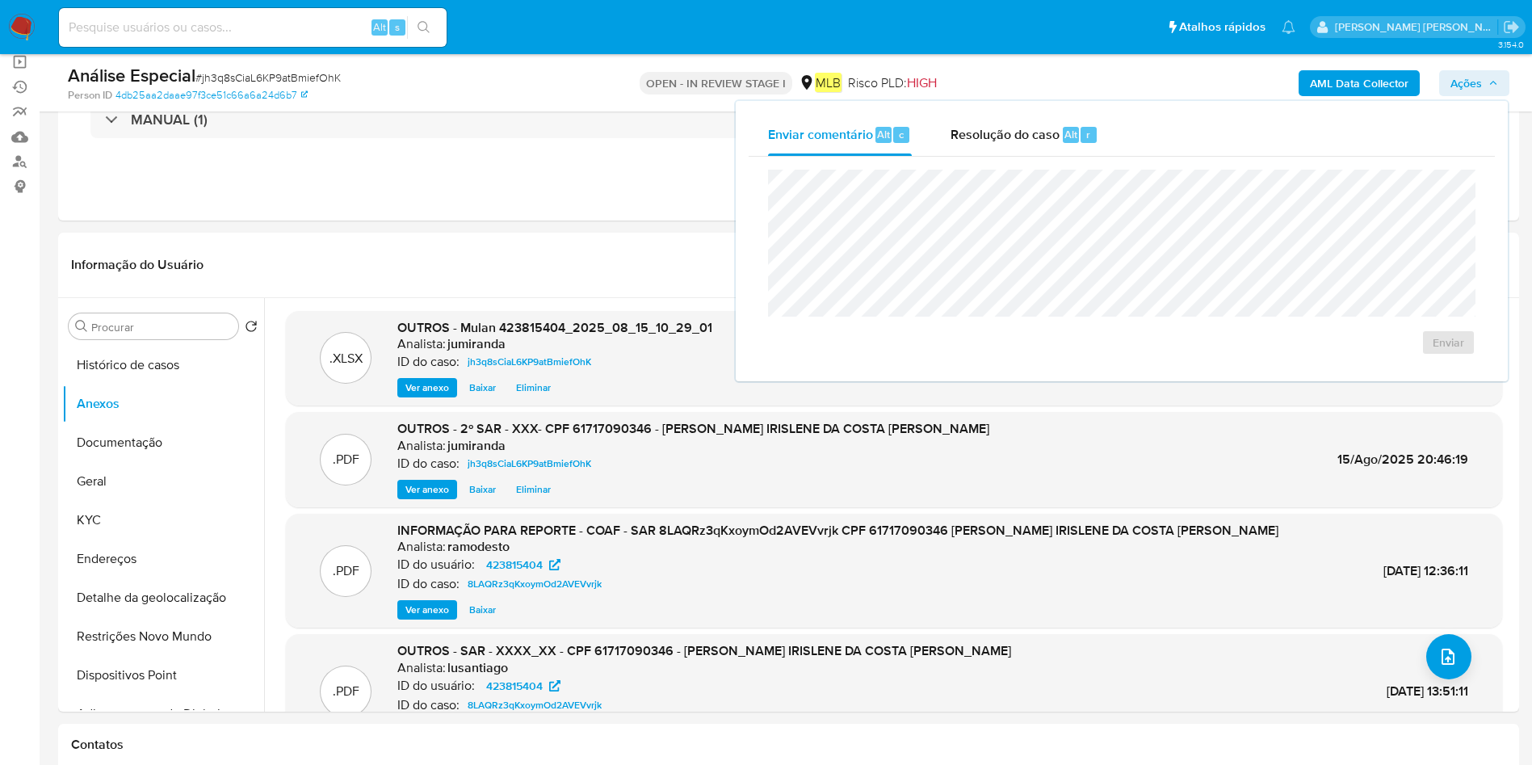
click at [1053, 150] on div "Resolução do caso Alt r" at bounding box center [1024, 135] width 148 height 42
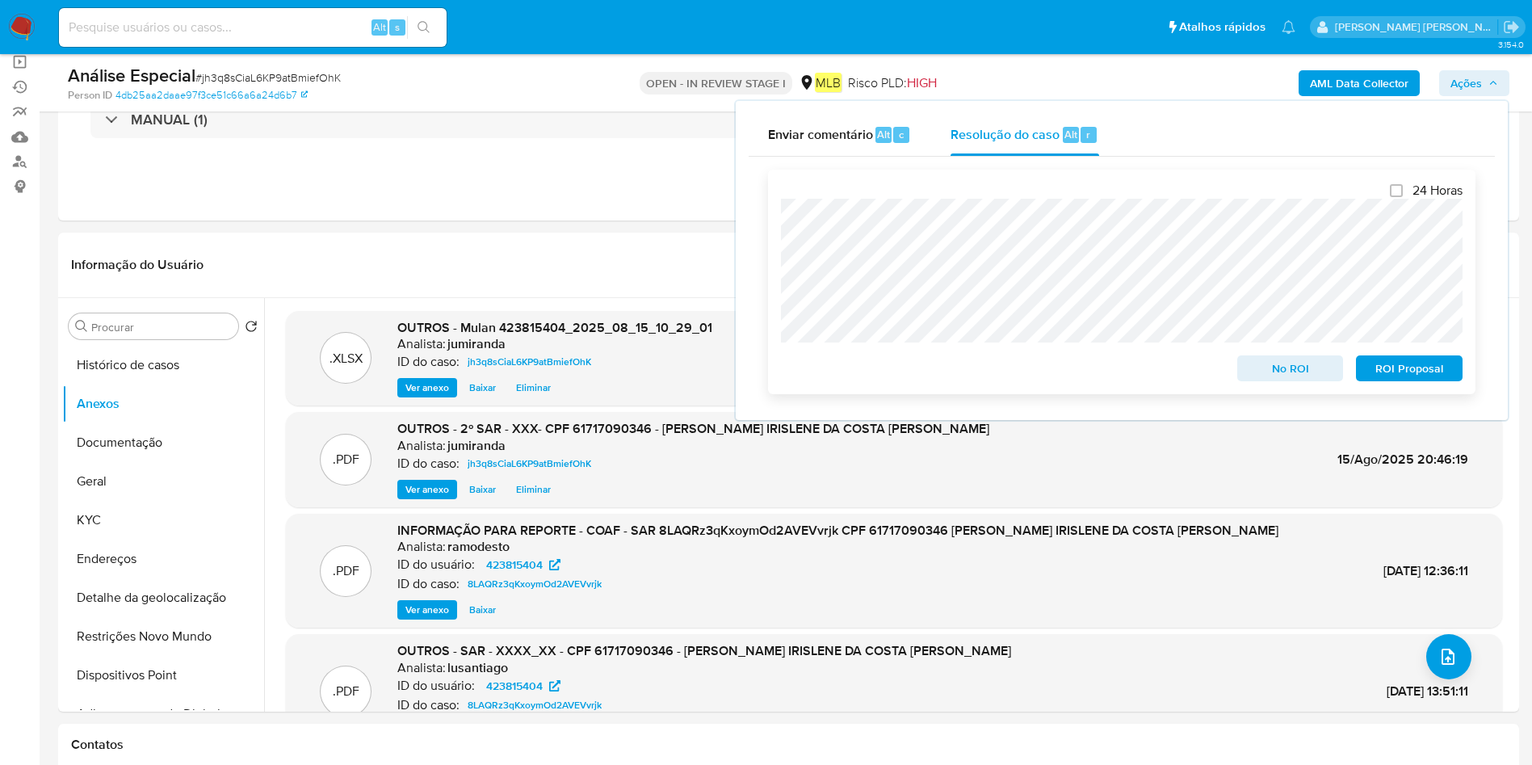
click at [1419, 373] on span "ROI Proposal" at bounding box center [1409, 368] width 84 height 23
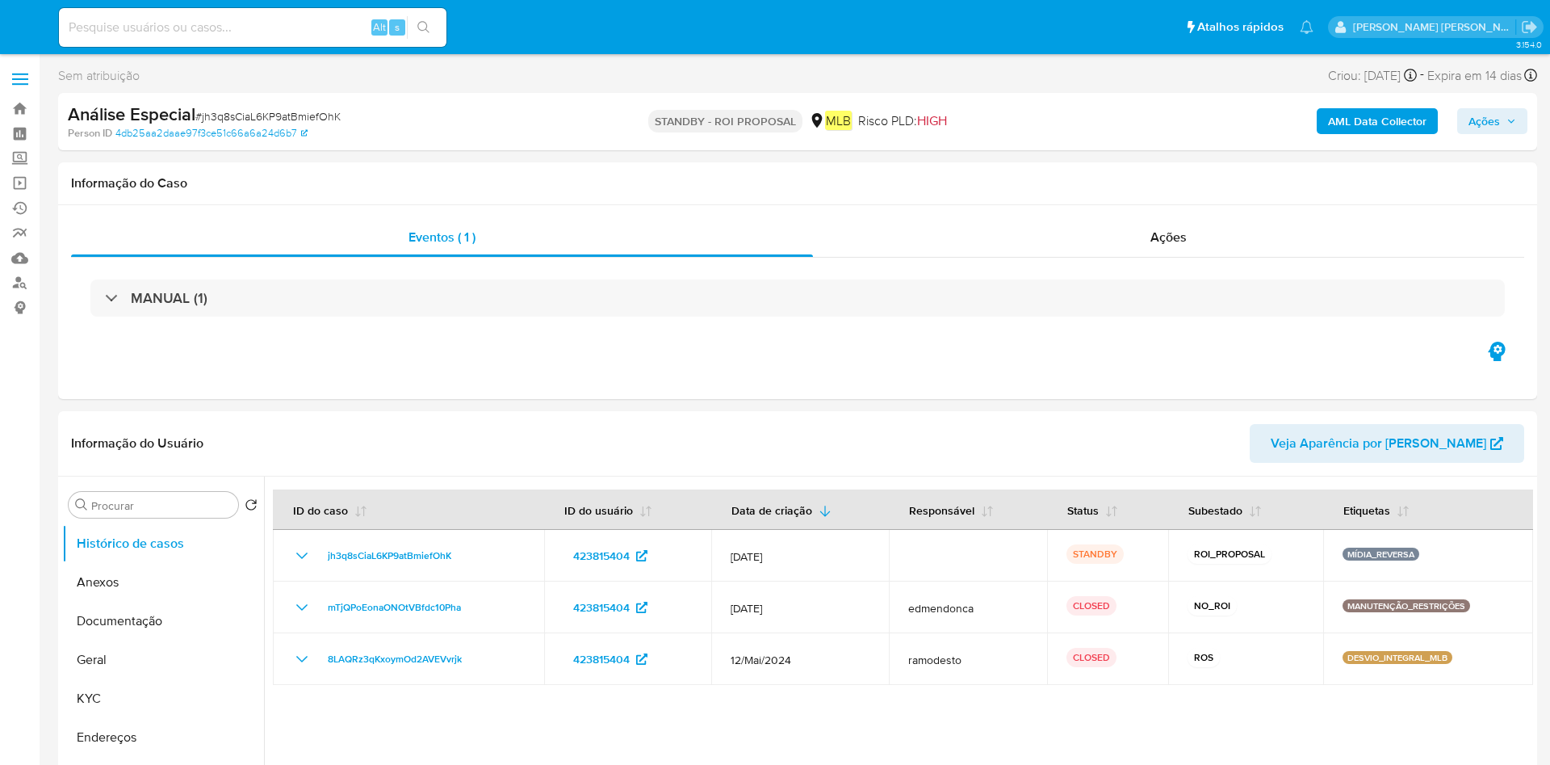
select select "10"
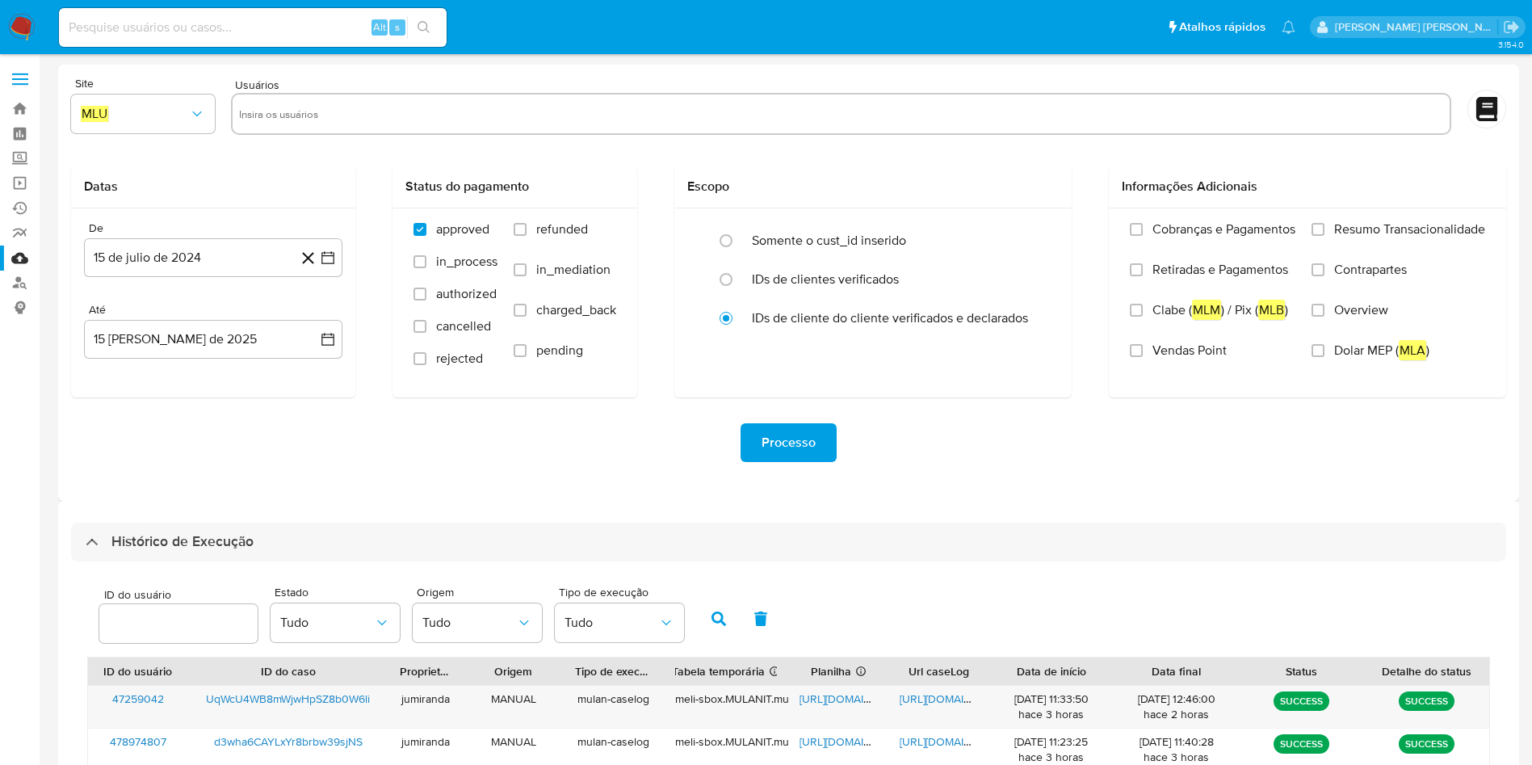
select select "10"
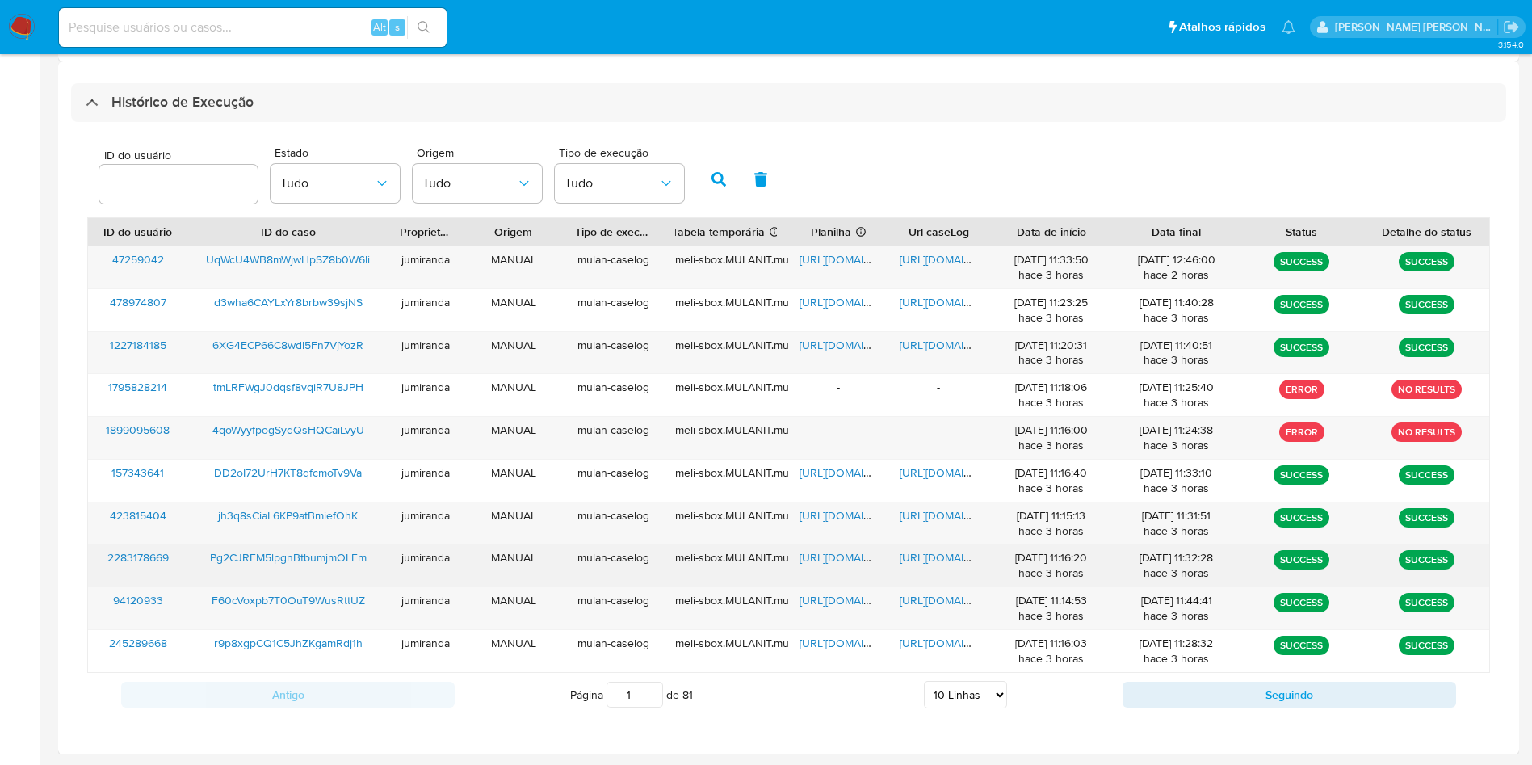
scroll to position [439, 0]
click at [827, 554] on span "[URL][DOMAIN_NAME]" at bounding box center [854, 557] width 111 height 16
click at [959, 551] on span "[URL][DOMAIN_NAME]" at bounding box center [954, 557] width 111 height 16
click at [312, 555] on span "Pg2CJREM5lpgnBtbumjmOLFm" at bounding box center [288, 557] width 157 height 16
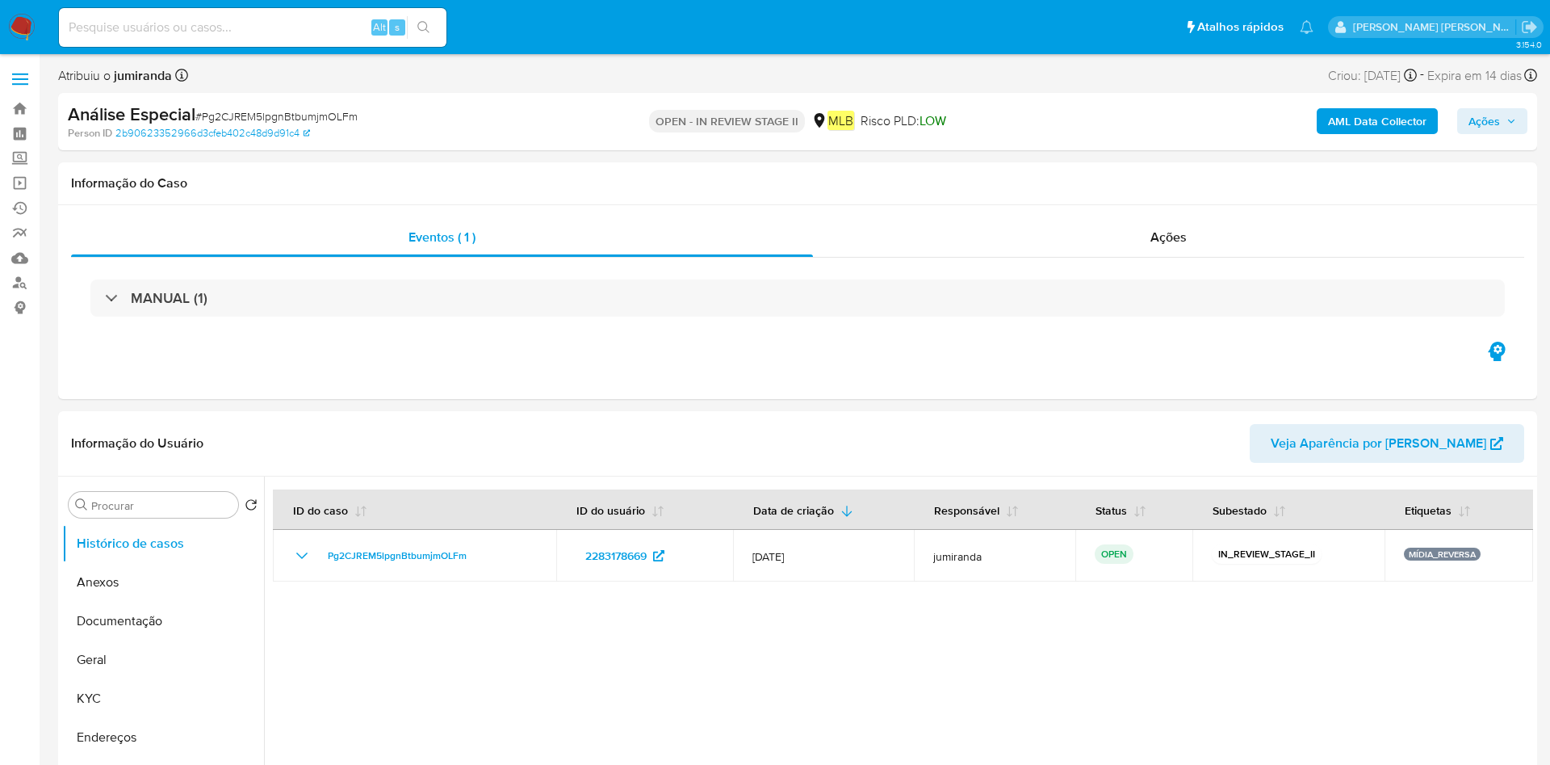
select select "10"
